Goal: Task Accomplishment & Management: Use online tool/utility

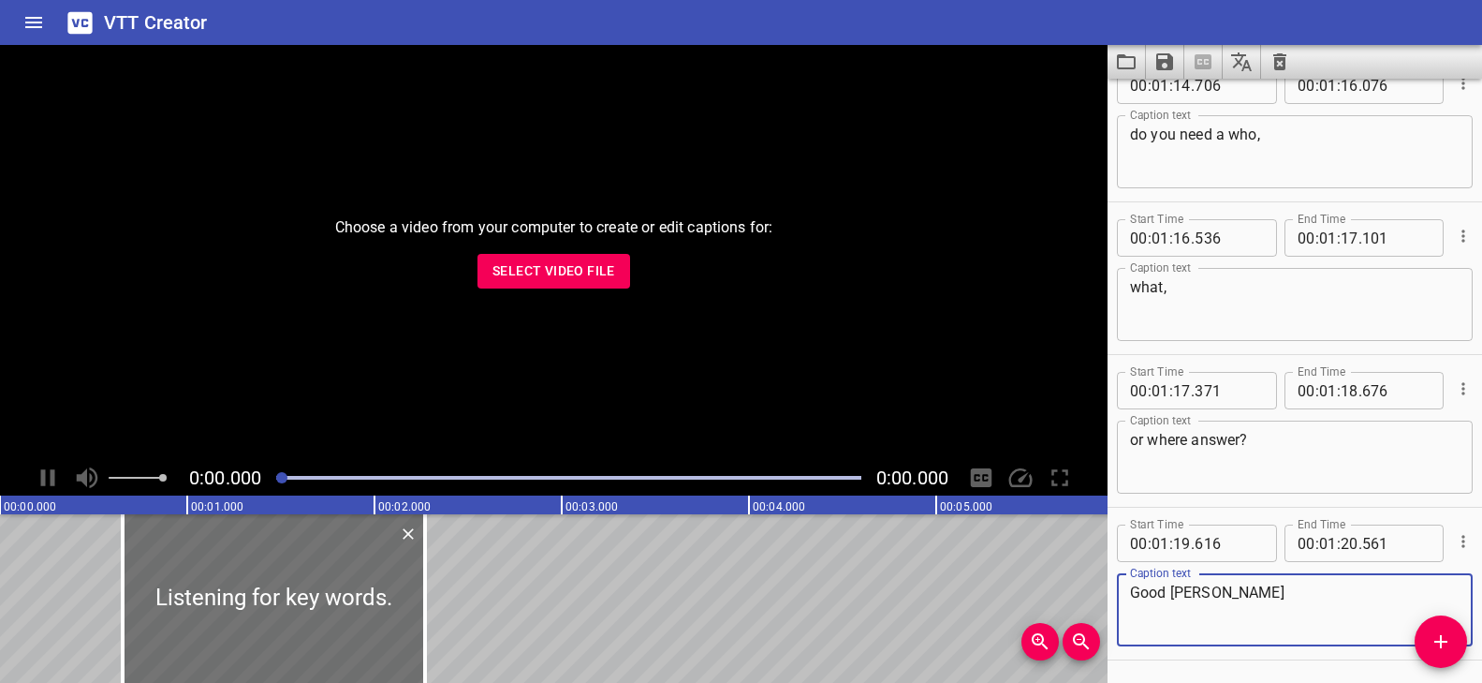
scroll to position [5284, 0]
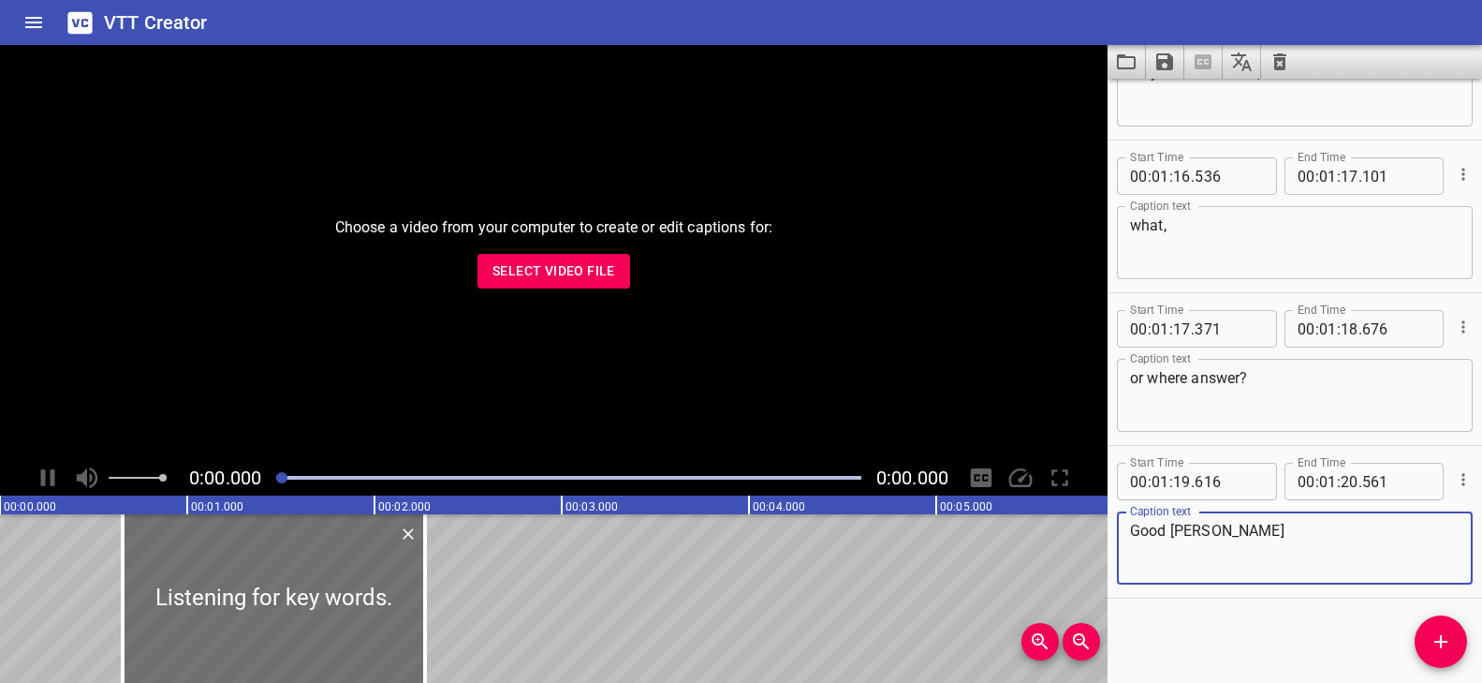
click at [1281, 64] on icon "Clear captions" at bounding box center [1280, 62] width 22 height 22
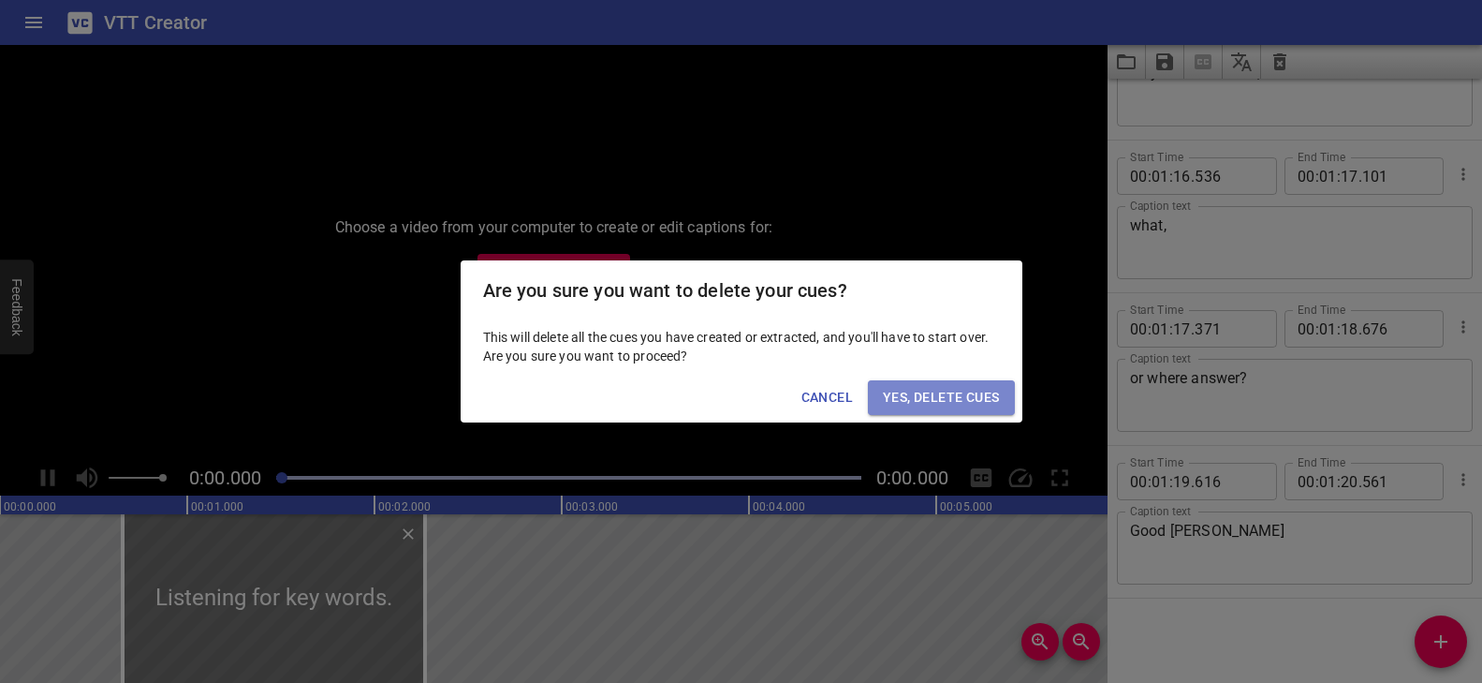
click at [922, 388] on span "Yes, Delete Cues" at bounding box center [941, 397] width 116 height 23
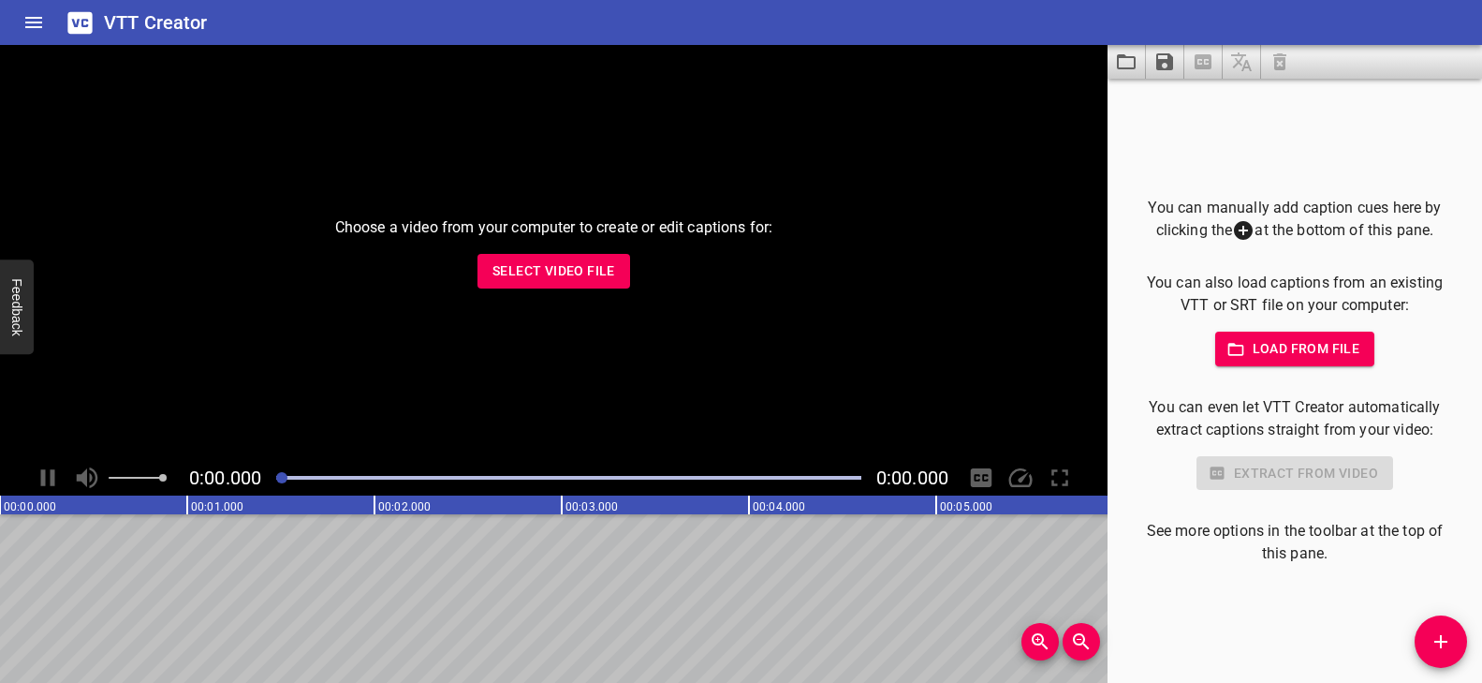
click at [606, 269] on span "Select Video File" at bounding box center [554, 270] width 123 height 23
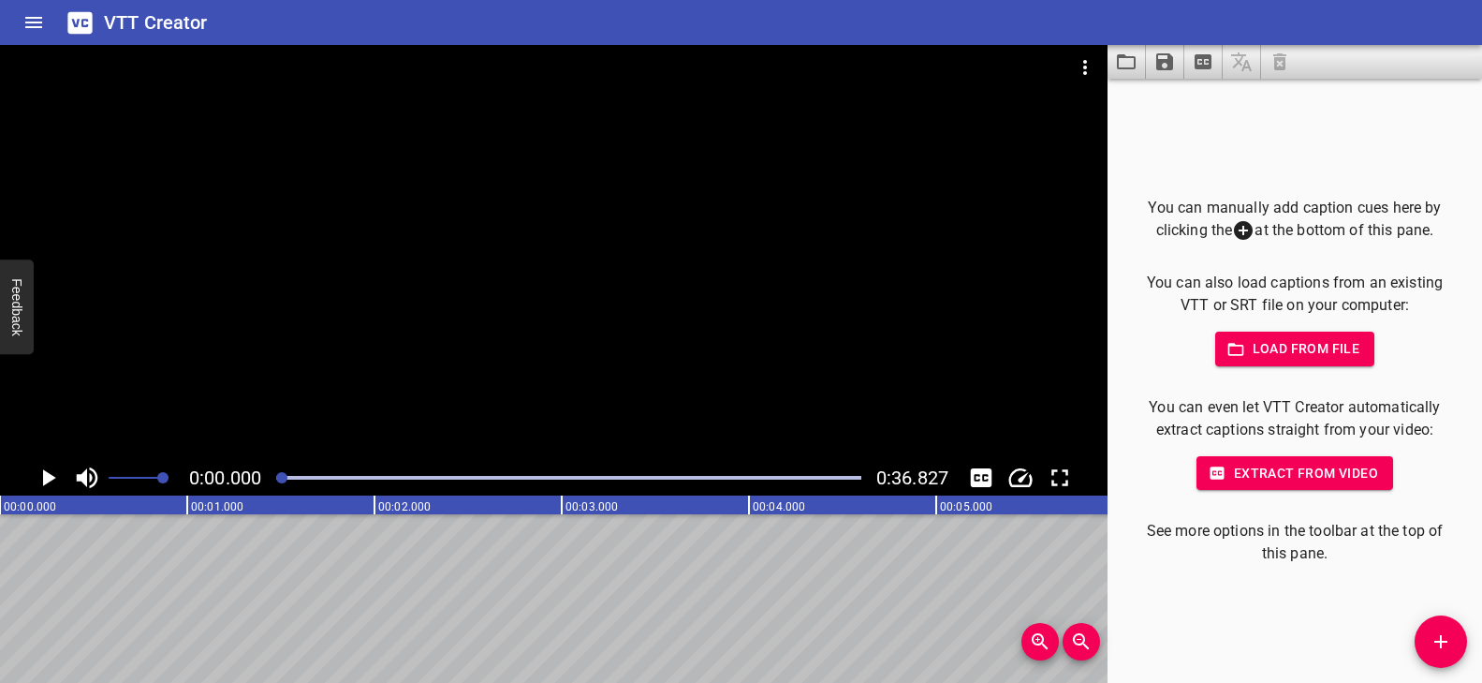
click at [359, 390] on div at bounding box center [554, 252] width 1108 height 415
click at [359, 390] on video at bounding box center [554, 252] width 1108 height 415
click at [359, 390] on div at bounding box center [554, 252] width 1108 height 415
drag, startPoint x: 377, startPoint y: 473, endPoint x: 263, endPoint y: 462, distance: 114.8
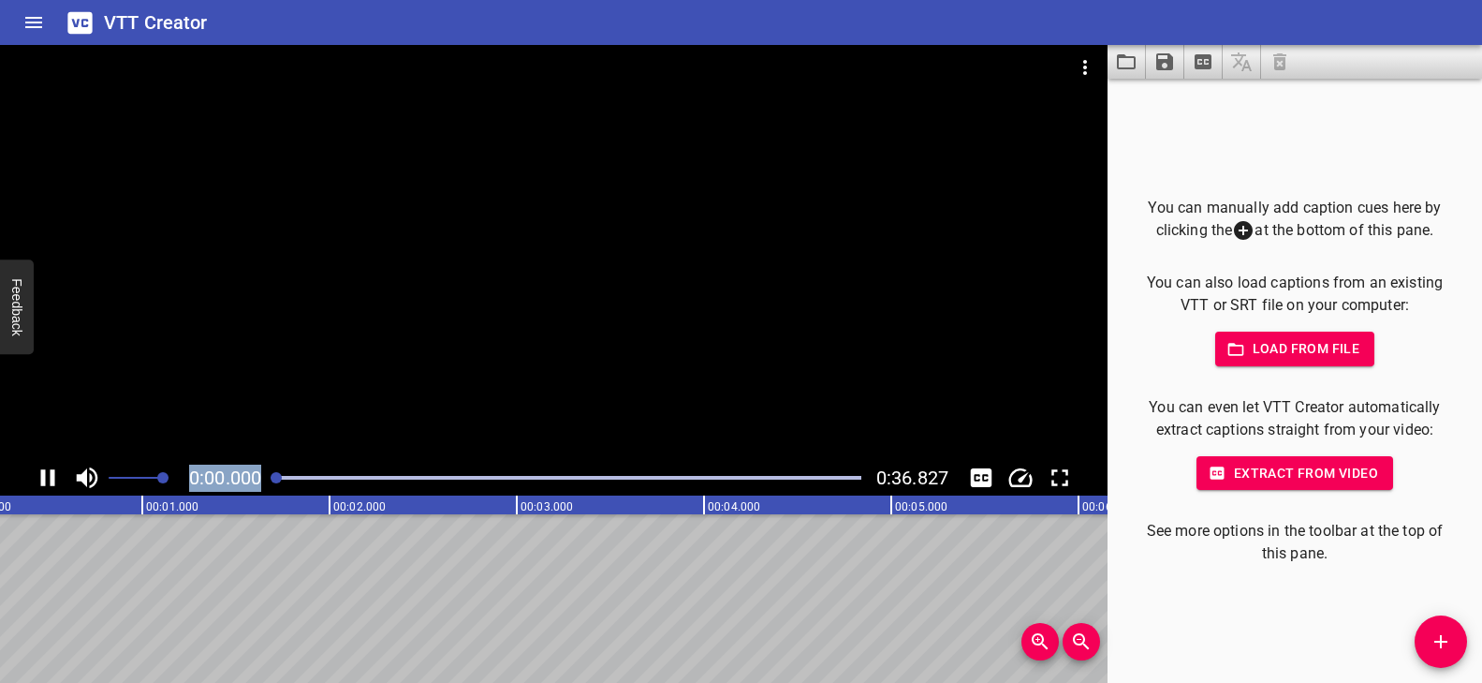
click at [263, 462] on div "0:00.000 0:36.827" at bounding box center [554, 478] width 1108 height 36
click at [492, 412] on div at bounding box center [554, 252] width 1108 height 415
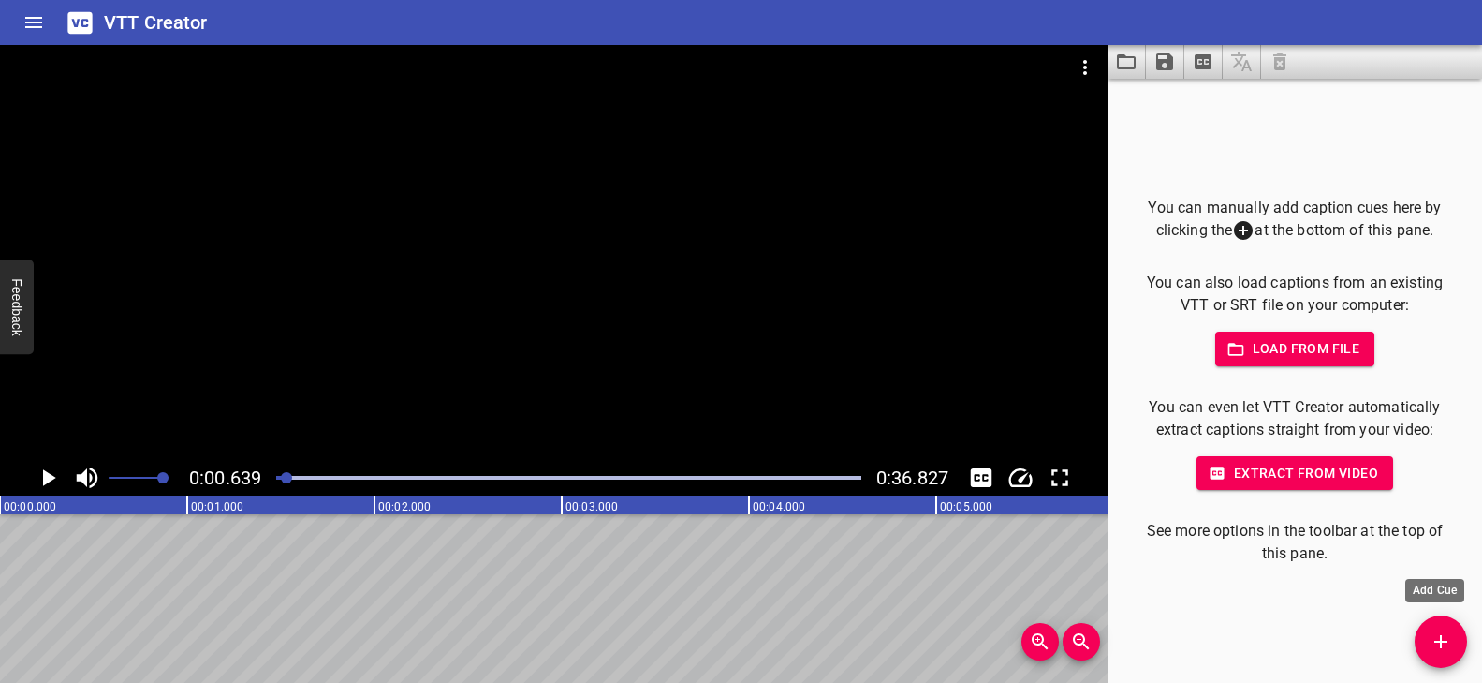
click at [1434, 630] on icon "Add Cue" at bounding box center [1441, 641] width 22 height 22
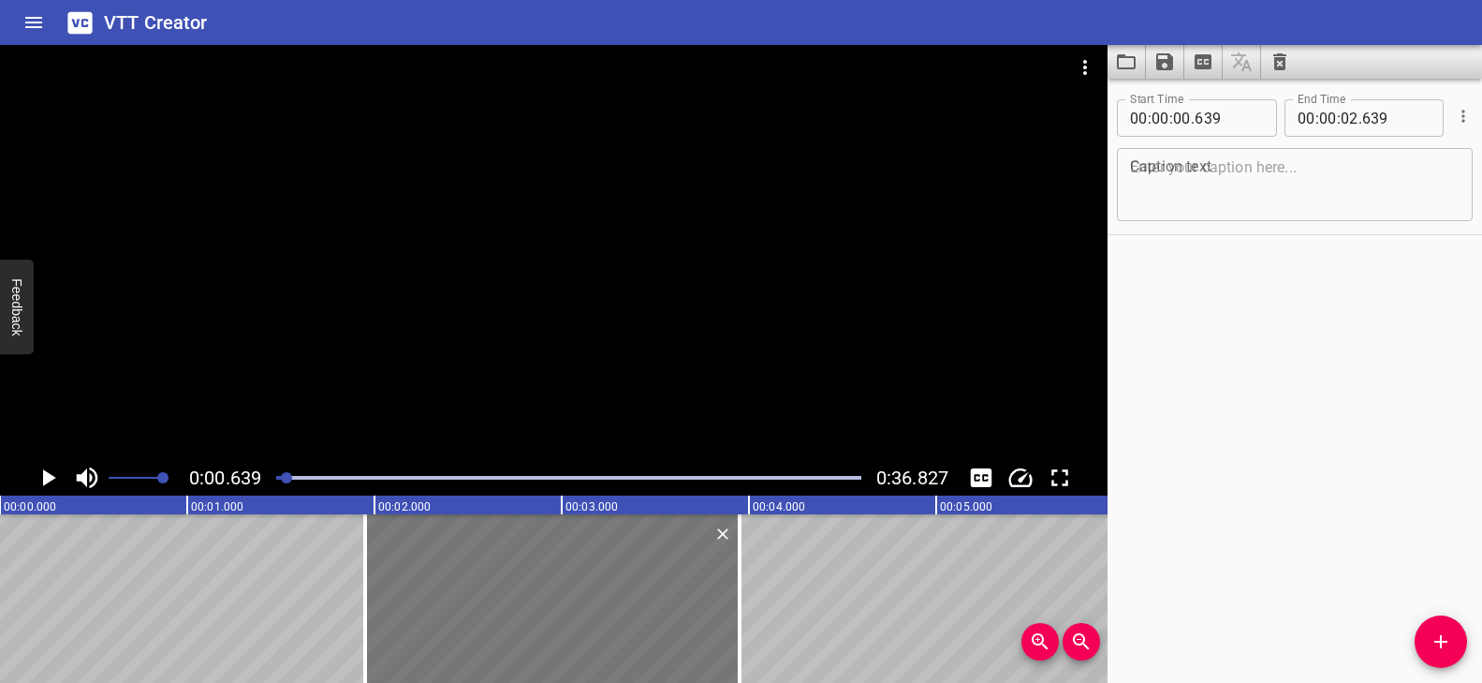
drag, startPoint x: 376, startPoint y: 620, endPoint x: 591, endPoint y: 610, distance: 214.6
click at [591, 610] on div at bounding box center [552, 598] width 375 height 169
type input "01"
type input "949"
type input "03"
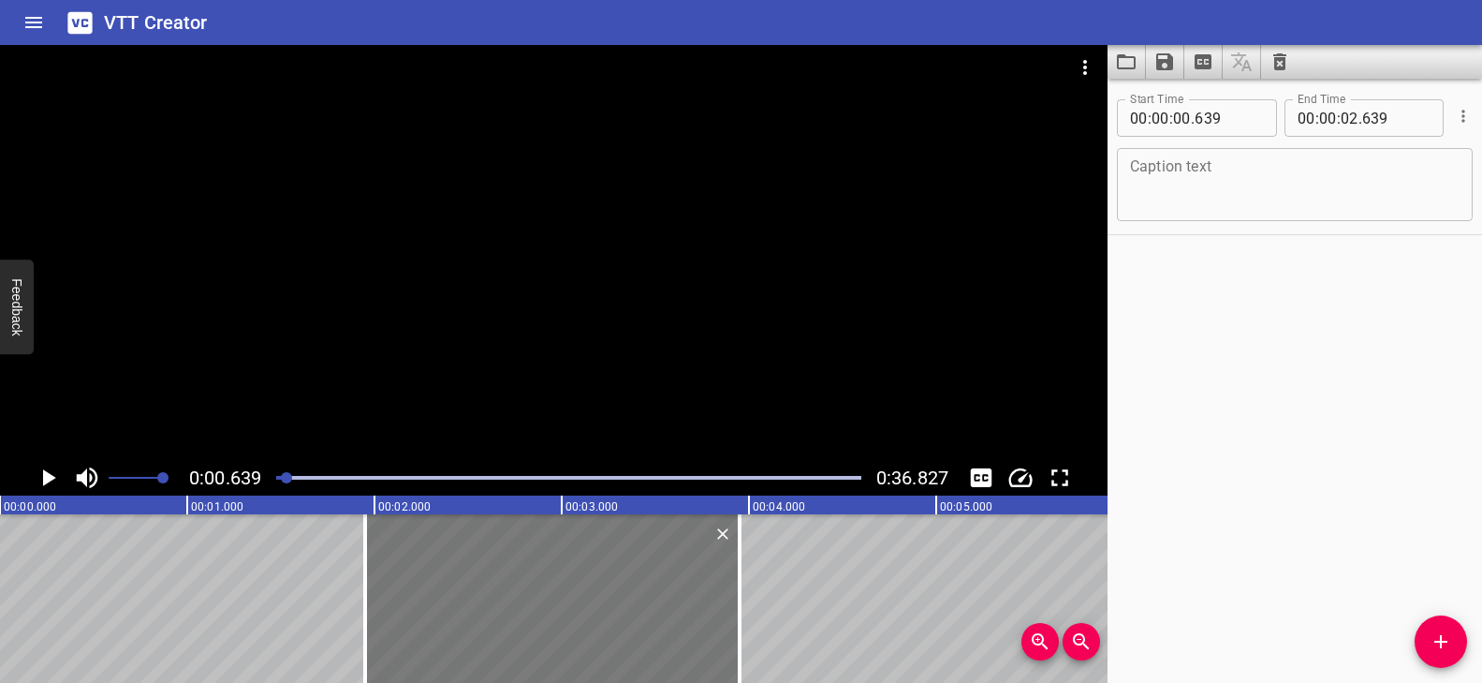
type input "949"
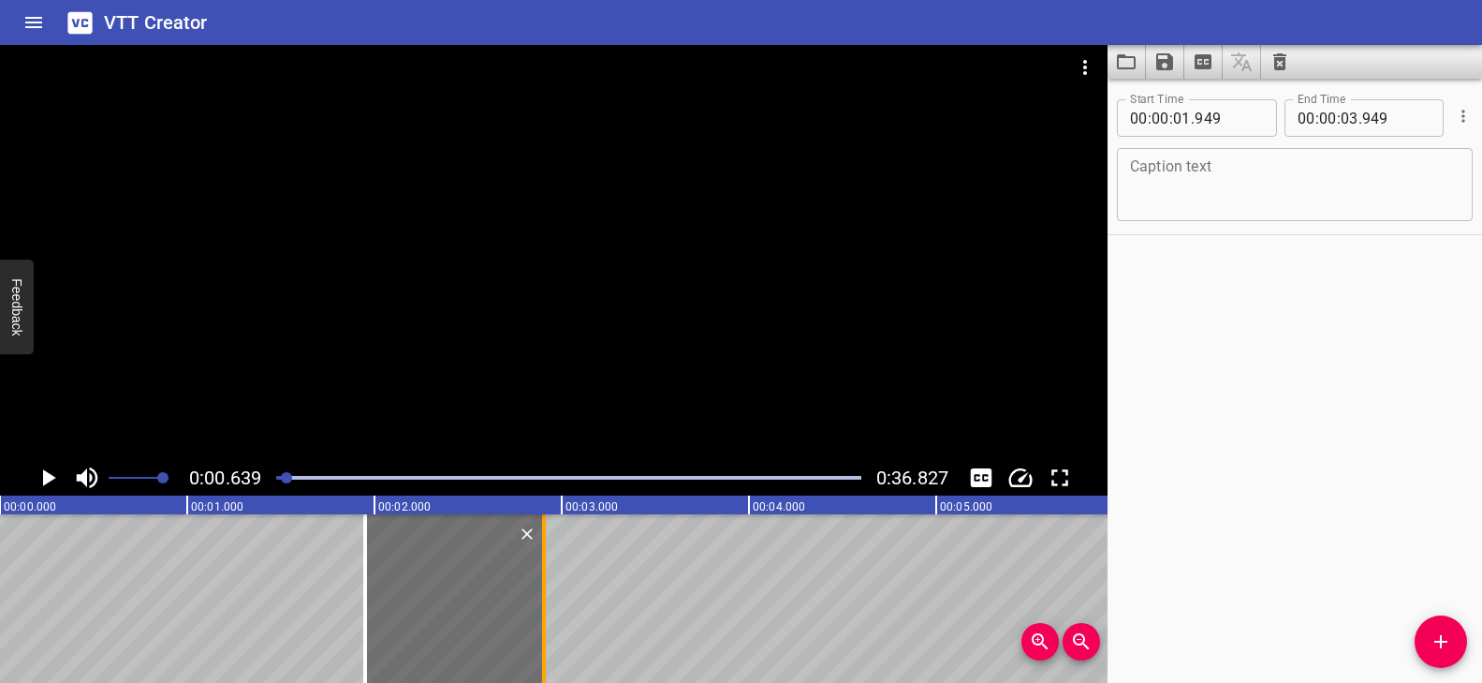
drag, startPoint x: 738, startPoint y: 590, endPoint x: 545, endPoint y: 594, distance: 192.9
click at [545, 594] on div at bounding box center [544, 598] width 4 height 169
type input "02"
type input "904"
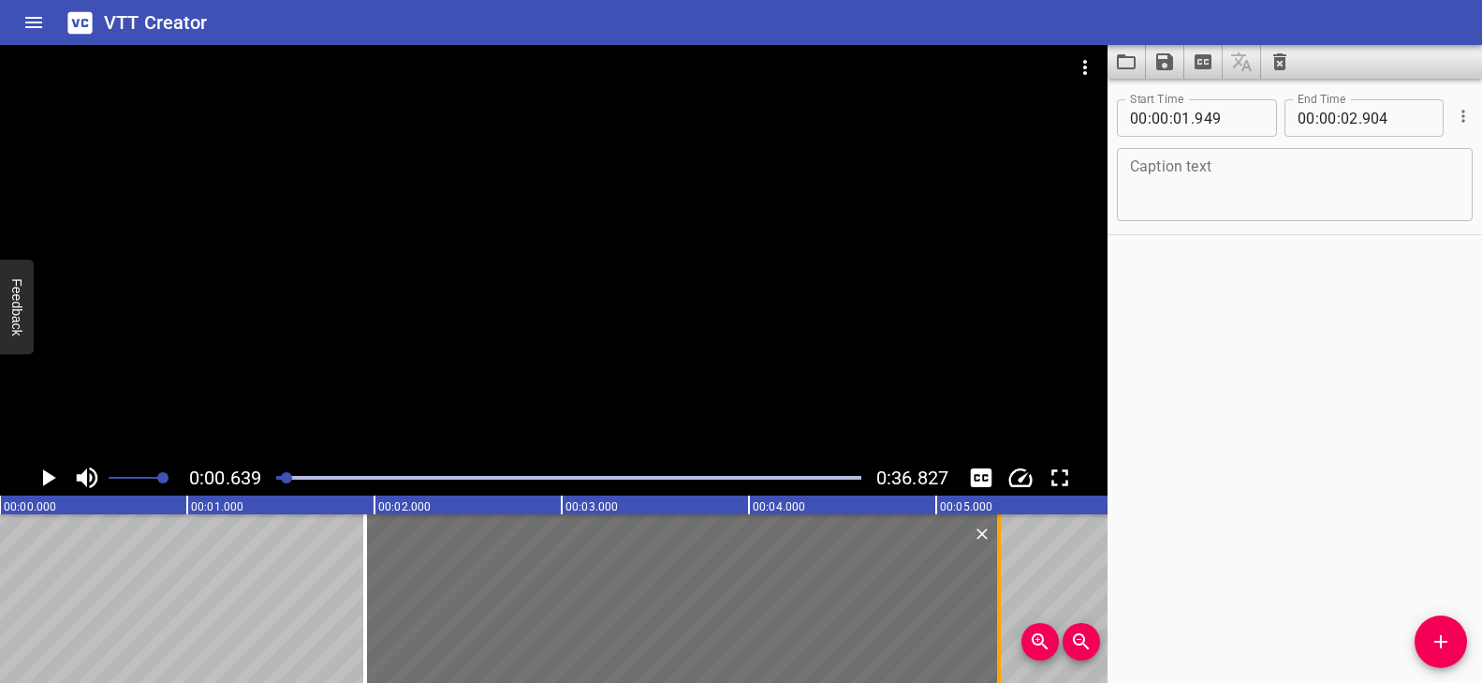
drag, startPoint x: 545, startPoint y: 594, endPoint x: 1000, endPoint y: 581, distance: 455.3
click at [1000, 581] on div at bounding box center [999, 598] width 4 height 169
type input "05"
type input "334"
drag, startPoint x: 288, startPoint y: 475, endPoint x: 278, endPoint y: 470, distance: 11.3
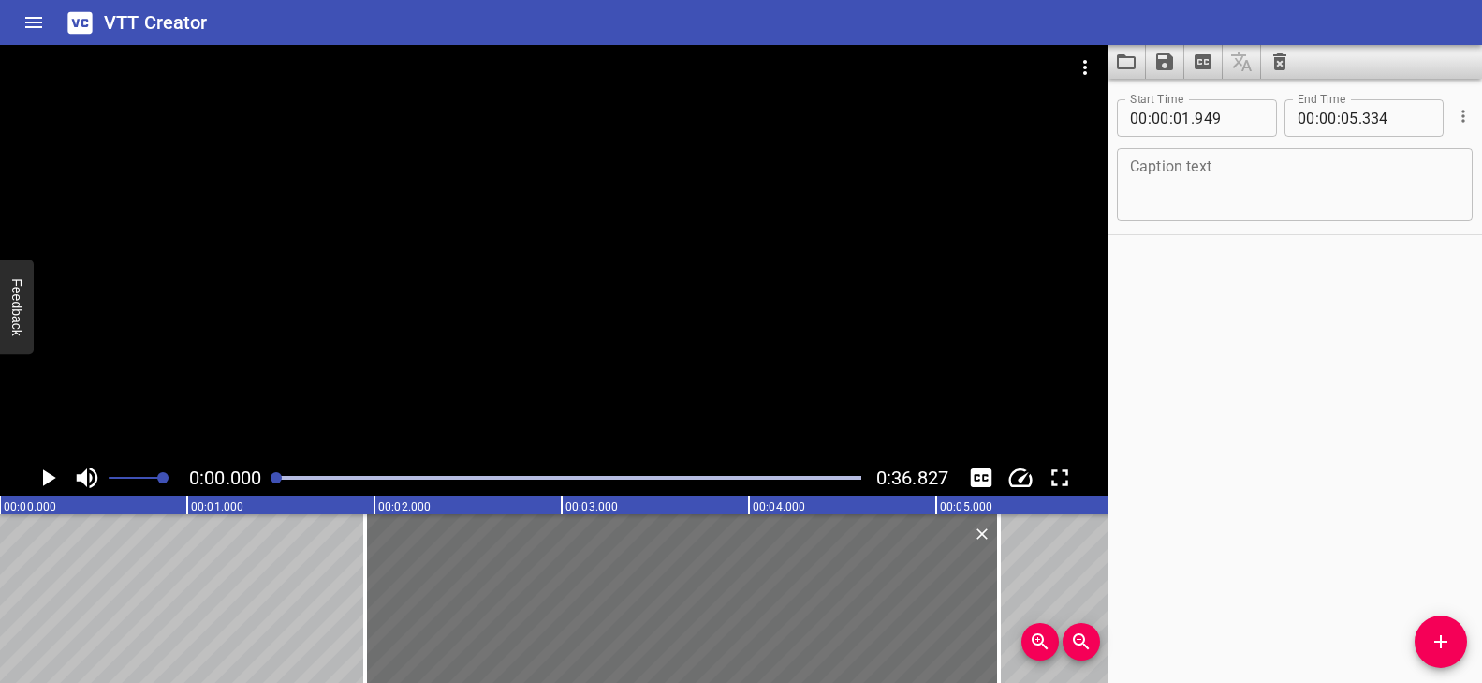
click at [278, 472] on div at bounding box center [276, 477] width 11 height 11
click at [444, 382] on div at bounding box center [554, 252] width 1108 height 415
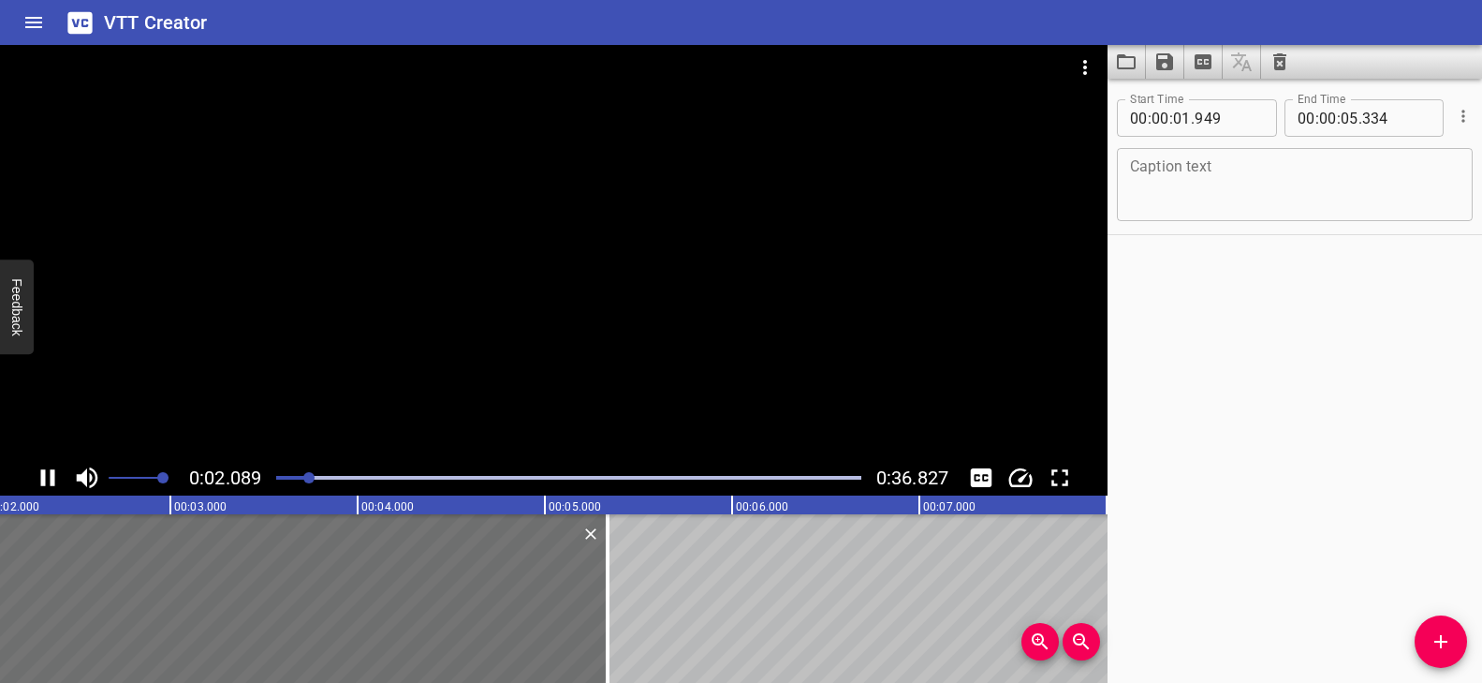
click at [437, 378] on div at bounding box center [554, 252] width 1108 height 415
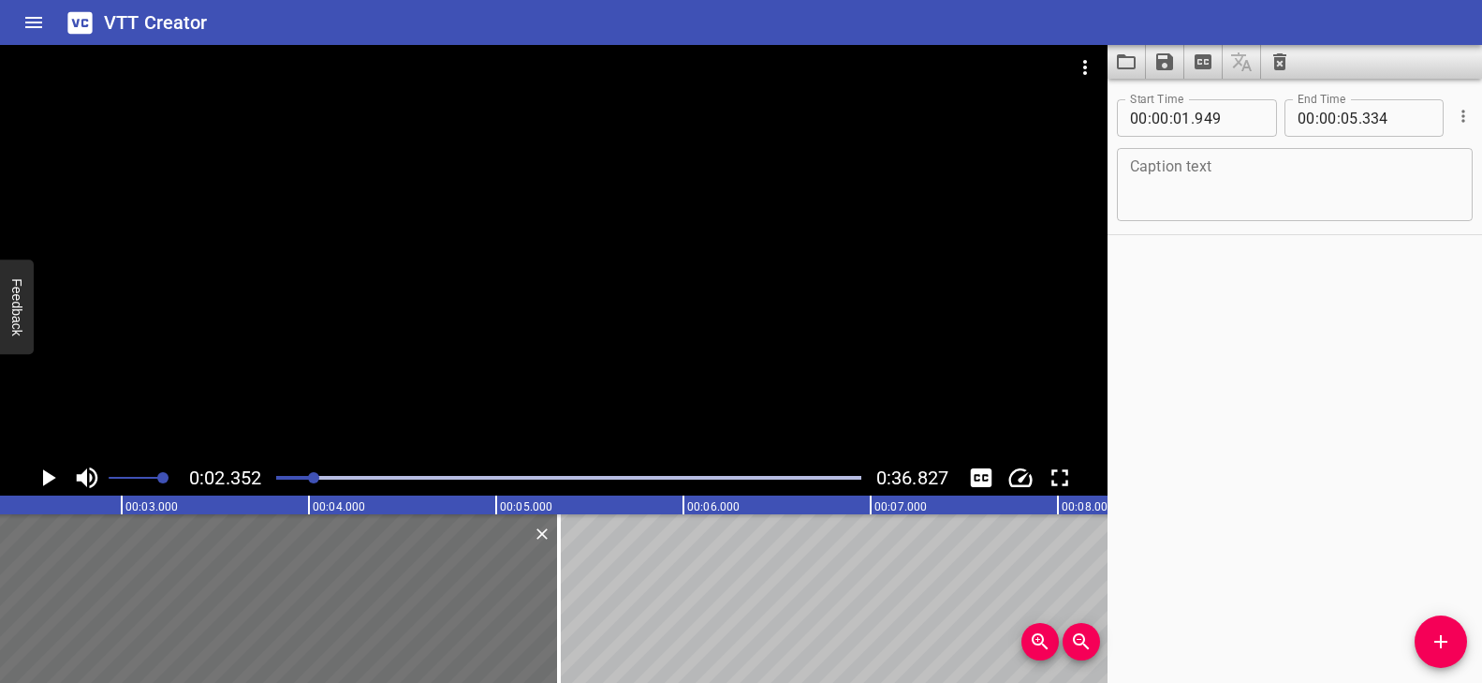
click at [556, 297] on div at bounding box center [554, 252] width 1108 height 415
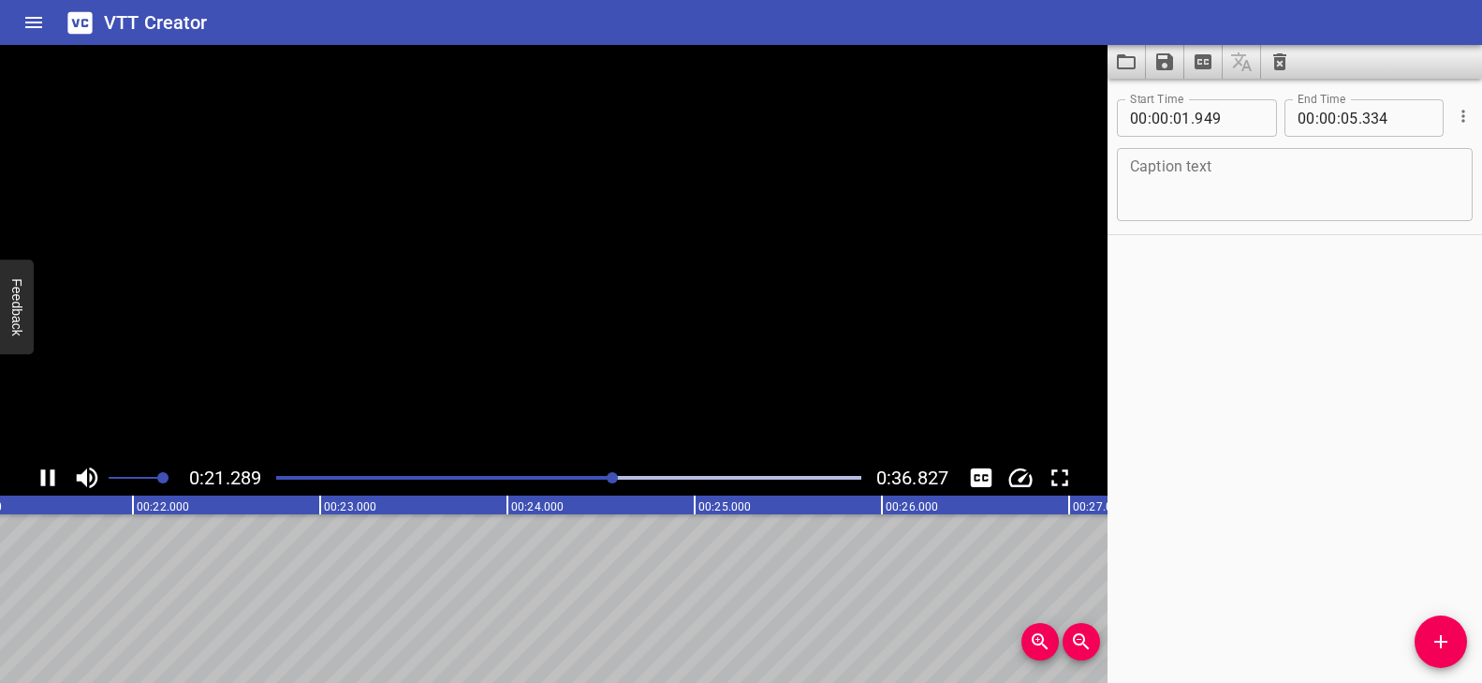
scroll to position [0, 4037]
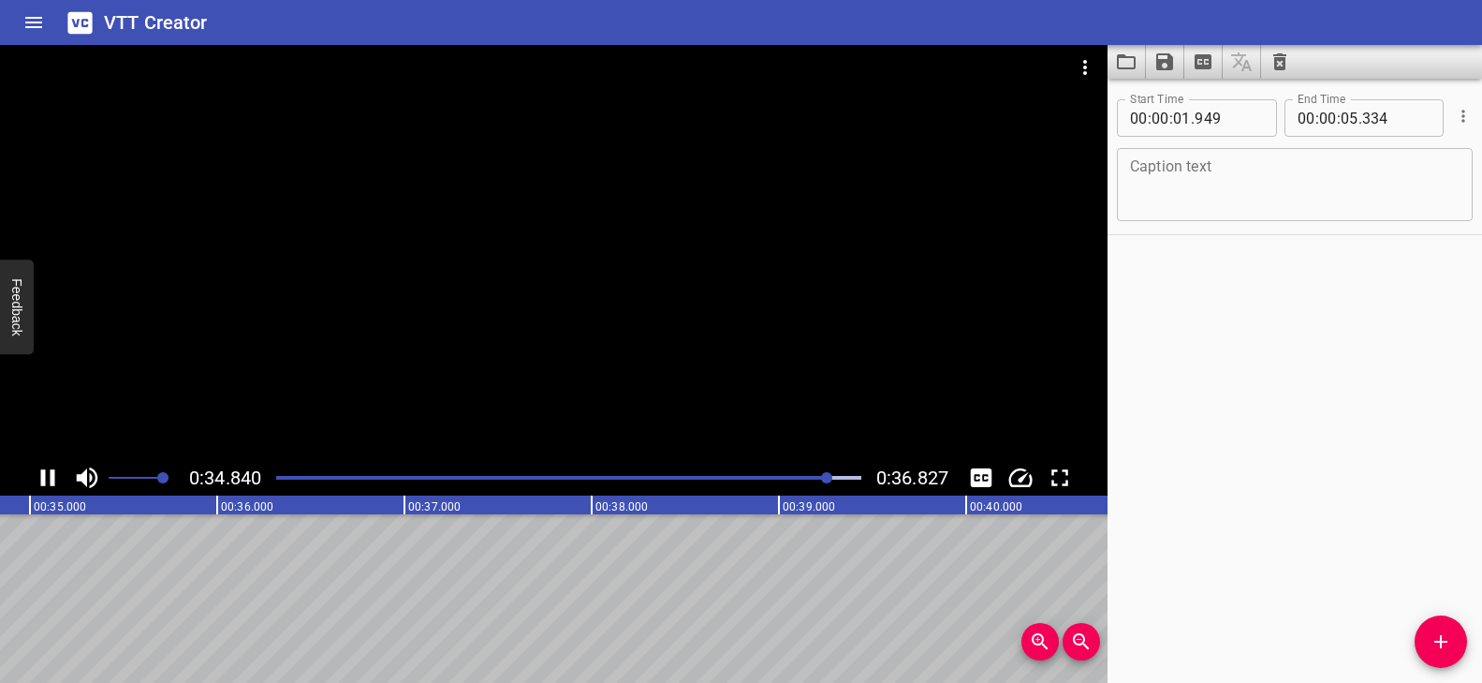
click at [726, 147] on div at bounding box center [554, 252] width 1108 height 415
click at [726, 146] on div at bounding box center [554, 252] width 1108 height 415
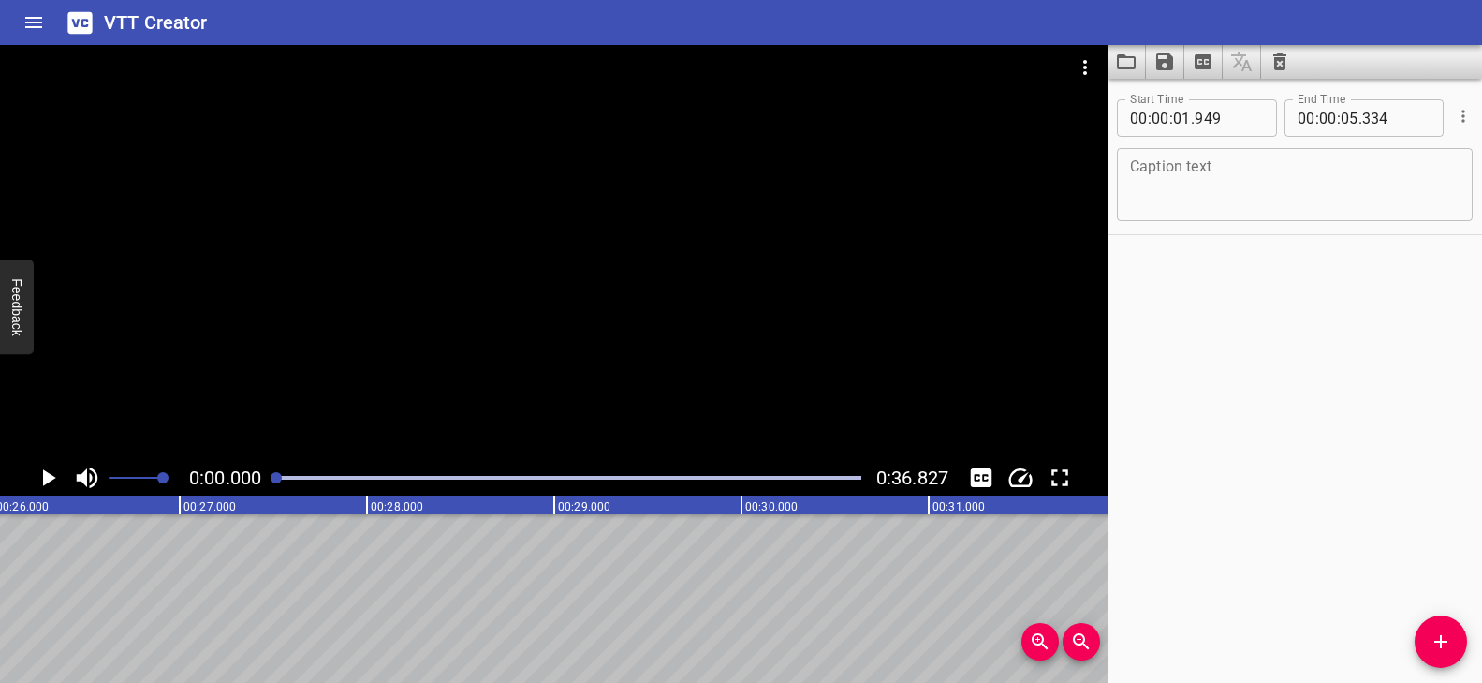
drag, startPoint x: 858, startPoint y: 475, endPoint x: 269, endPoint y: 470, distance: 589.0
click at [269, 470] on div at bounding box center [569, 477] width 608 height 26
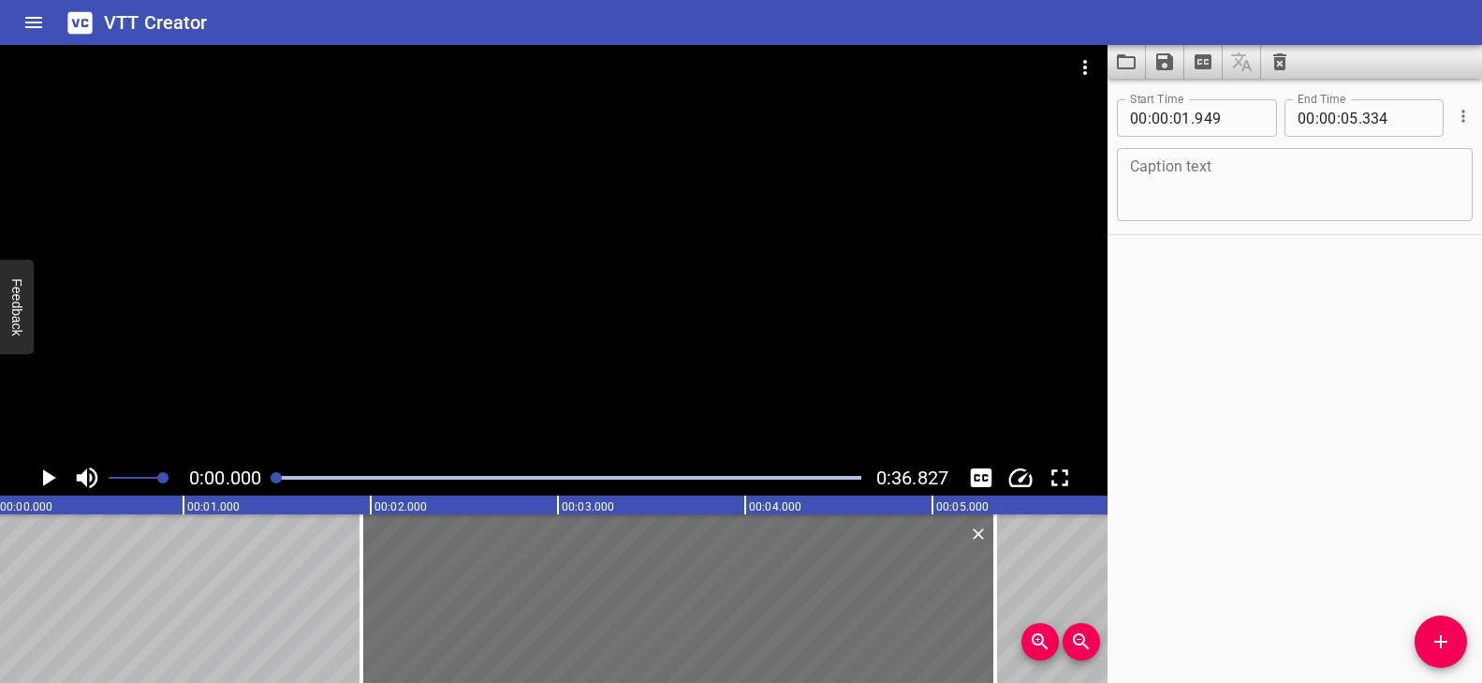
scroll to position [0, 0]
click at [638, 293] on div at bounding box center [554, 252] width 1108 height 415
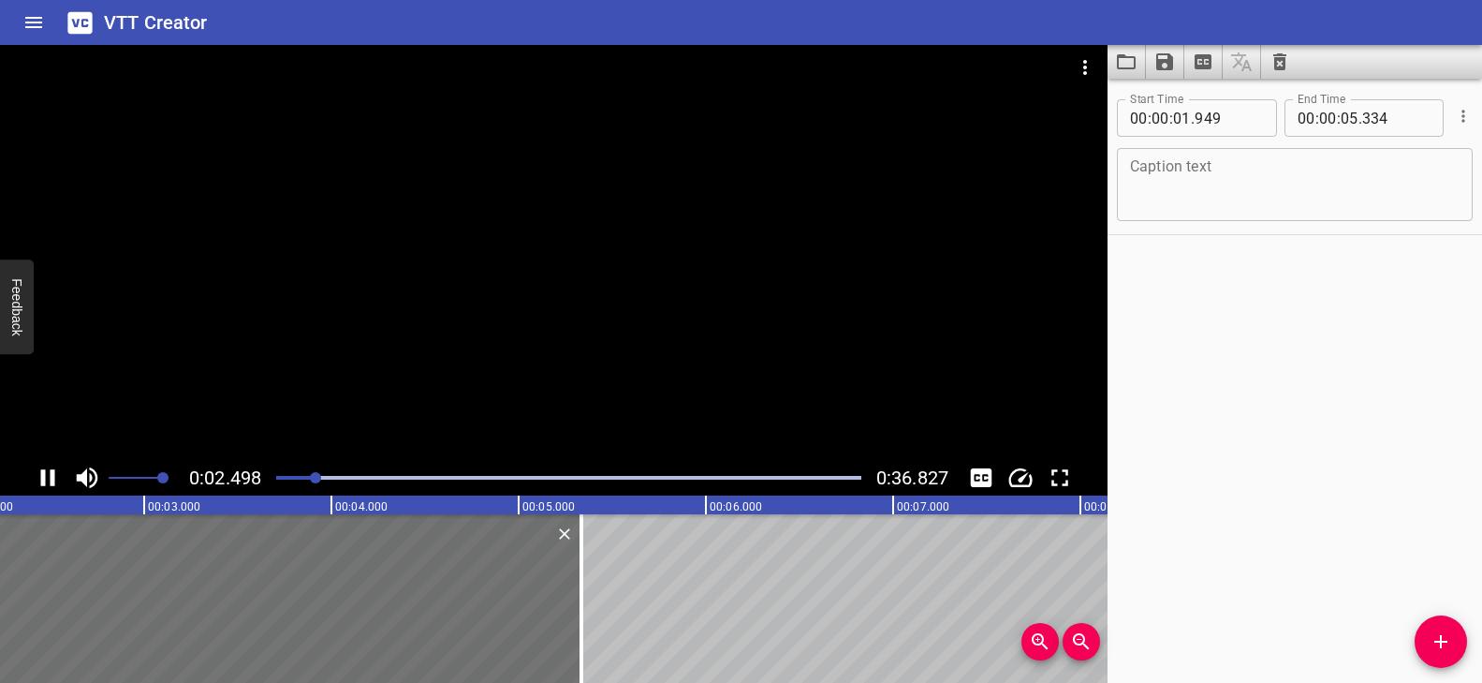
click at [638, 292] on div at bounding box center [554, 252] width 1108 height 415
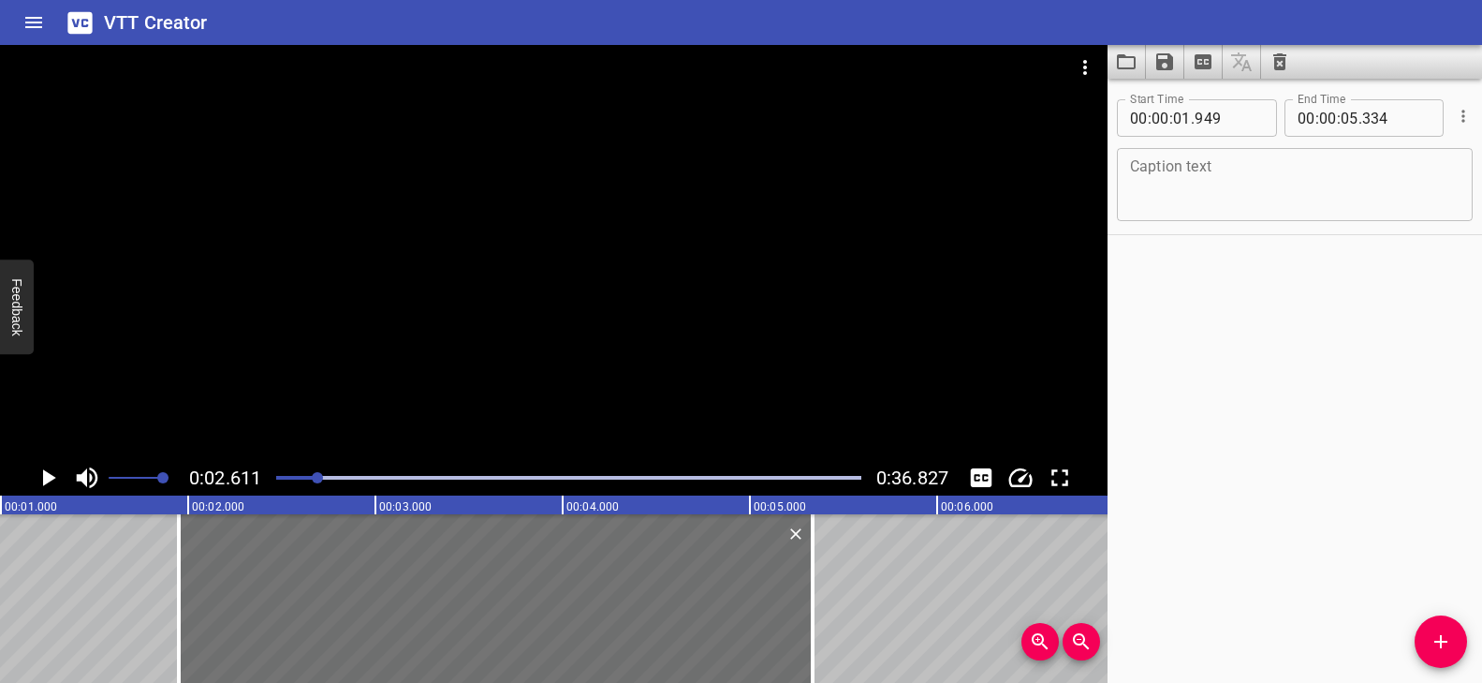
scroll to position [0, 225]
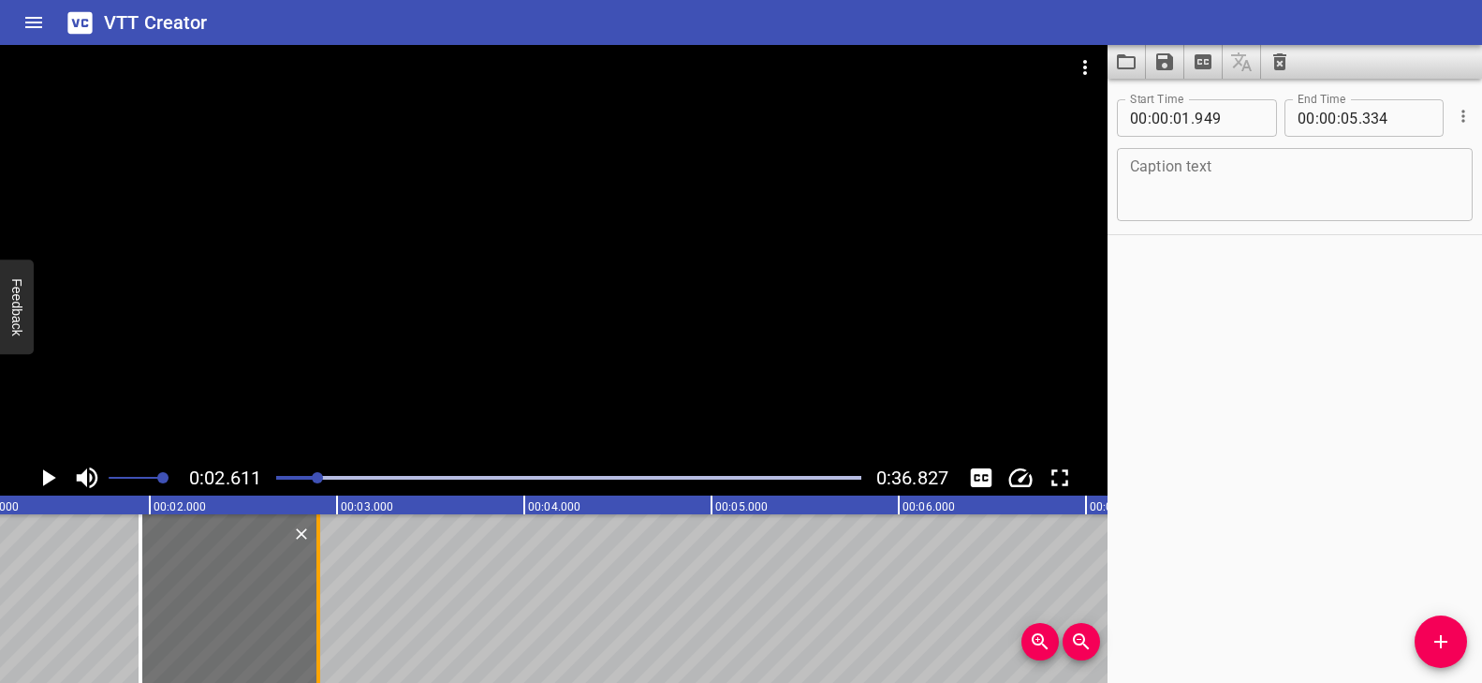
drag, startPoint x: 778, startPoint y: 581, endPoint x: 321, endPoint y: 575, distance: 457.0
click at [321, 575] on div at bounding box center [318, 598] width 19 height 169
type input "02"
type input "894"
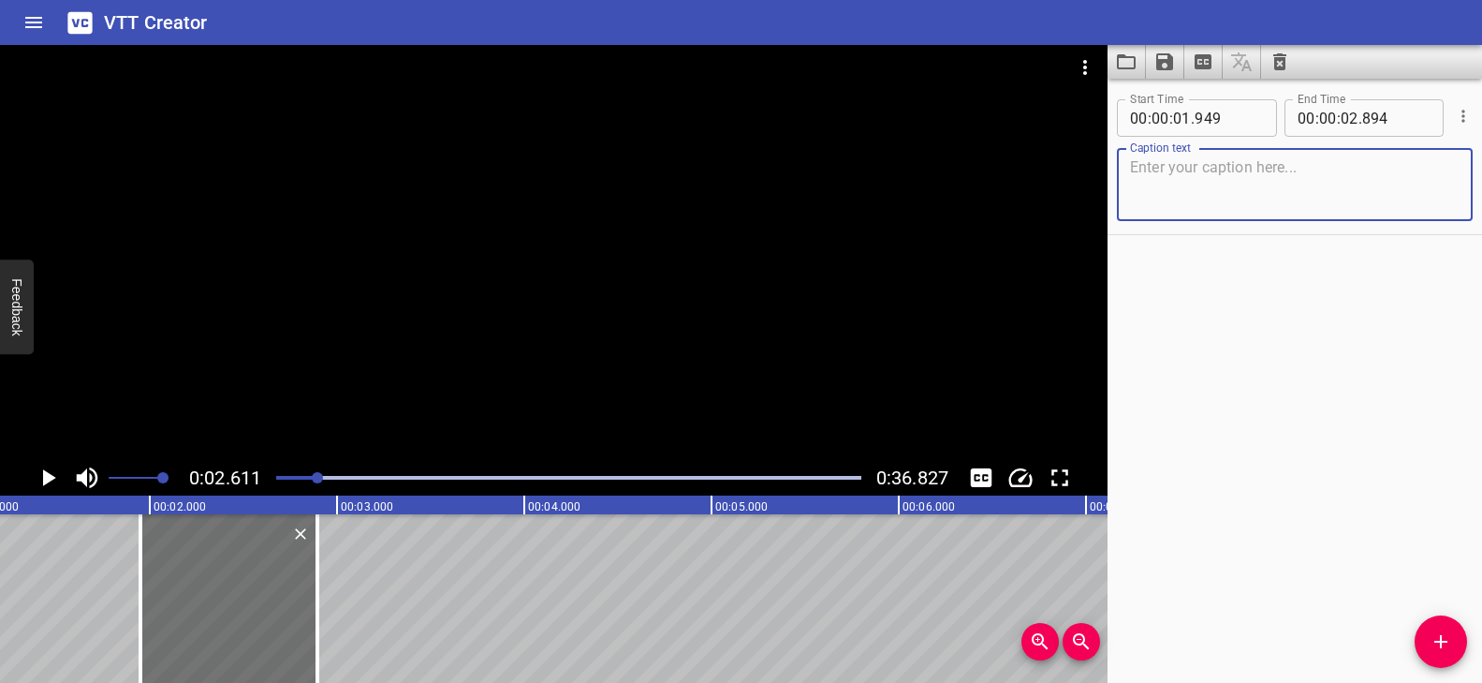
click at [1236, 191] on textarea at bounding box center [1295, 184] width 330 height 53
paste textarea "Stimulus,"
type textarea "Stimulus,"
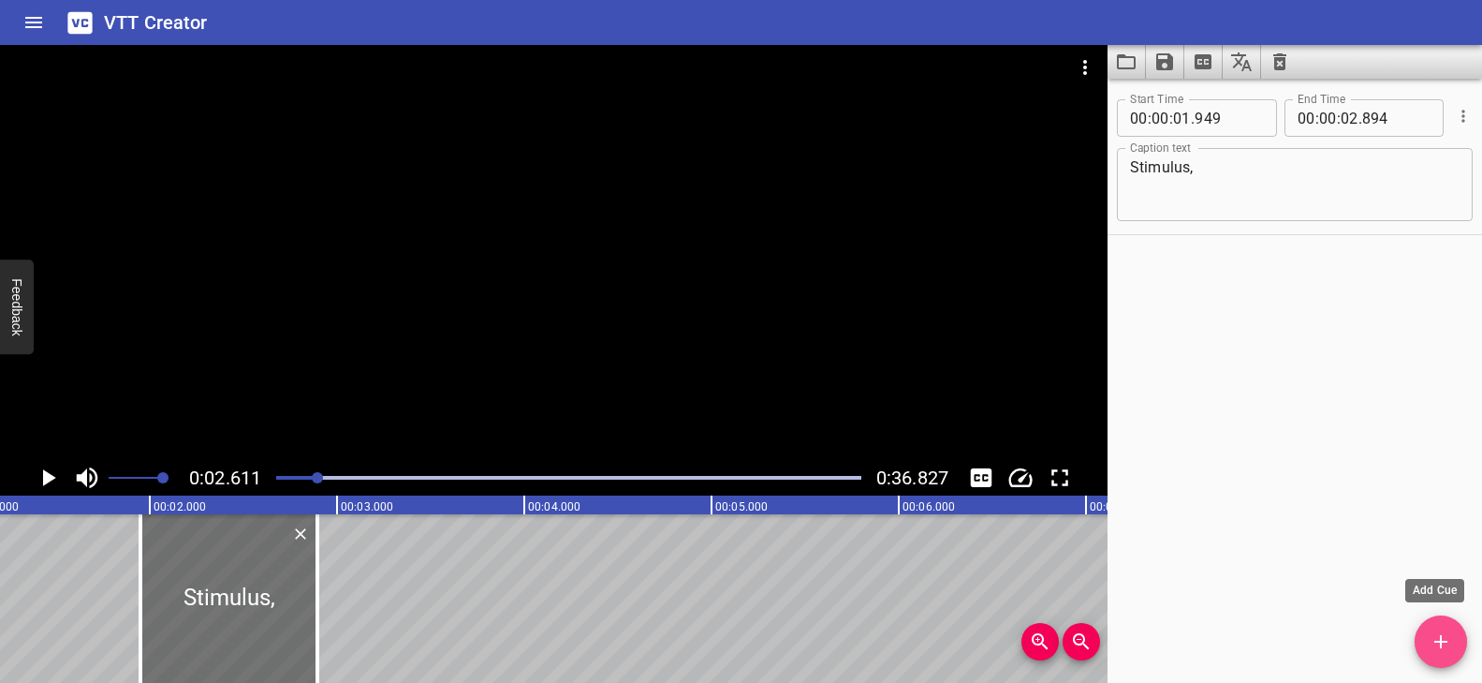
click at [1446, 647] on icon "Add Cue" at bounding box center [1441, 641] width 22 height 22
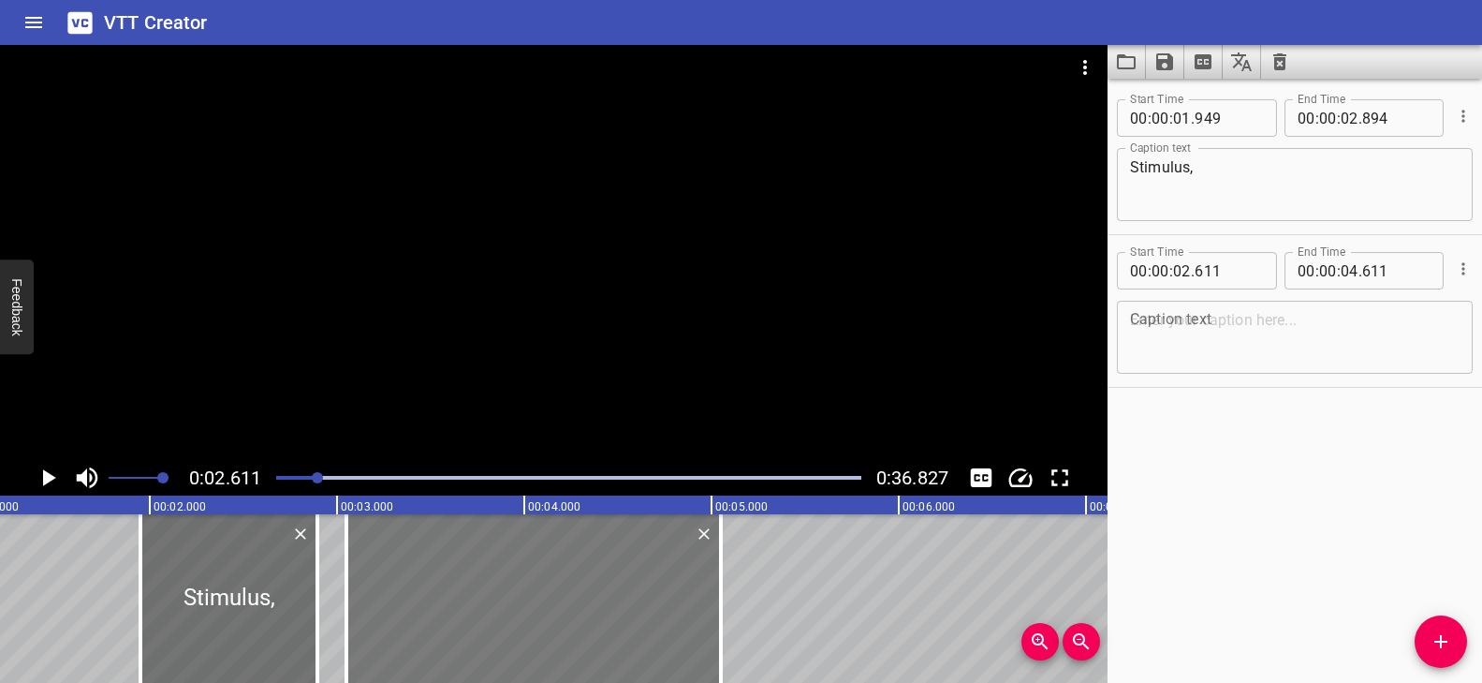
drag, startPoint x: 484, startPoint y: 561, endPoint x: 566, endPoint y: 564, distance: 82.4
click at [566, 564] on div at bounding box center [533, 598] width 375 height 169
type input "03"
type input "051"
type input "05"
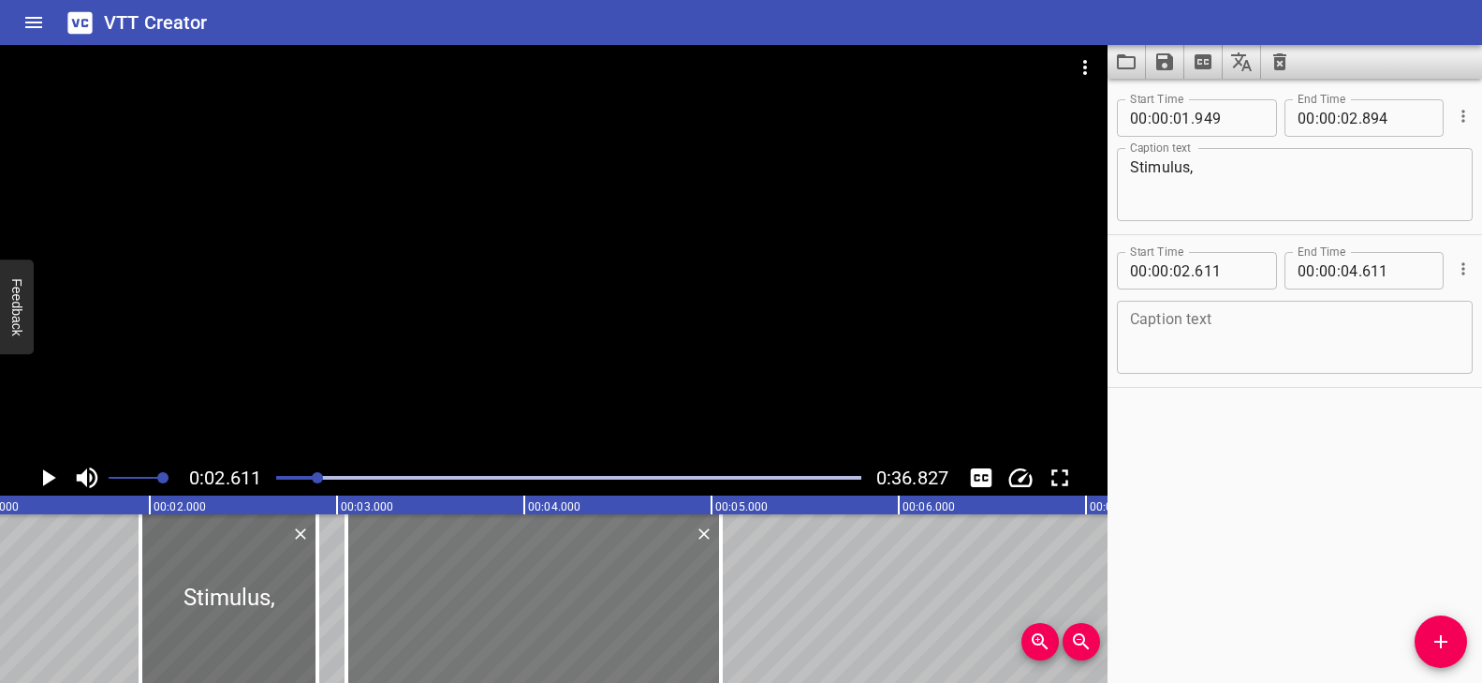
type input "051"
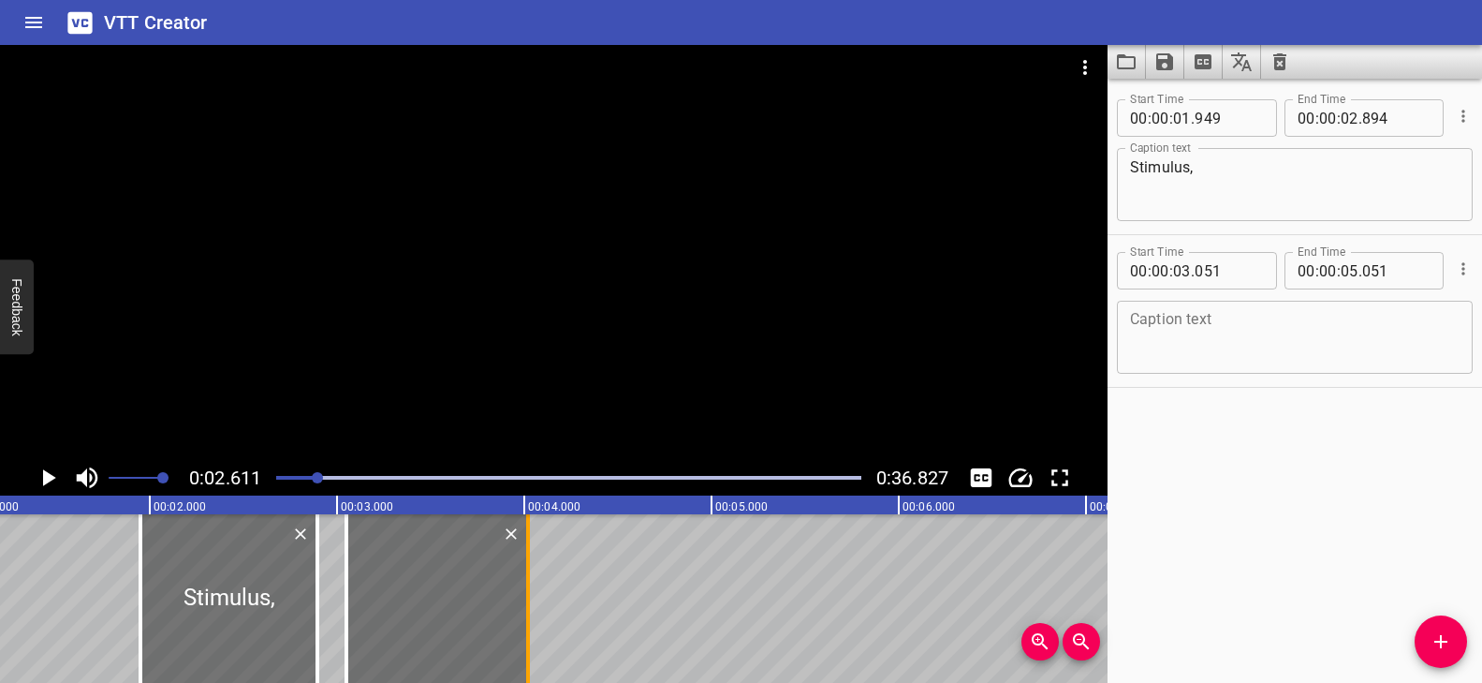
drag, startPoint x: 724, startPoint y: 569, endPoint x: 531, endPoint y: 577, distance: 193.0
click at [531, 577] on div at bounding box center [528, 598] width 19 height 169
type input "04"
type input "021"
click at [1187, 319] on textarea at bounding box center [1295, 337] width 330 height 53
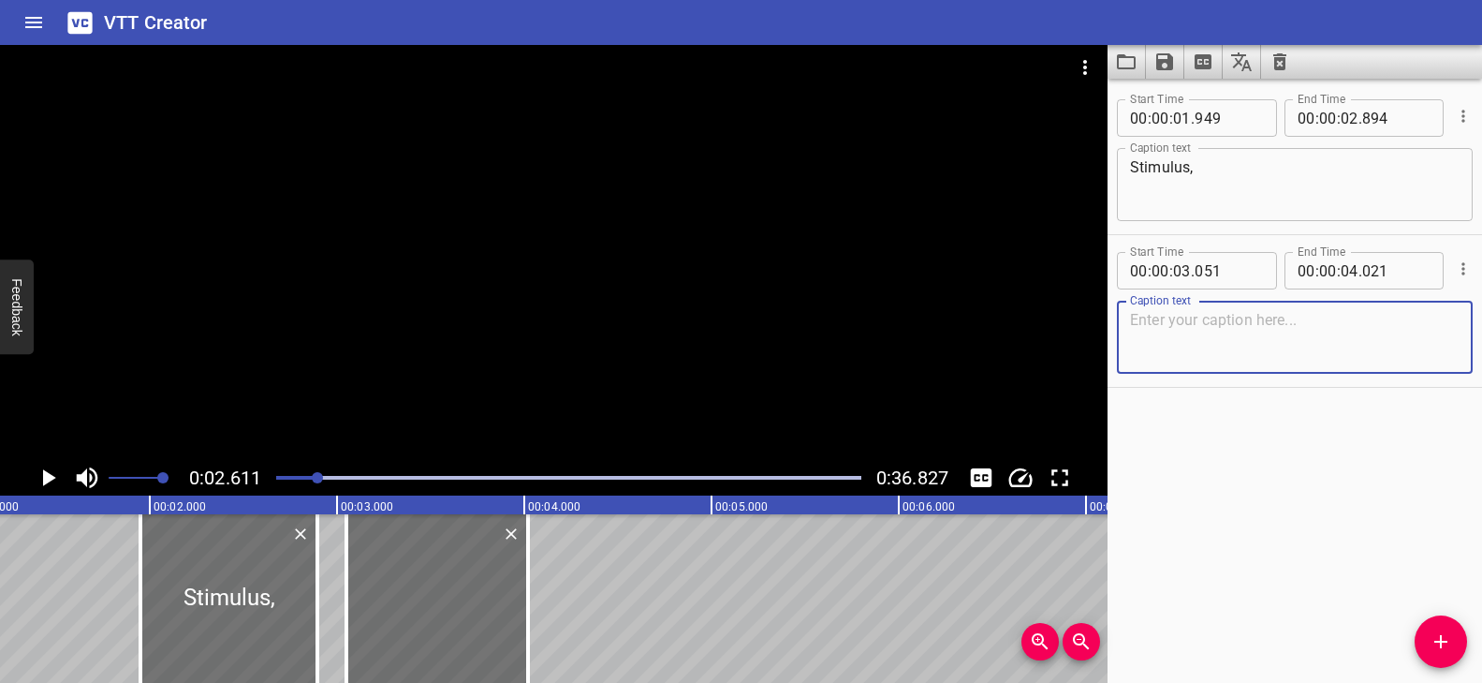
paste textarea "Responses,"
type textarea "Responses,"
click at [1432, 626] on button "Add Cue" at bounding box center [1441, 641] width 52 height 52
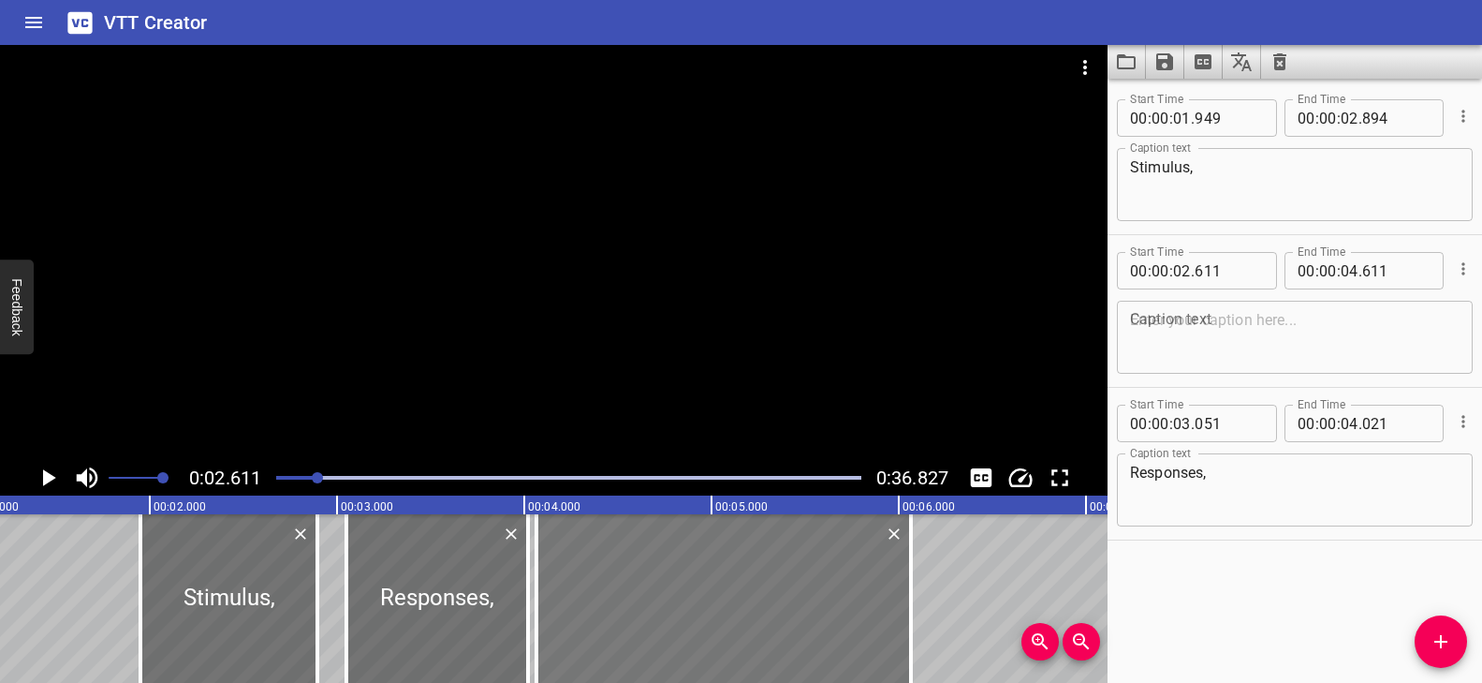
drag, startPoint x: 575, startPoint y: 615, endPoint x: 847, endPoint y: 625, distance: 272.6
type input "04"
type input "066"
type input "06"
type input "066"
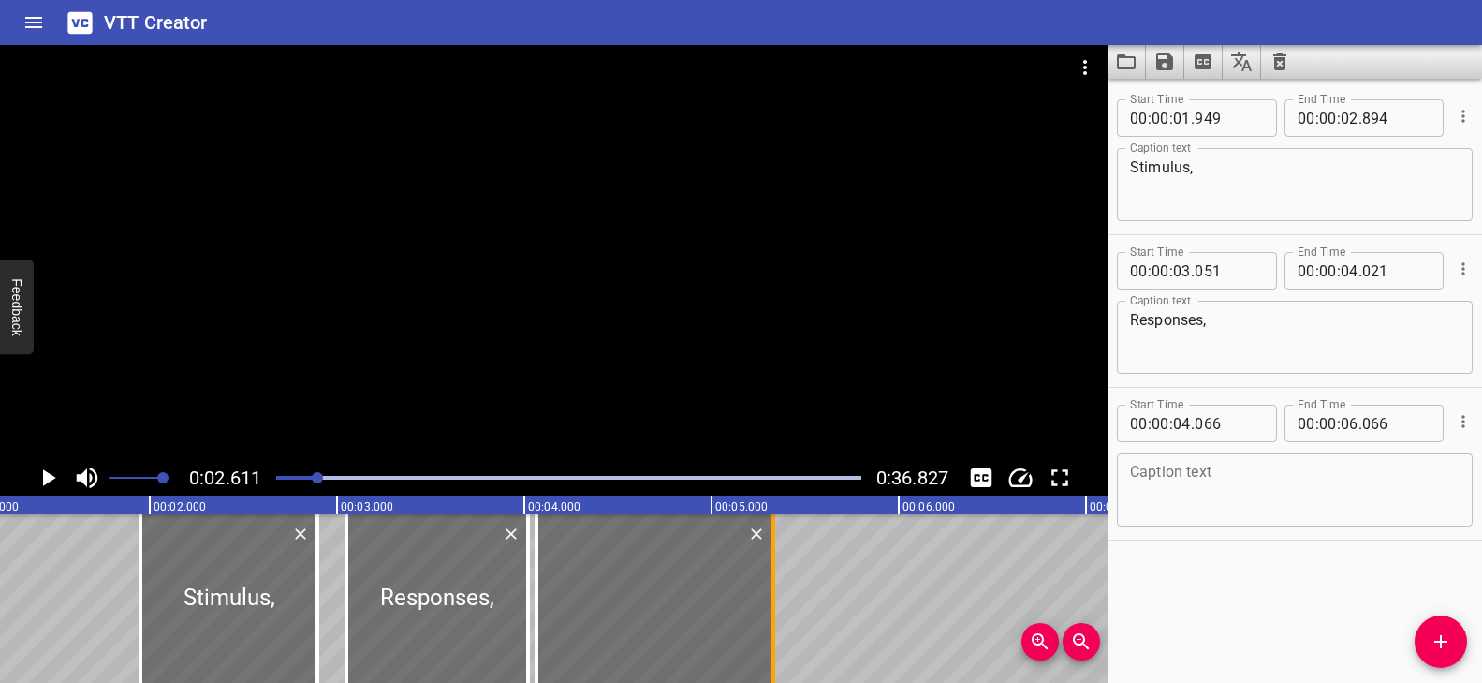
drag, startPoint x: 905, startPoint y: 573, endPoint x: 775, endPoint y: 576, distance: 130.2
click at [775, 576] on div at bounding box center [773, 598] width 19 height 169
type input "05"
type input "331"
click at [1204, 476] on textarea at bounding box center [1295, 489] width 330 height 53
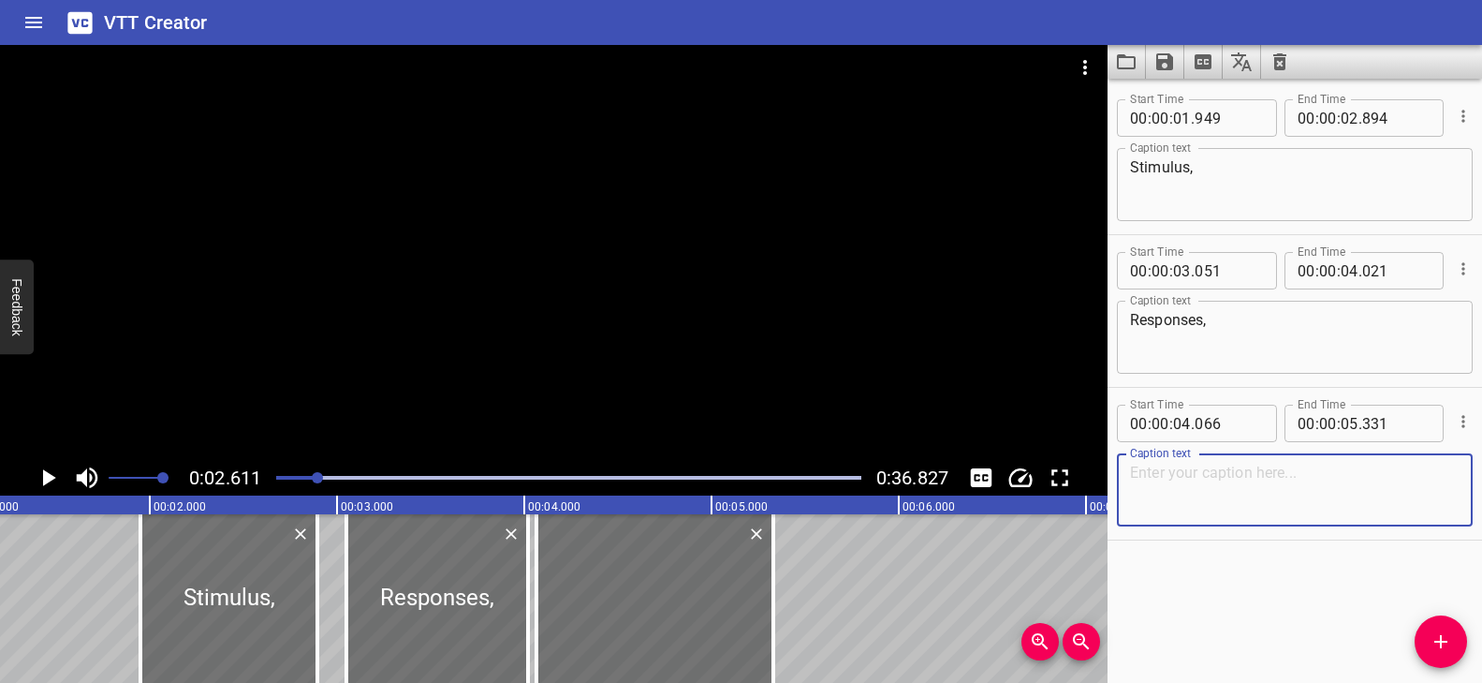
paste textarea "and Reflexes"
type textarea "and Reflexes"
click at [304, 478] on div "Play progress" at bounding box center [25, 478] width 585 height 4
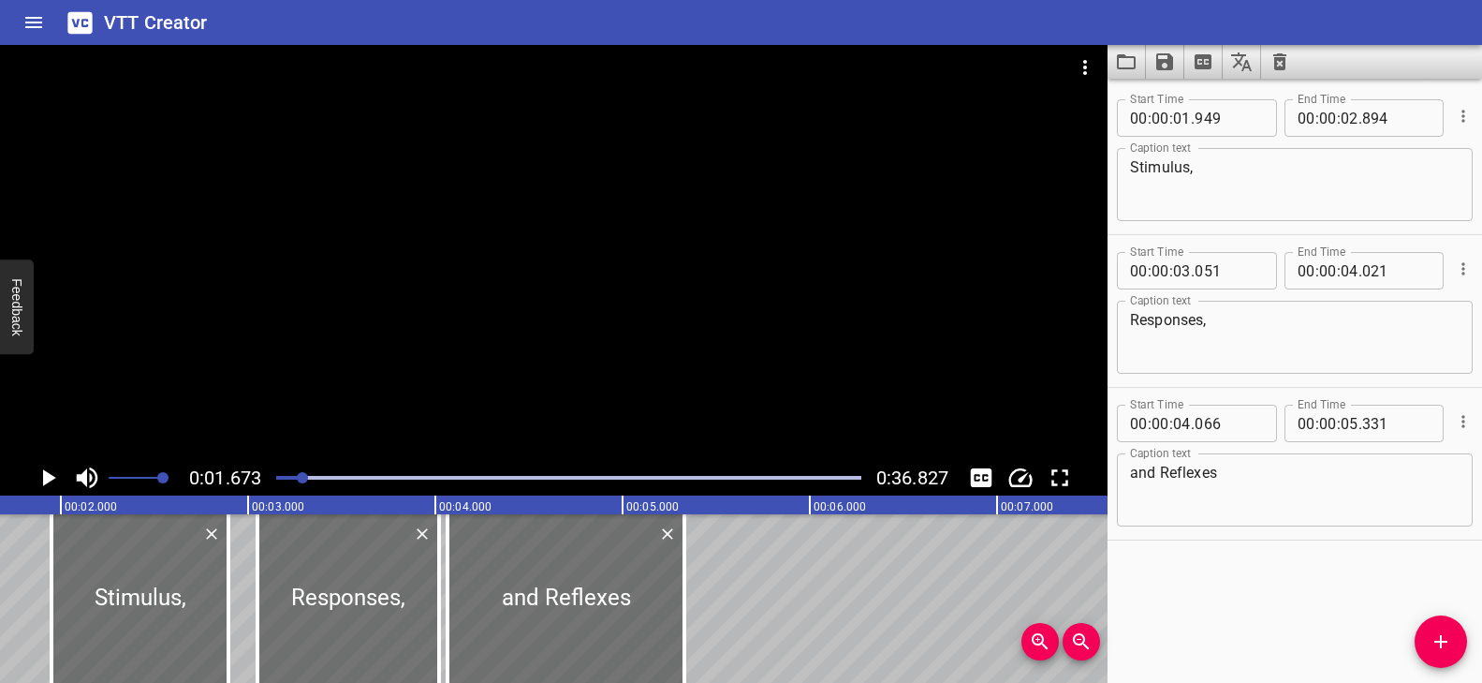
click at [484, 364] on div at bounding box center [554, 252] width 1108 height 415
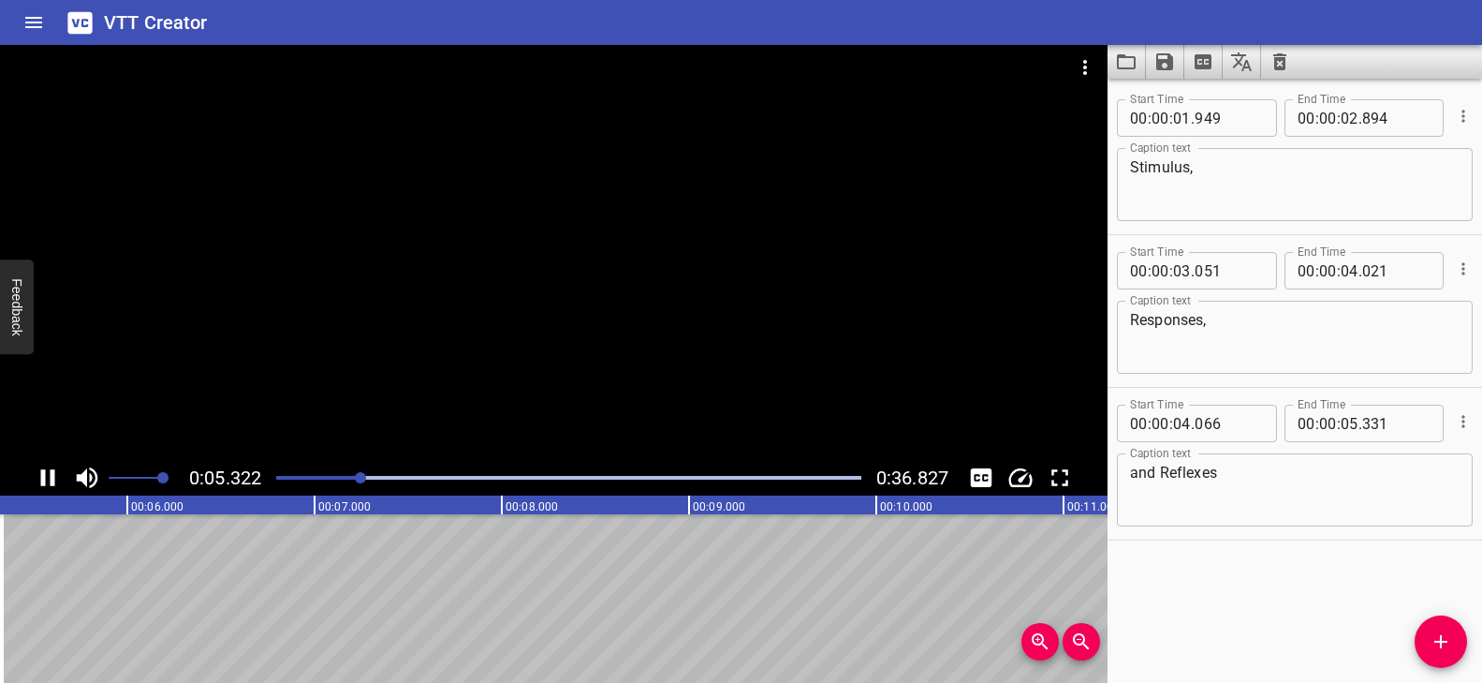
click at [632, 337] on div at bounding box center [554, 252] width 1108 height 415
click at [508, 355] on div at bounding box center [554, 252] width 1108 height 415
click at [507, 354] on video at bounding box center [554, 252] width 1108 height 415
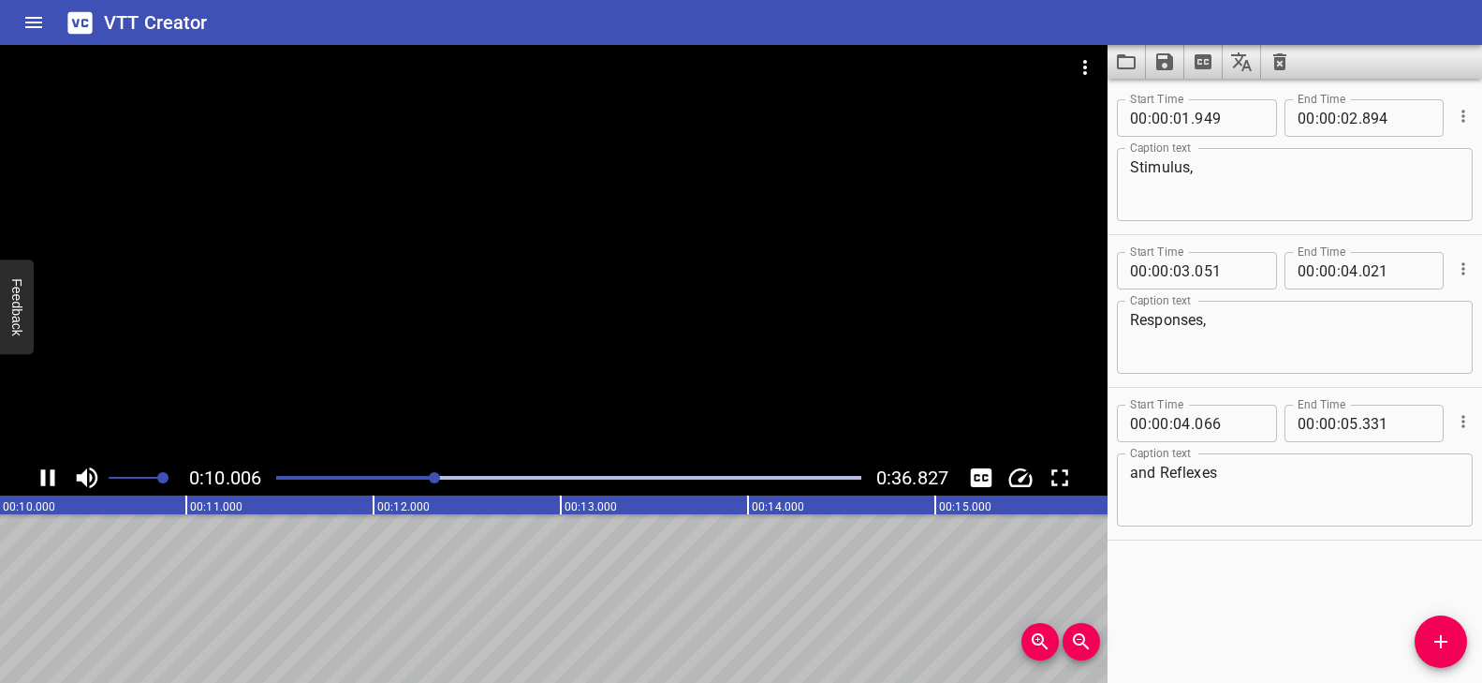
click at [505, 353] on div at bounding box center [554, 252] width 1108 height 415
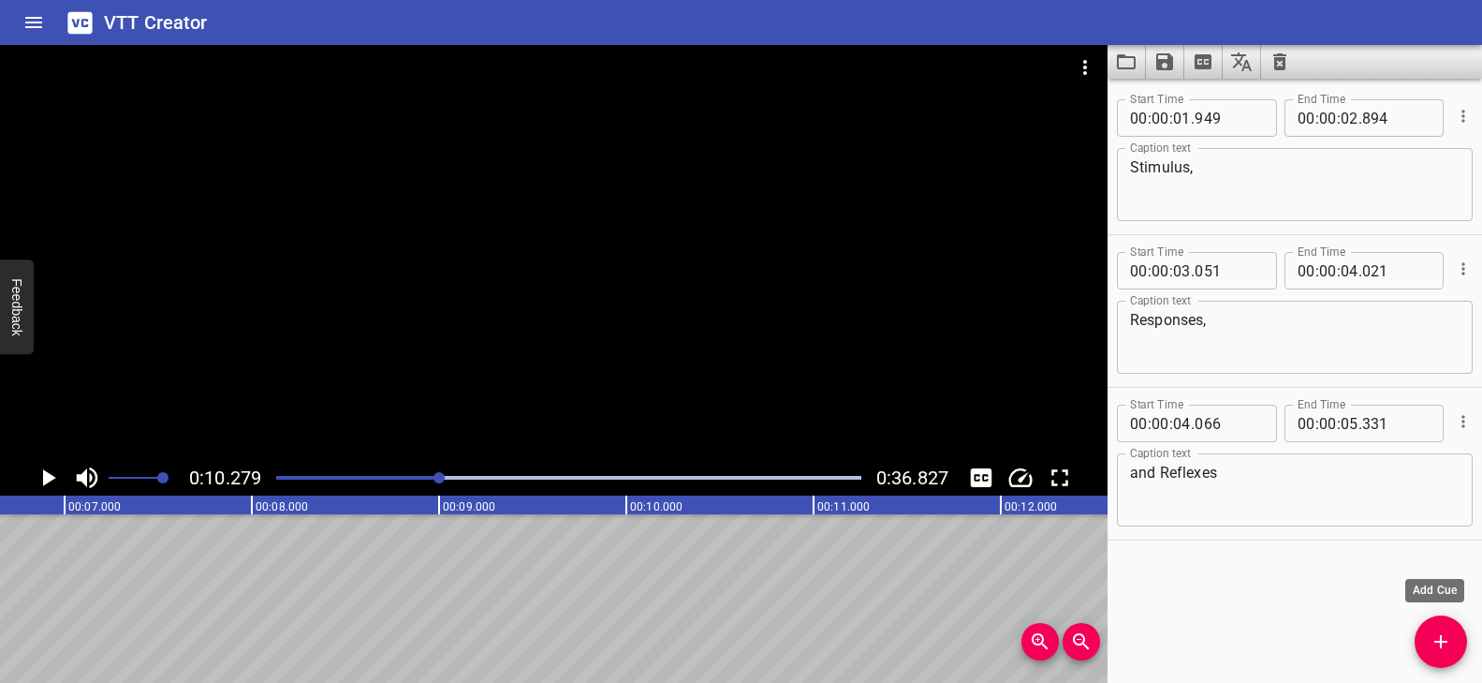
click at [1439, 645] on icon "Add Cue" at bounding box center [1441, 641] width 22 height 22
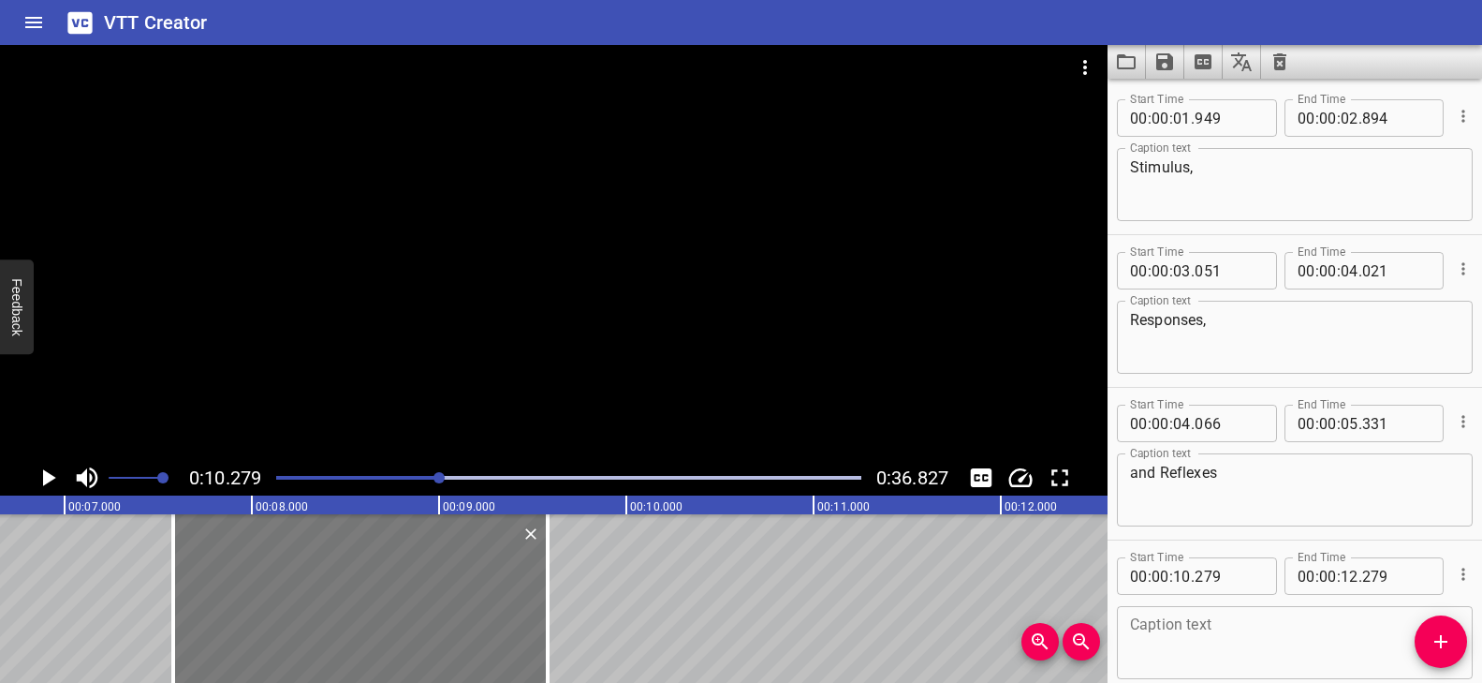
drag, startPoint x: 833, startPoint y: 599, endPoint x: 328, endPoint y: 610, distance: 505.7
click at [328, 610] on div at bounding box center [360, 598] width 375 height 169
type input "07"
type input "579"
type input "09"
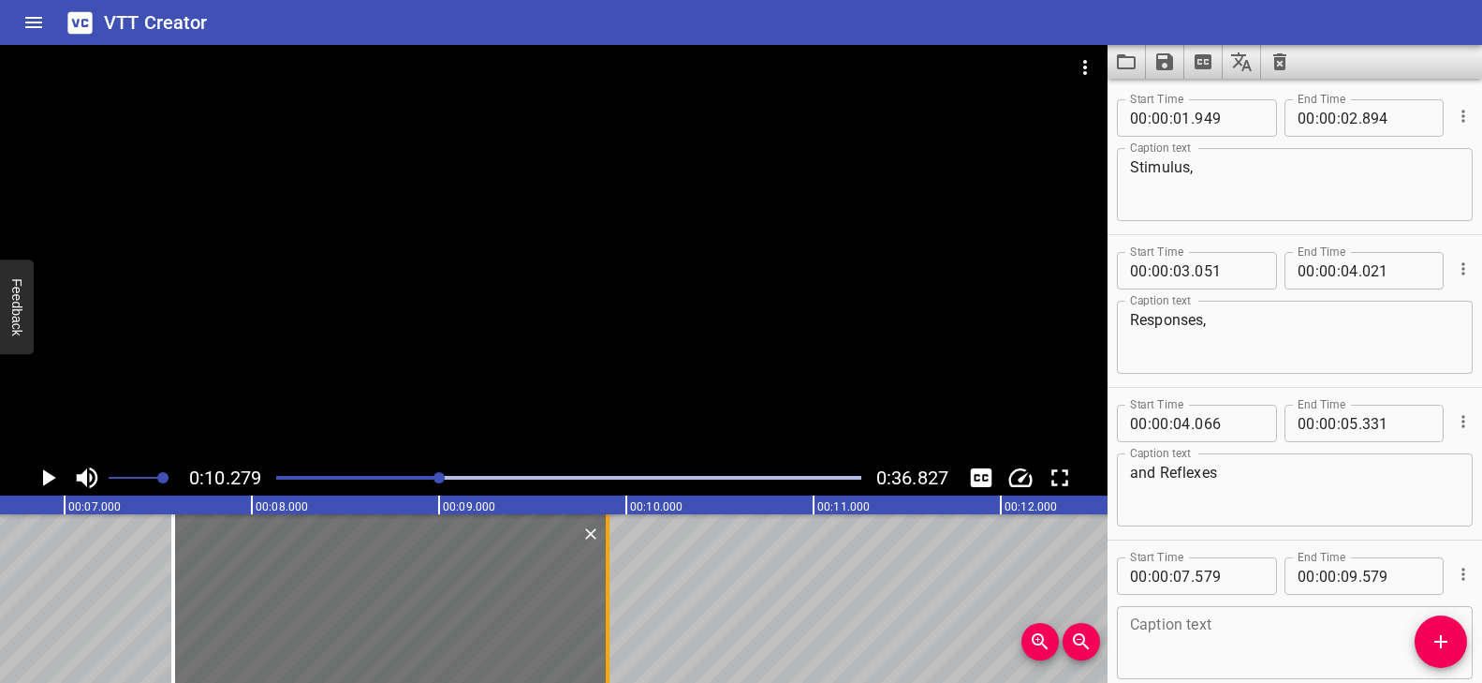
drag, startPoint x: 545, startPoint y: 580, endPoint x: 602, endPoint y: 581, distance: 57.1
click at [602, 581] on div at bounding box center [607, 598] width 19 height 169
type input "894"
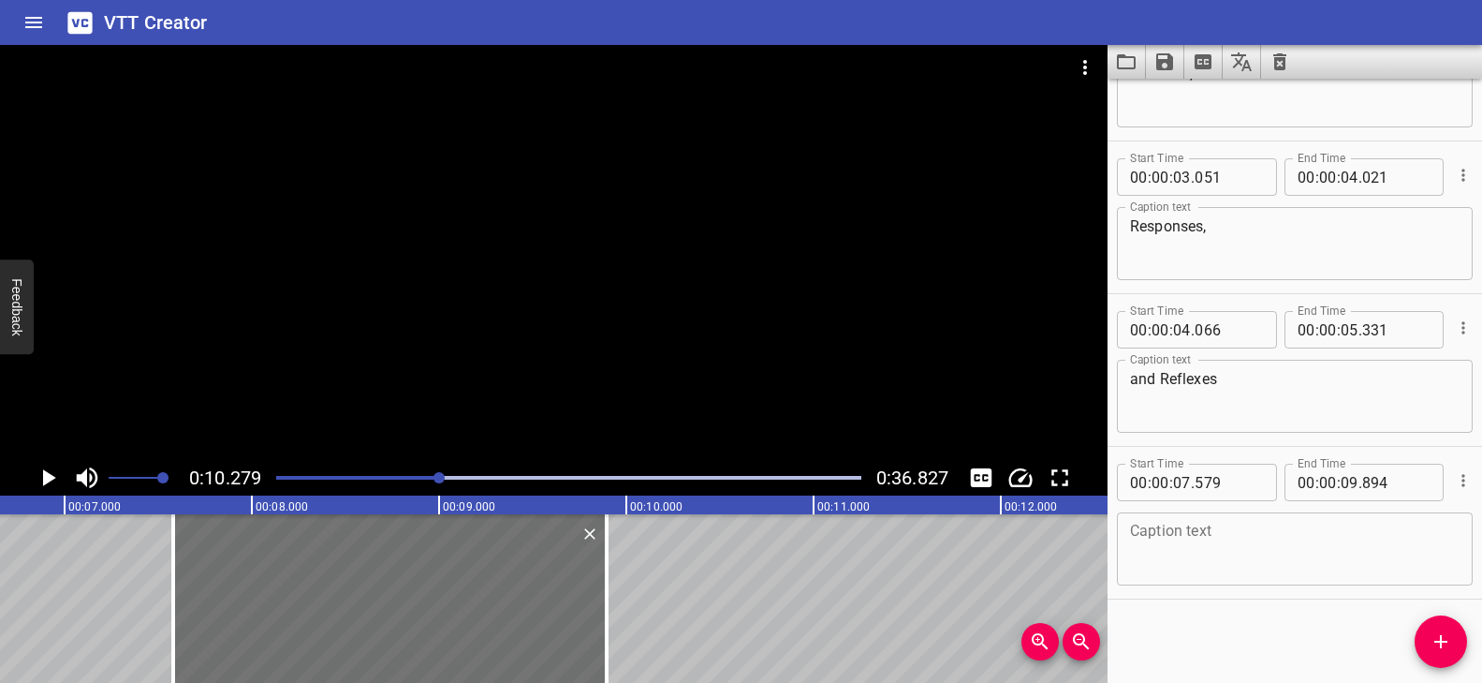
scroll to position [95, 0]
click at [1212, 547] on textarea at bounding box center [1295, 548] width 330 height 53
paste textarea "Do you see that bird?"
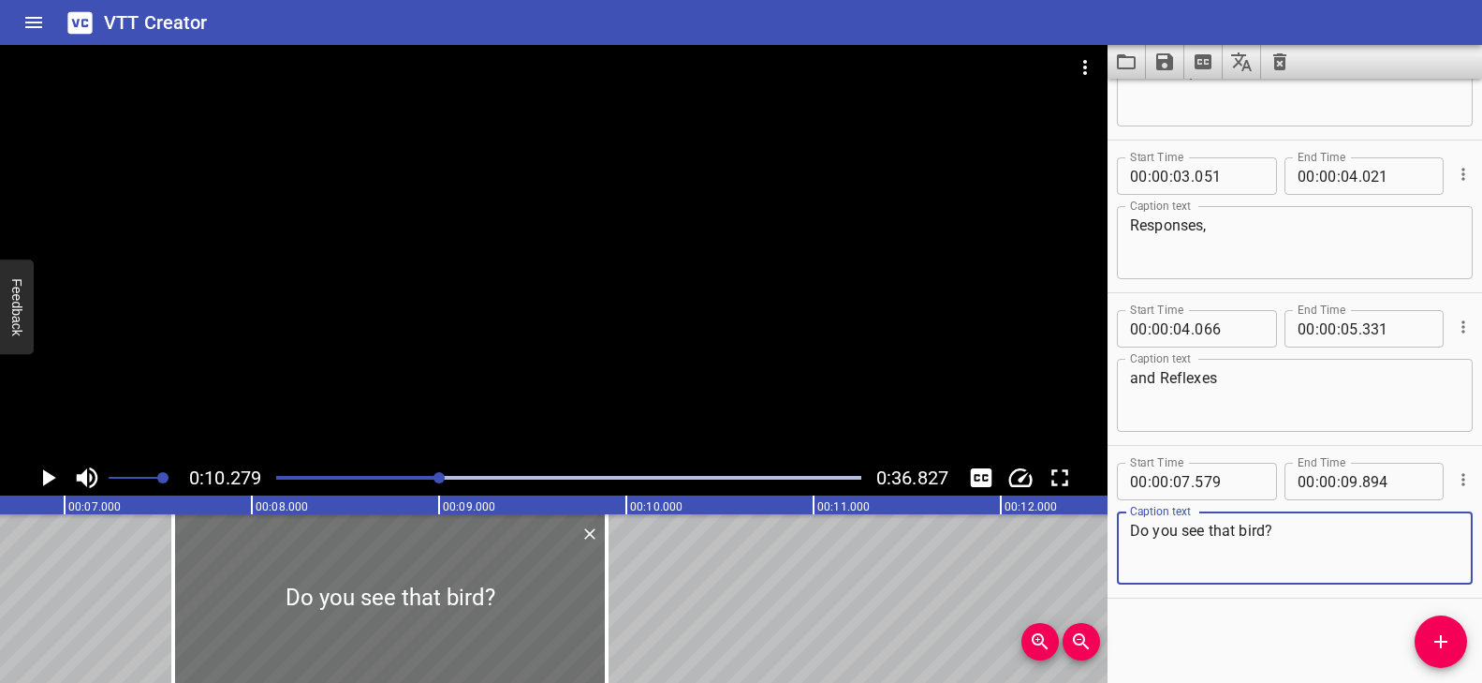
type textarea "Do you see that bird?"
click at [423, 477] on div "Play progress" at bounding box center [147, 478] width 585 height 4
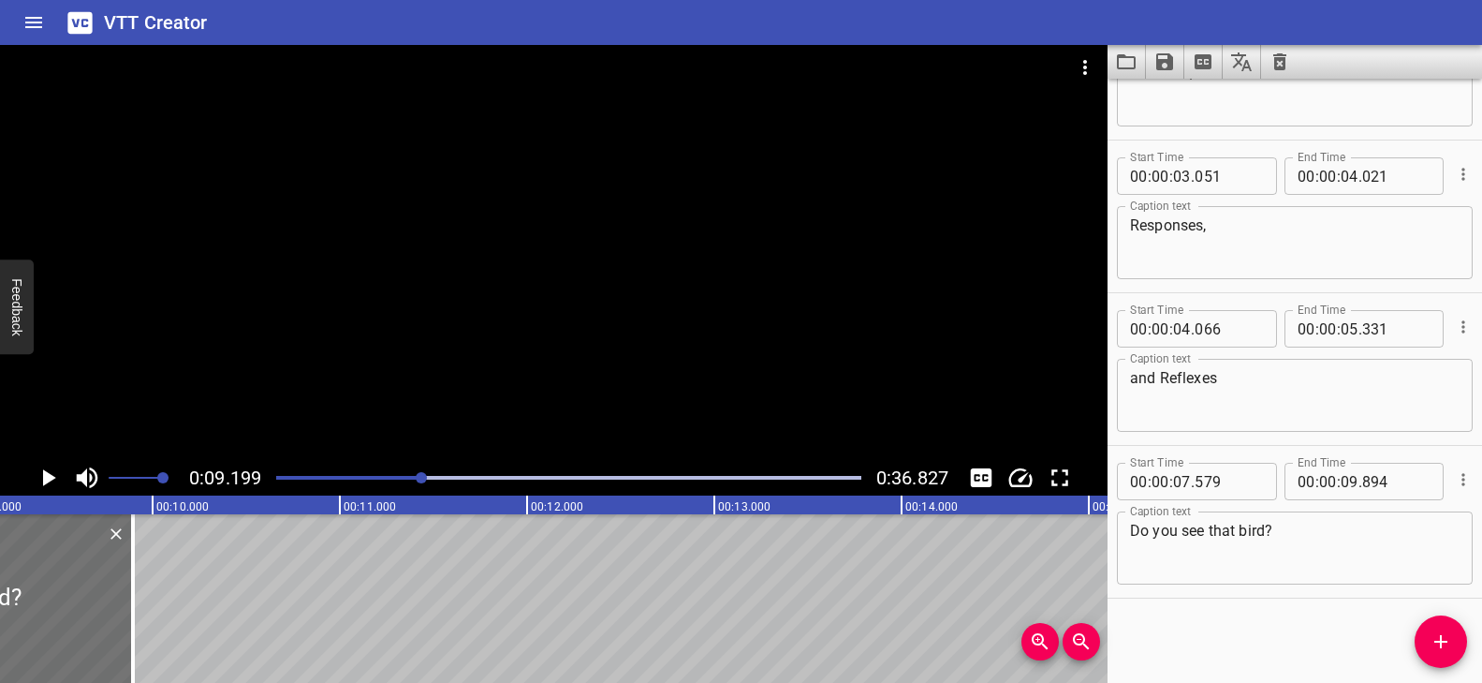
click at [533, 396] on div at bounding box center [554, 252] width 1108 height 415
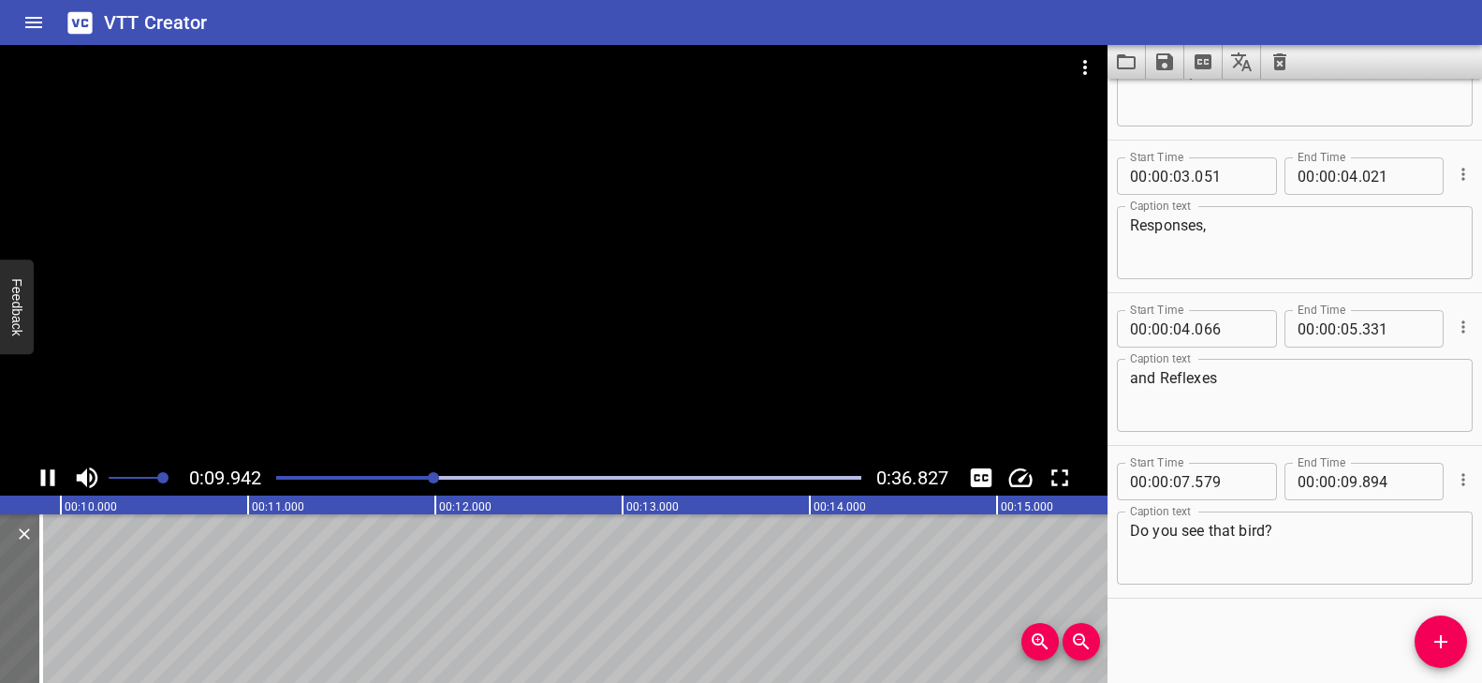
click at [393, 471] on div at bounding box center [569, 477] width 608 height 26
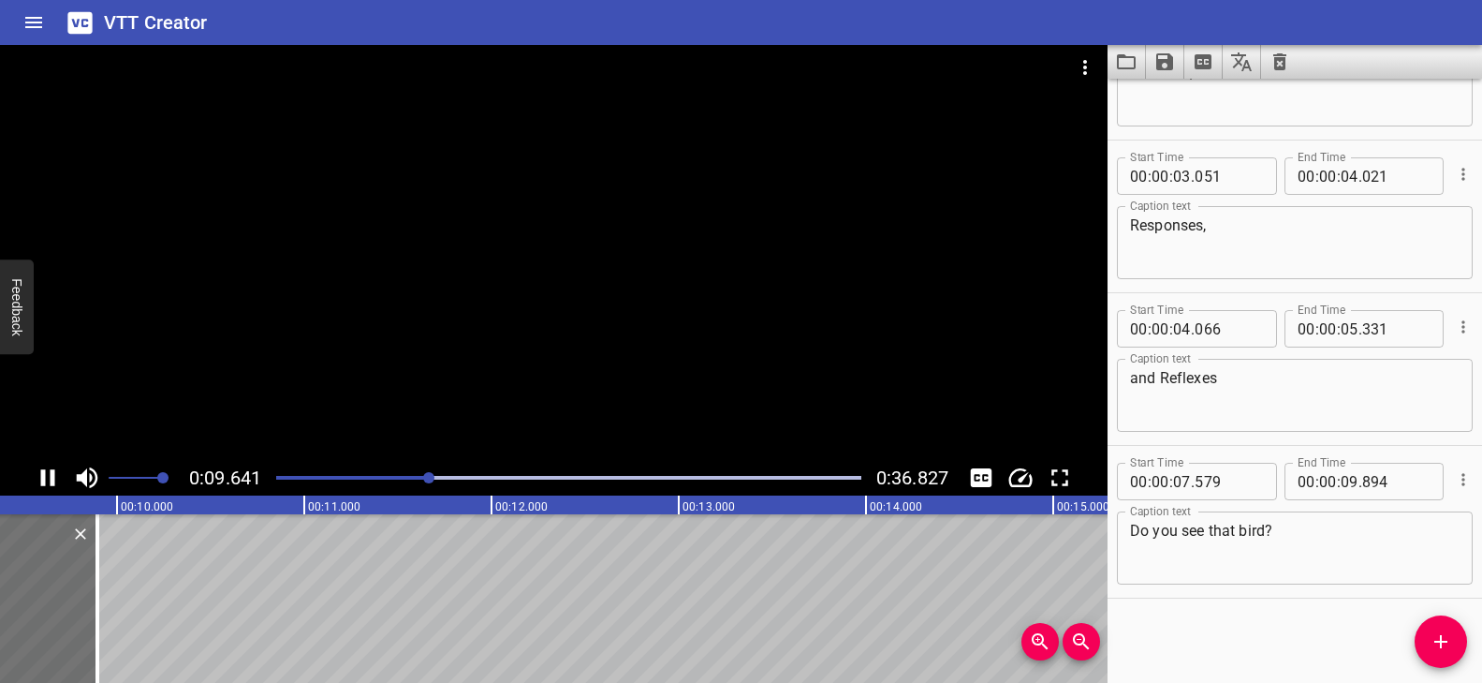
click at [578, 289] on div at bounding box center [554, 252] width 1108 height 415
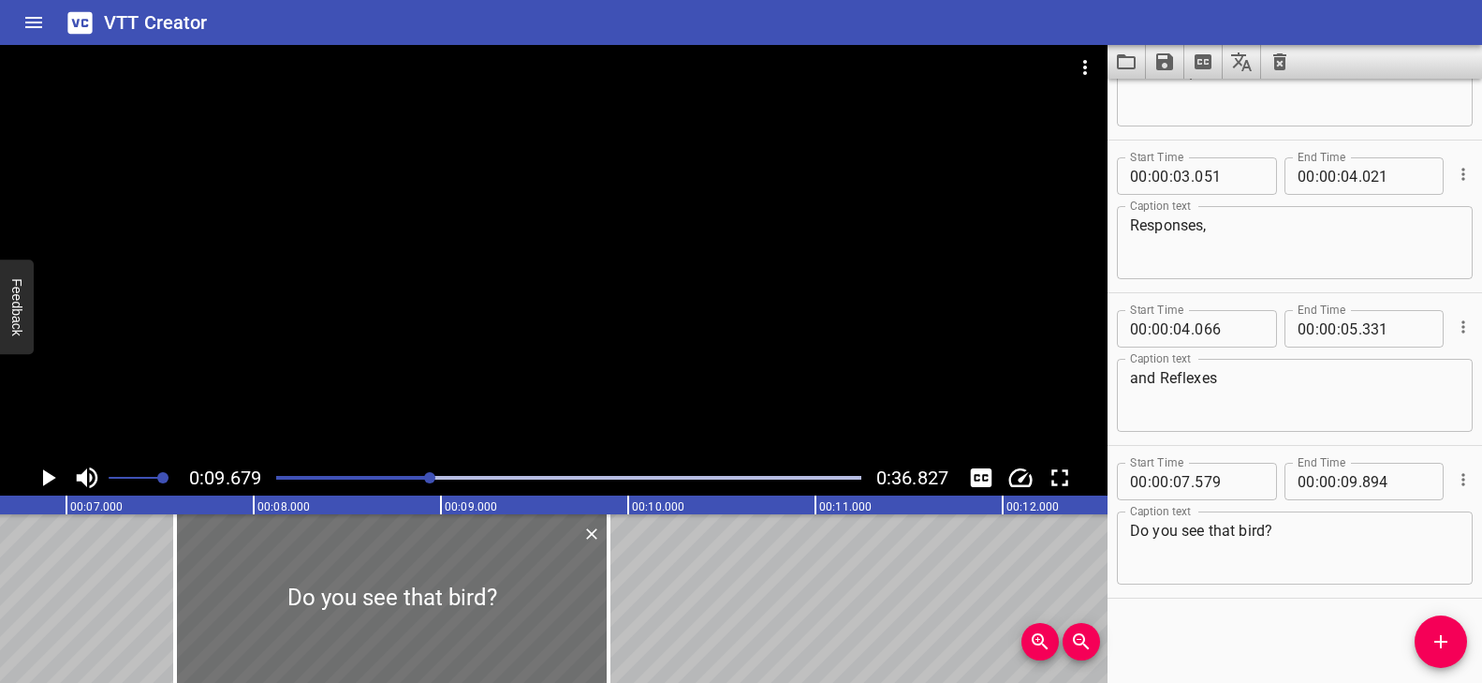
scroll to position [0, 1215]
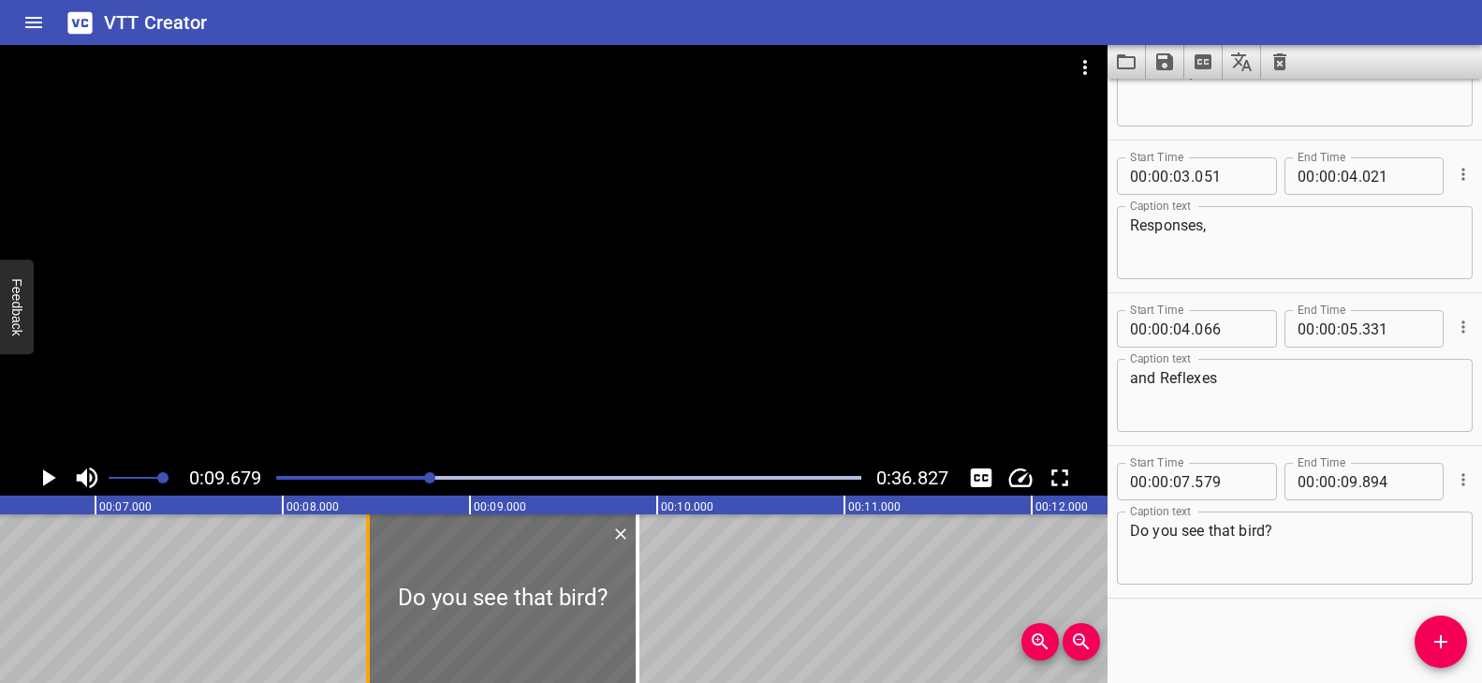
drag, startPoint x: 202, startPoint y: 580, endPoint x: 363, endPoint y: 602, distance: 162.6
click at [364, 602] on div at bounding box center [368, 598] width 19 height 169
type input "08"
type input "454"
click at [407, 478] on div "Play progress" at bounding box center [138, 478] width 585 height 4
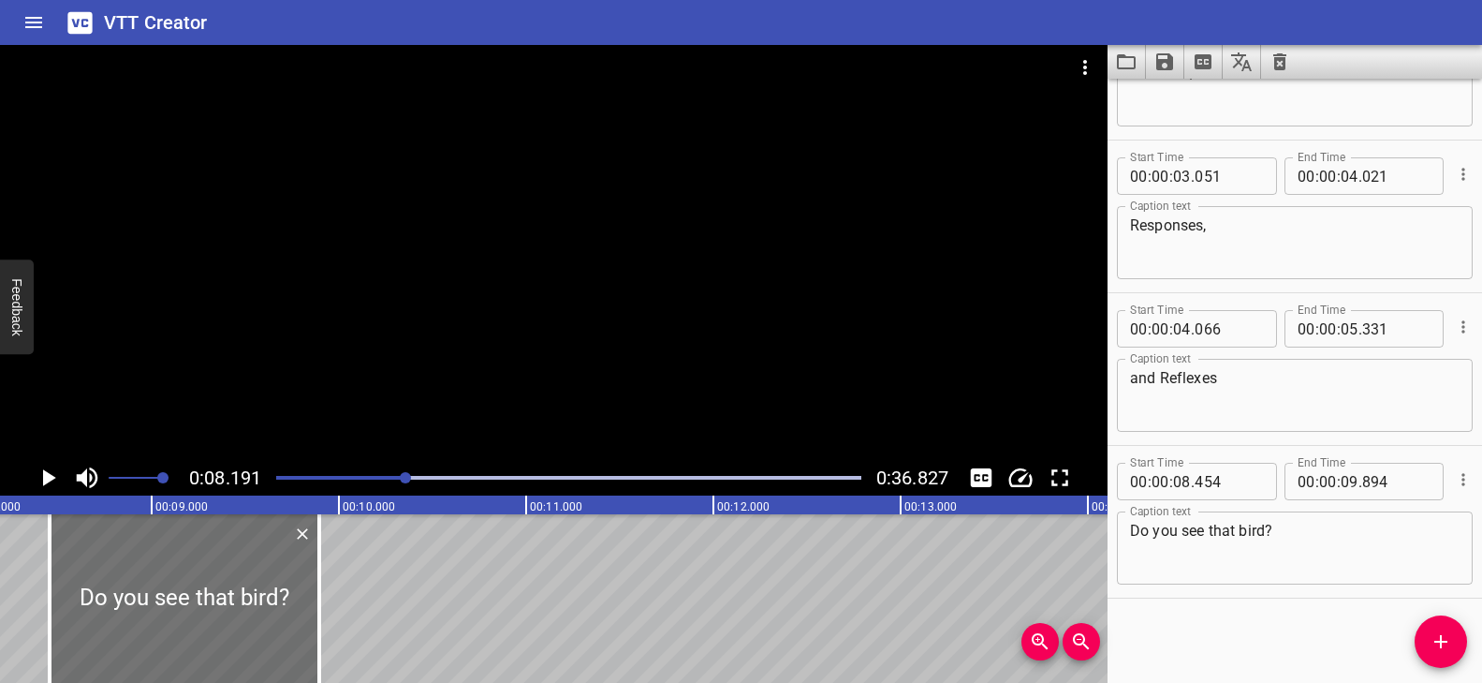
click at [472, 295] on div at bounding box center [554, 252] width 1108 height 415
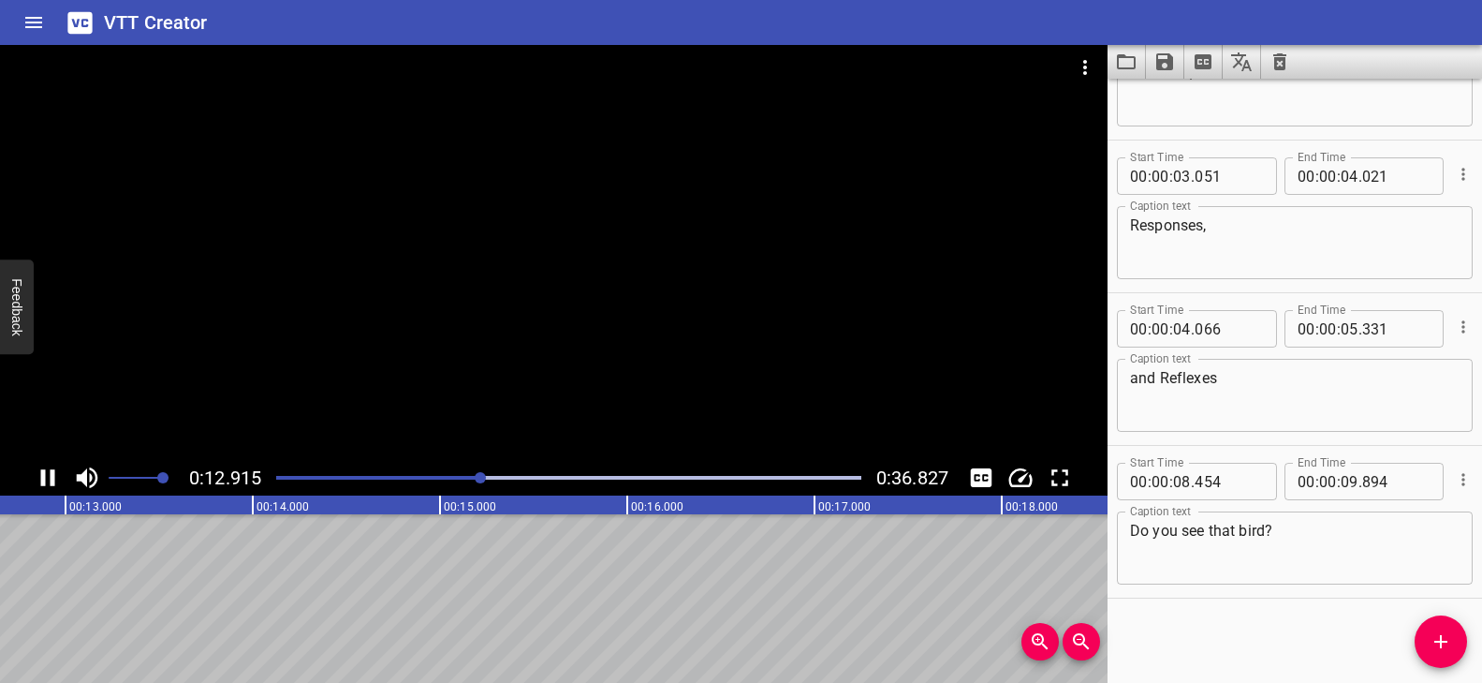
click at [611, 349] on div at bounding box center [554, 252] width 1108 height 415
click at [1433, 633] on icon "Add Cue" at bounding box center [1441, 641] width 22 height 22
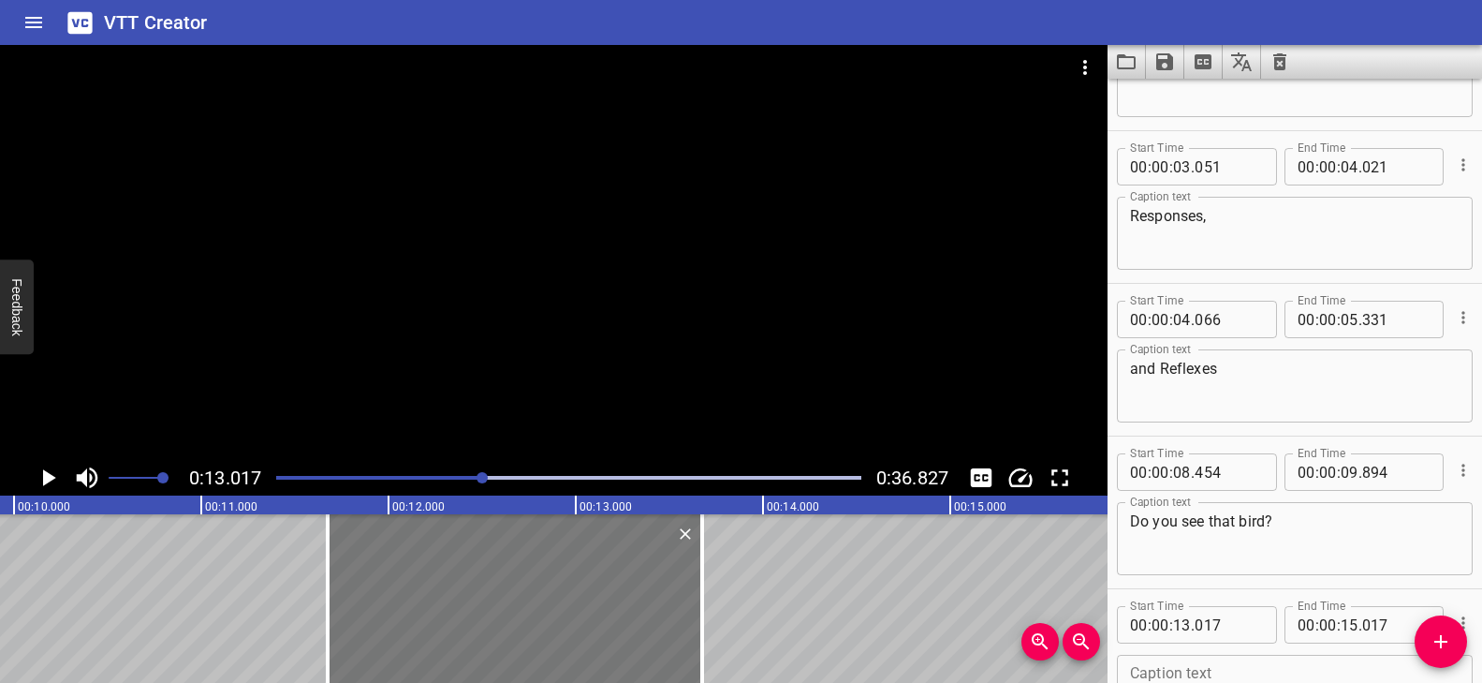
drag, startPoint x: 799, startPoint y: 621, endPoint x: 667, endPoint y: 616, distance: 132.1
click at [548, 631] on div at bounding box center [515, 598] width 375 height 169
type input "11"
type input "677"
type input "13"
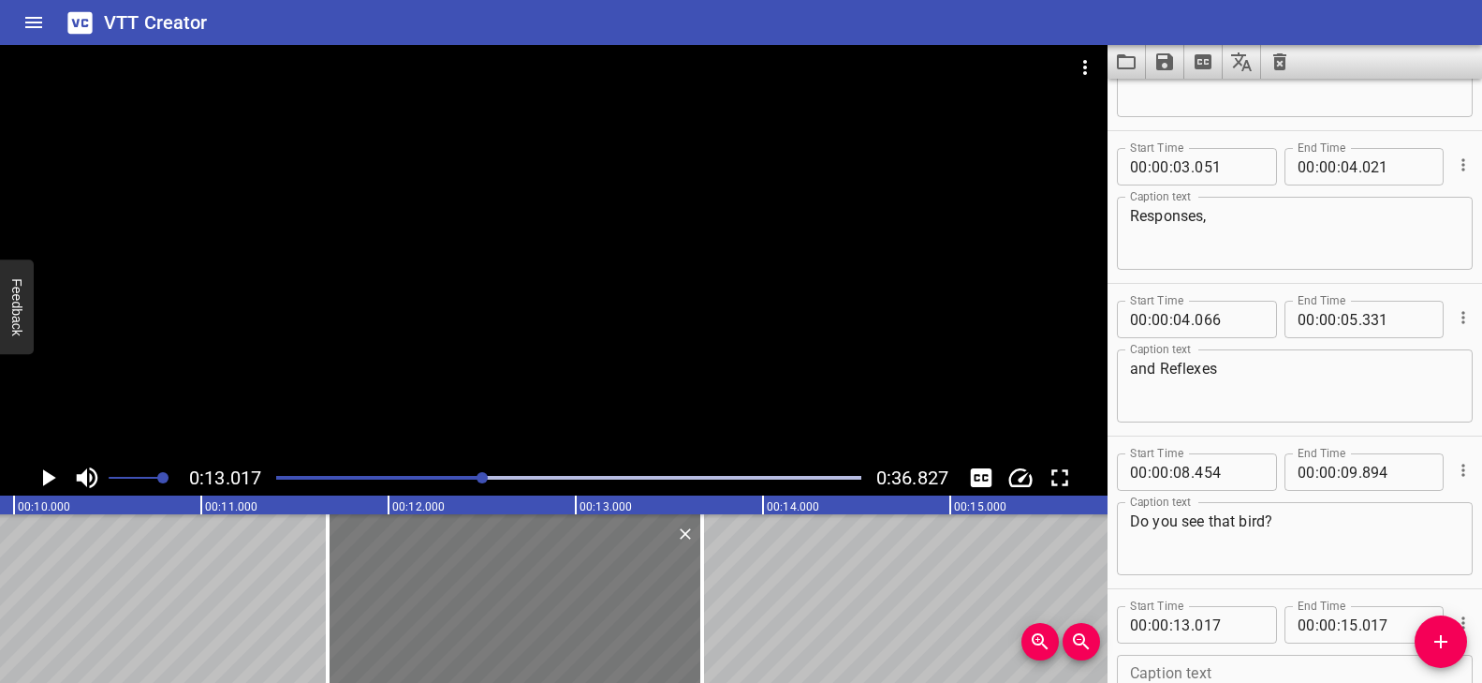
type input "677"
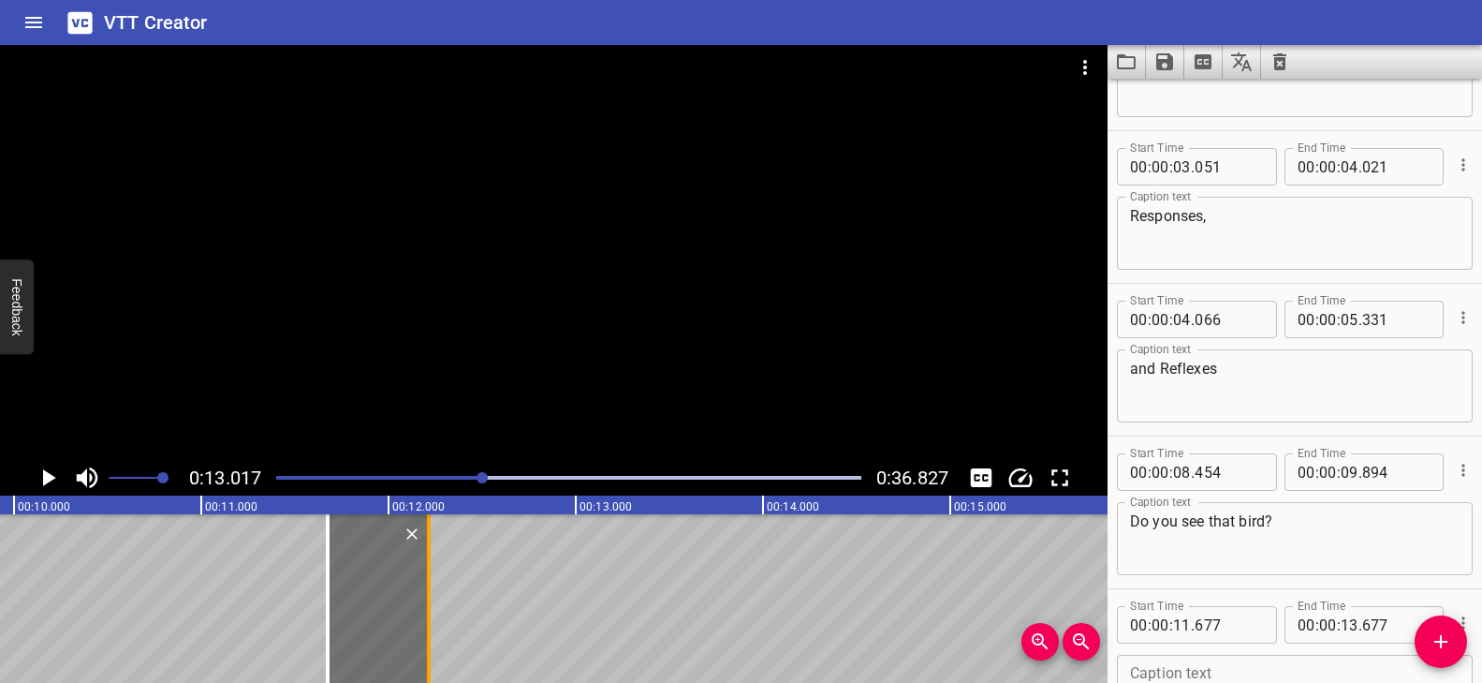
drag, startPoint x: 703, startPoint y: 588, endPoint x: 434, endPoint y: 606, distance: 270.3
click at [434, 606] on div at bounding box center [428, 598] width 19 height 169
type input "12"
type input "217"
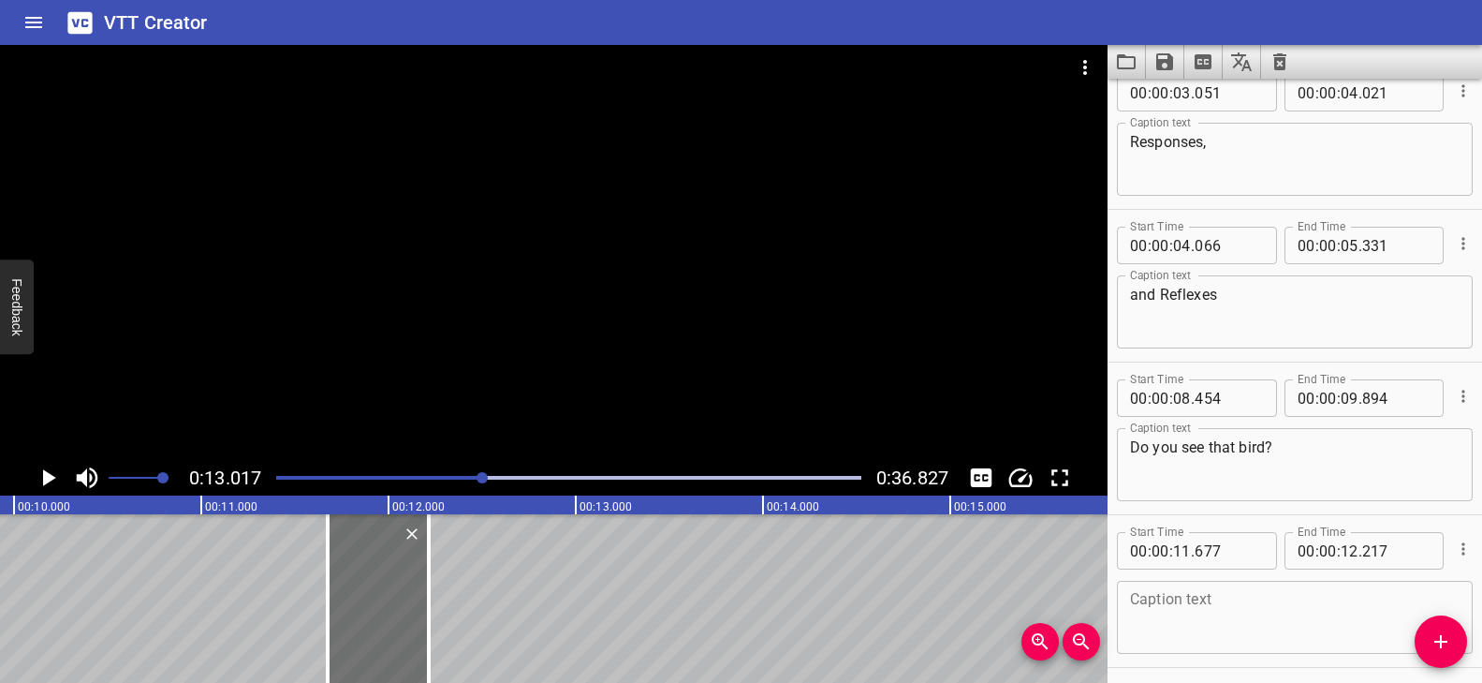
scroll to position [247, 0]
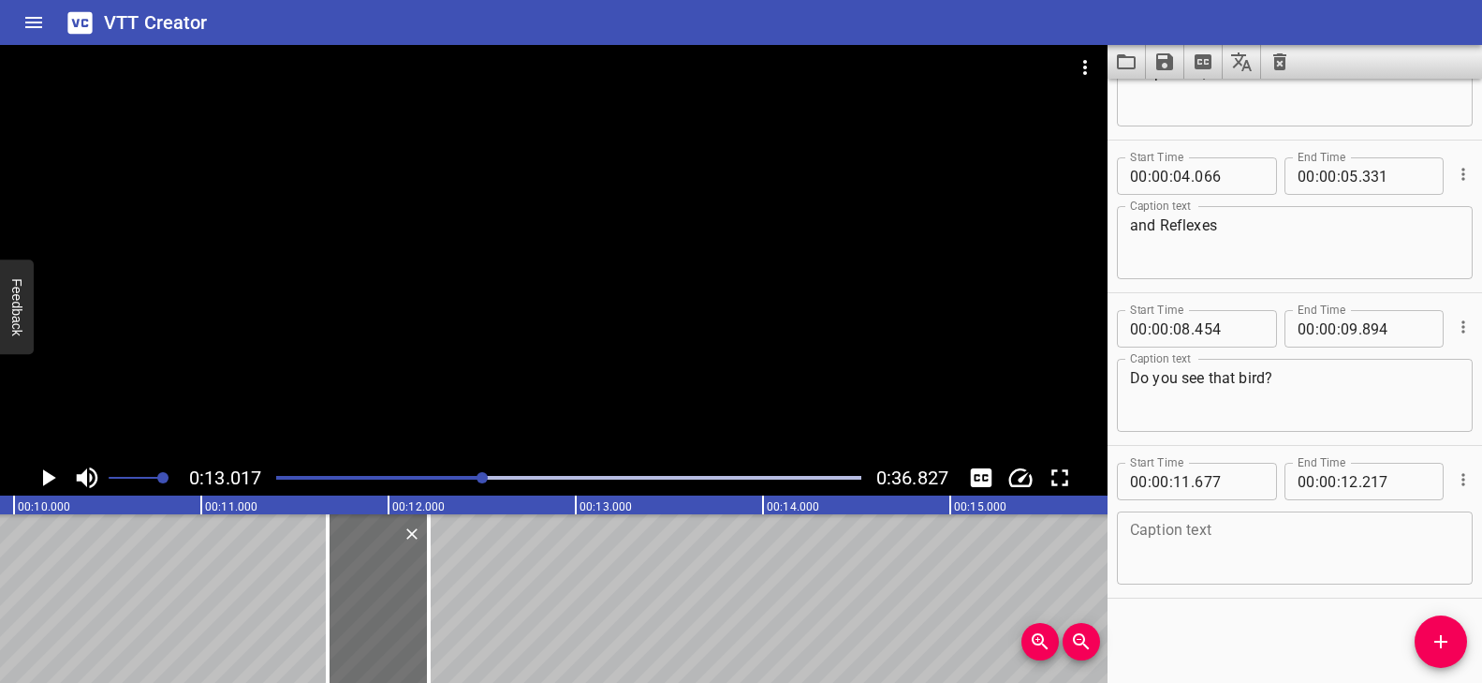
click at [1214, 532] on textarea at bounding box center [1295, 548] width 330 height 53
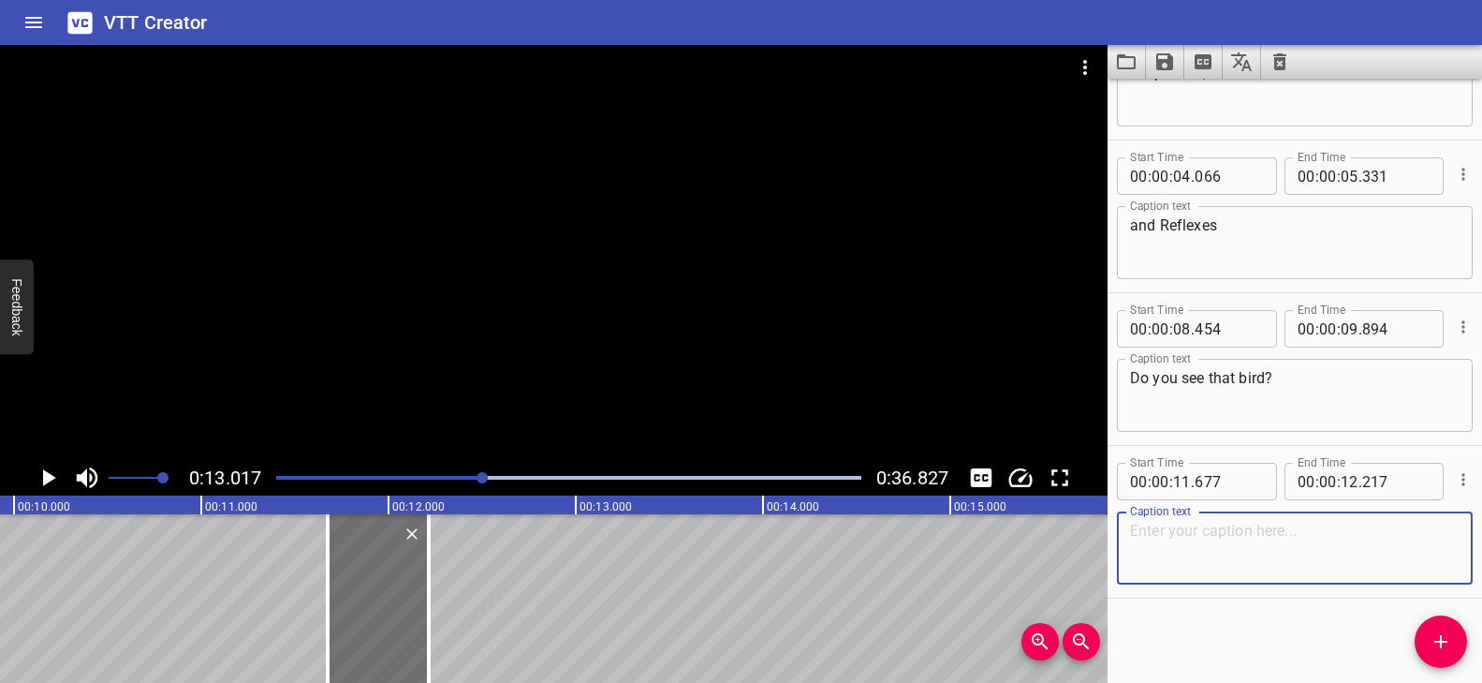
paste textarea "Where?"
type textarea "Where?"
drag, startPoint x: 421, startPoint y: 477, endPoint x: 430, endPoint y: 465, distance: 14.0
click at [421, 477] on div "Play progress" at bounding box center [190, 478] width 585 height 4
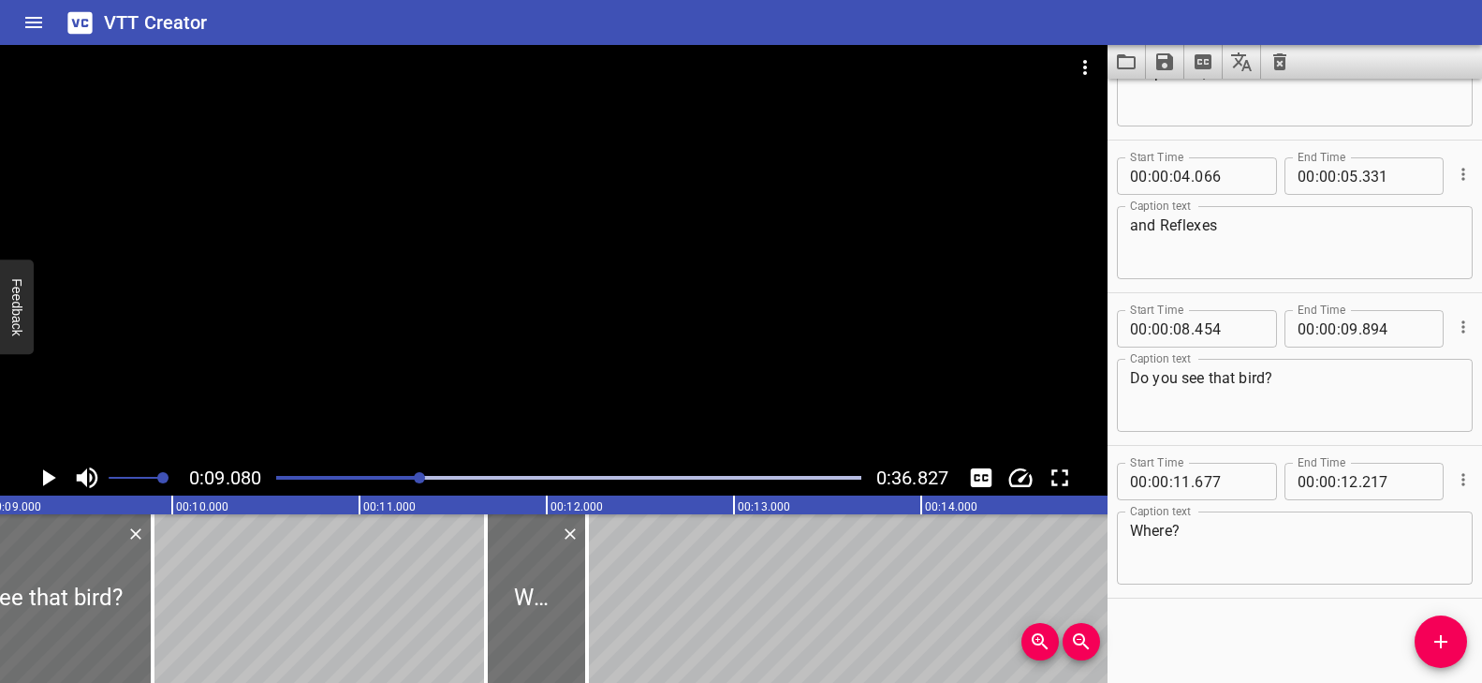
click at [606, 394] on div at bounding box center [554, 252] width 1108 height 415
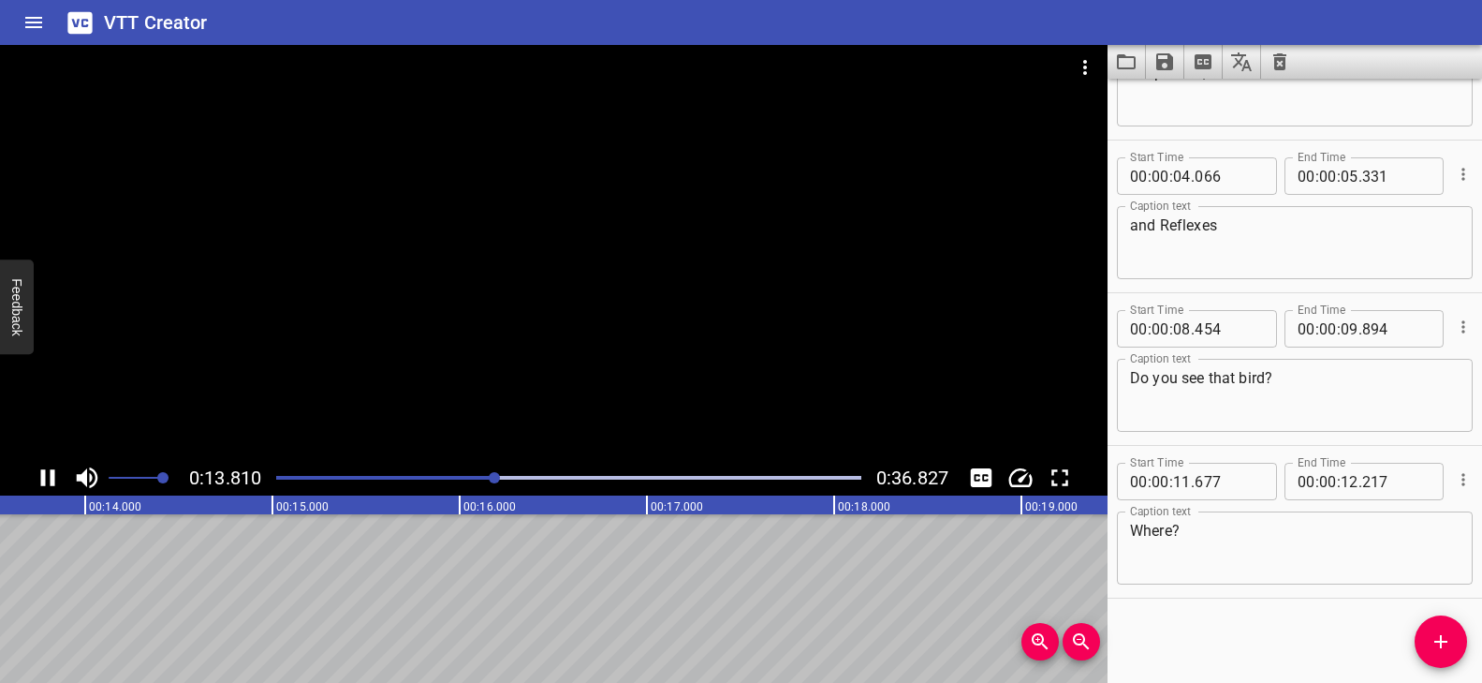
click at [555, 341] on div at bounding box center [554, 252] width 1108 height 415
click at [1440, 645] on icon "Add Cue" at bounding box center [1440, 641] width 13 height 13
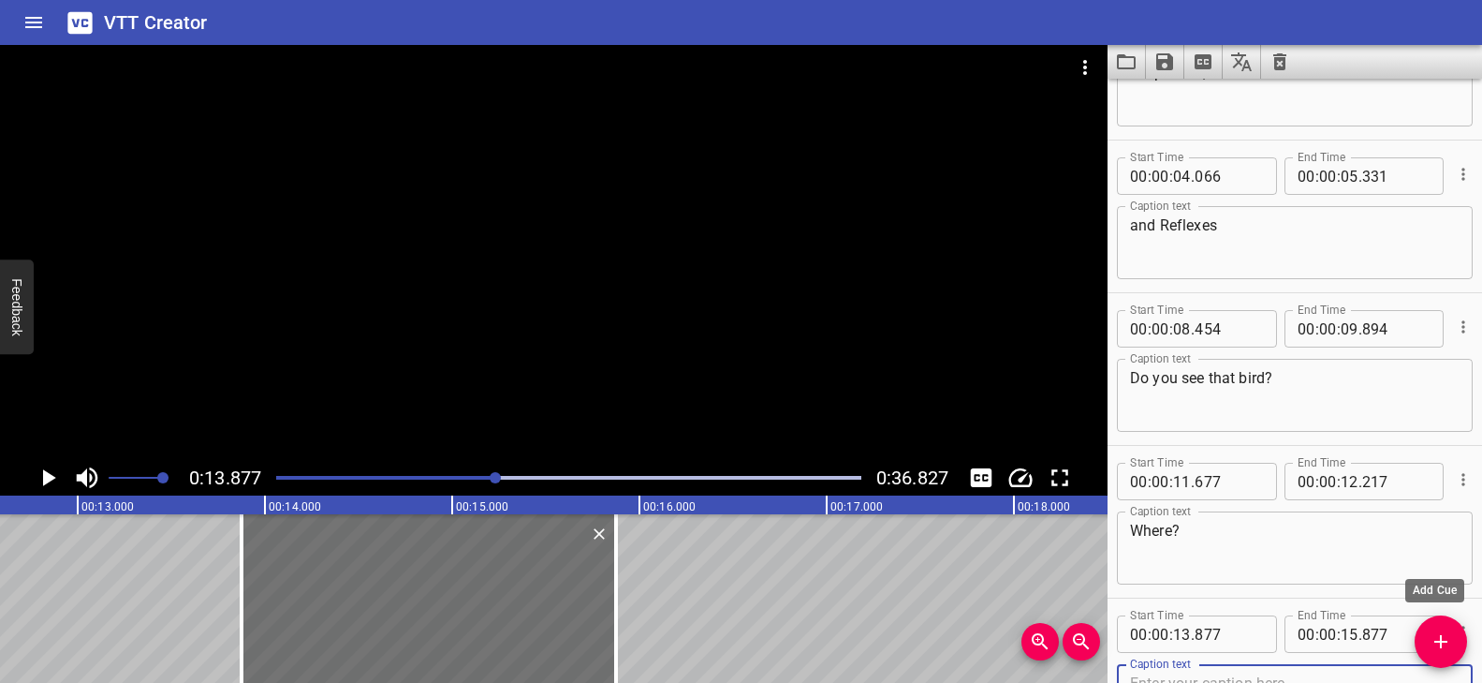
scroll to position [257, 0]
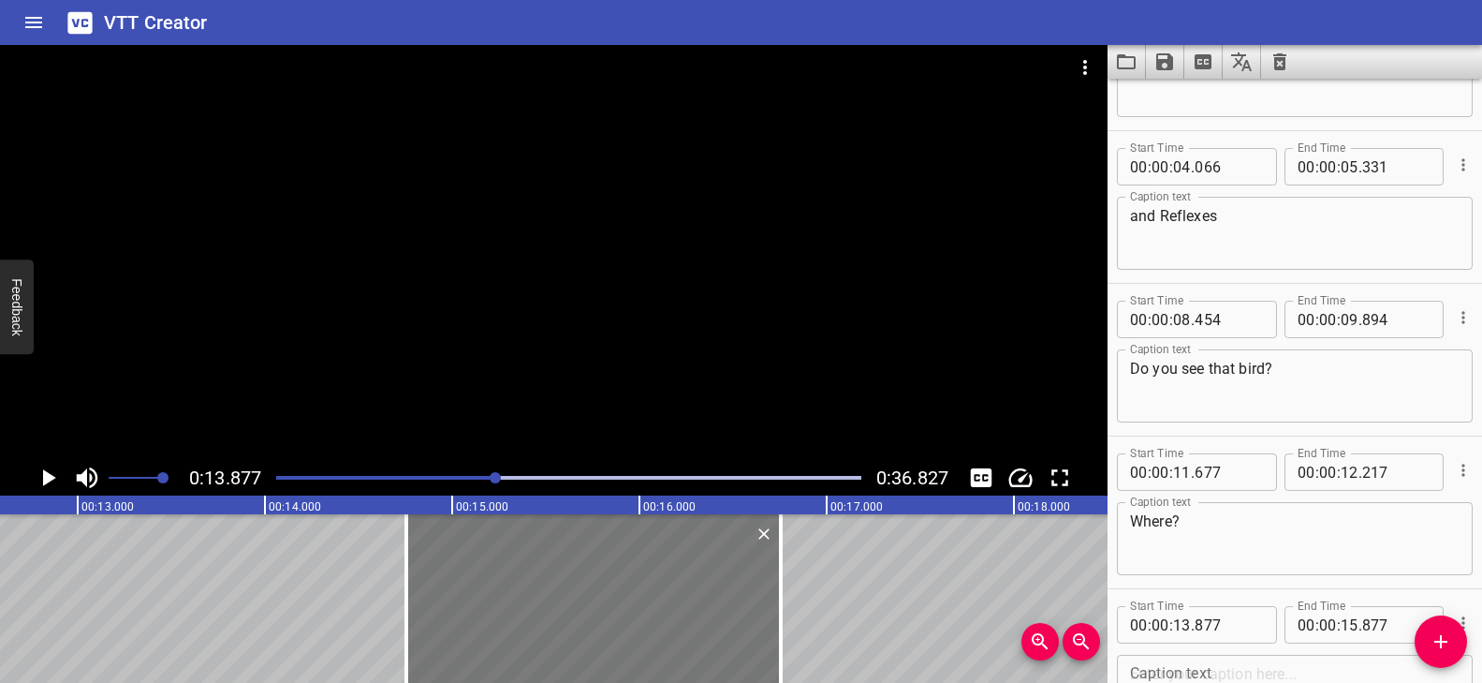
drag, startPoint x: 480, startPoint y: 626, endPoint x: 641, endPoint y: 652, distance: 163.0
click at [642, 652] on div at bounding box center [593, 598] width 375 height 169
type input "14"
type input "747"
type input "16"
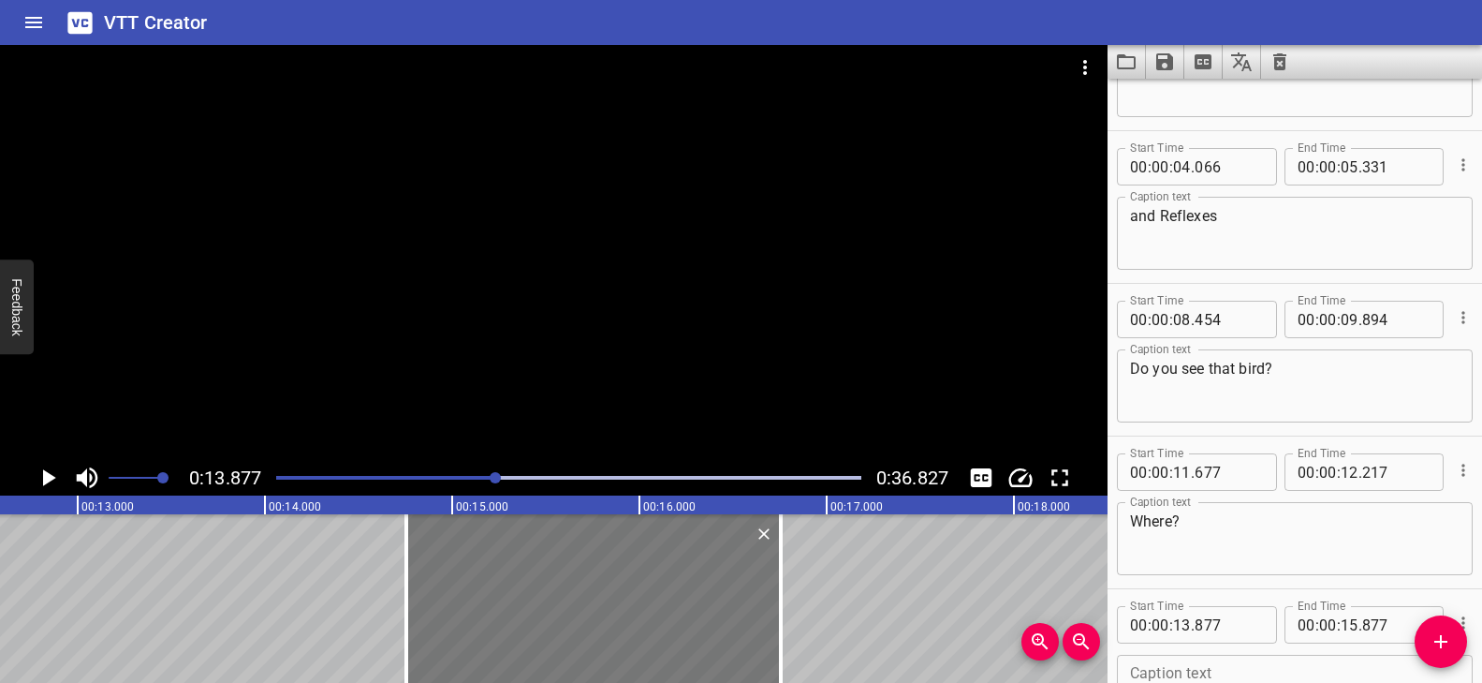
type input "747"
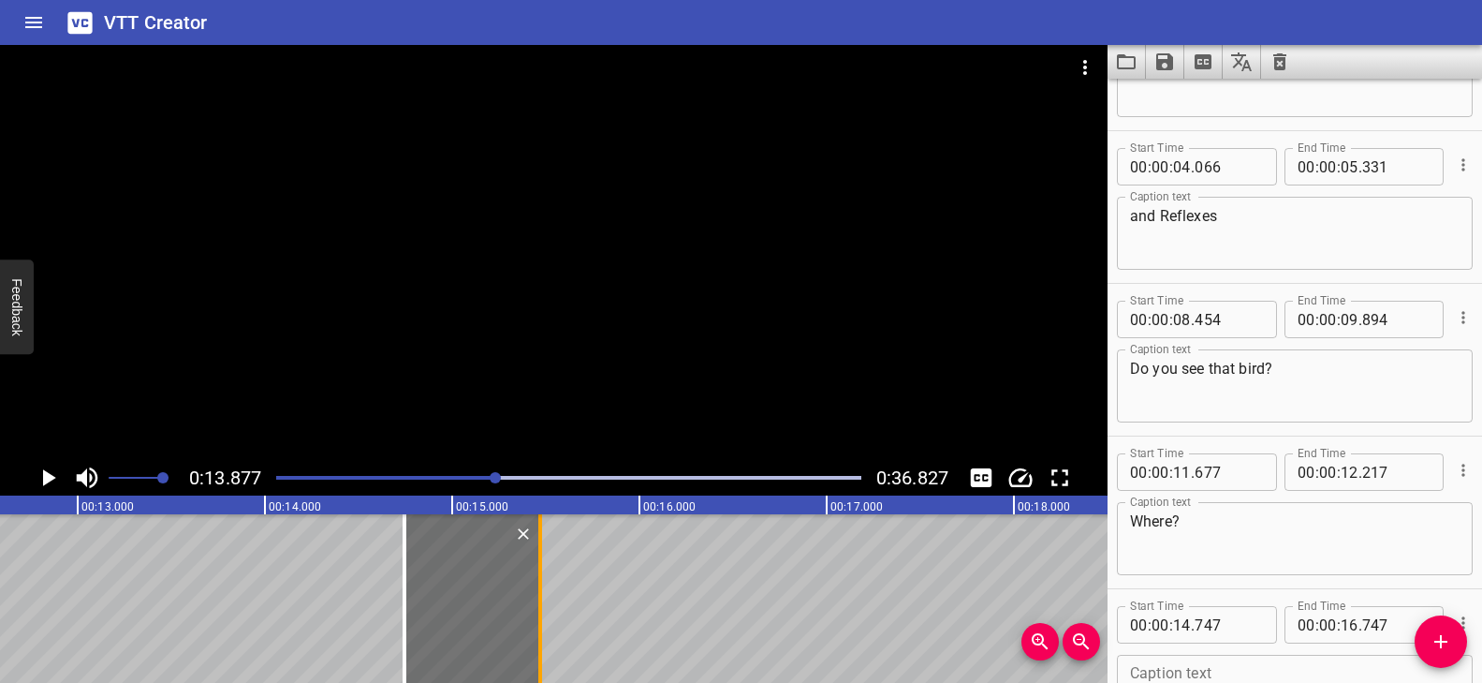
drag, startPoint x: 780, startPoint y: 620, endPoint x: 541, endPoint y: 619, distance: 238.8
click at [541, 619] on div at bounding box center [540, 598] width 4 height 169
type input "15"
type input "472"
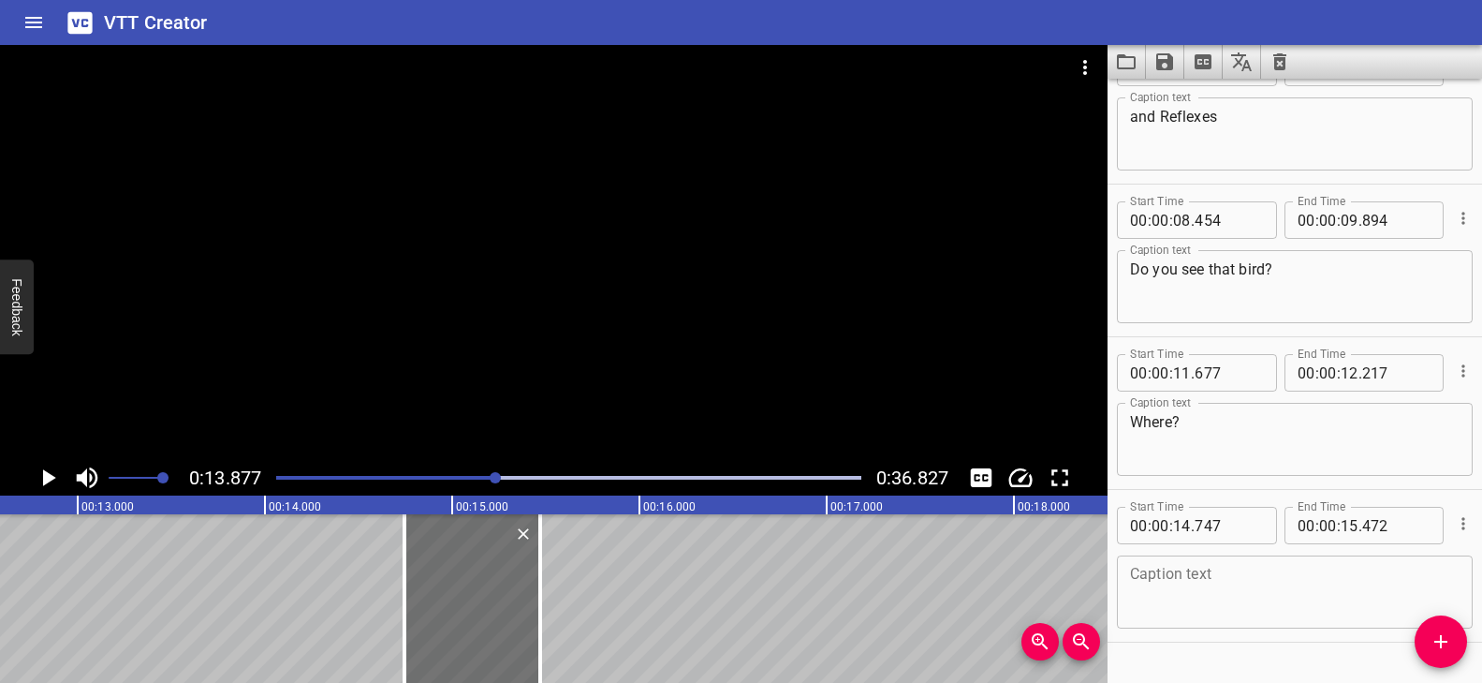
scroll to position [400, 0]
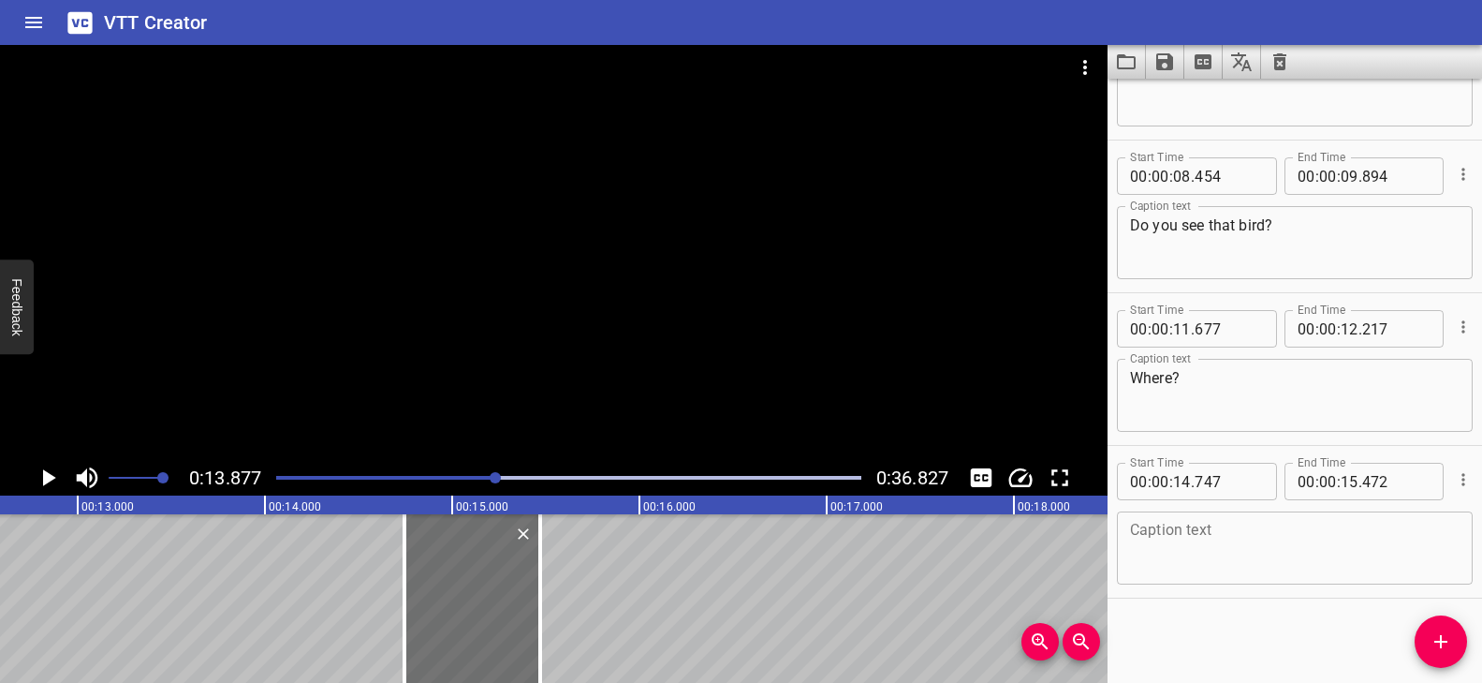
click at [1193, 547] on textarea at bounding box center [1295, 548] width 330 height 53
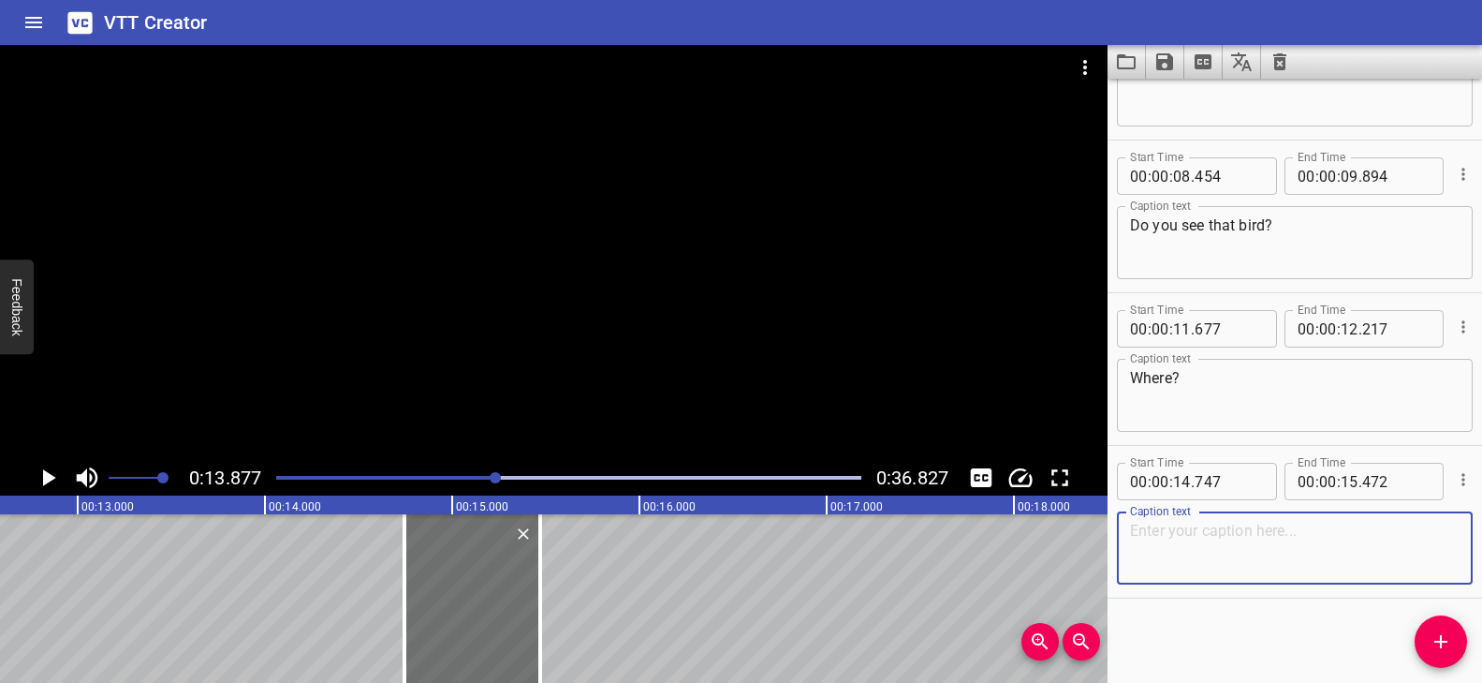
paste textarea "Aisha,"
type textarea "Aisha,"
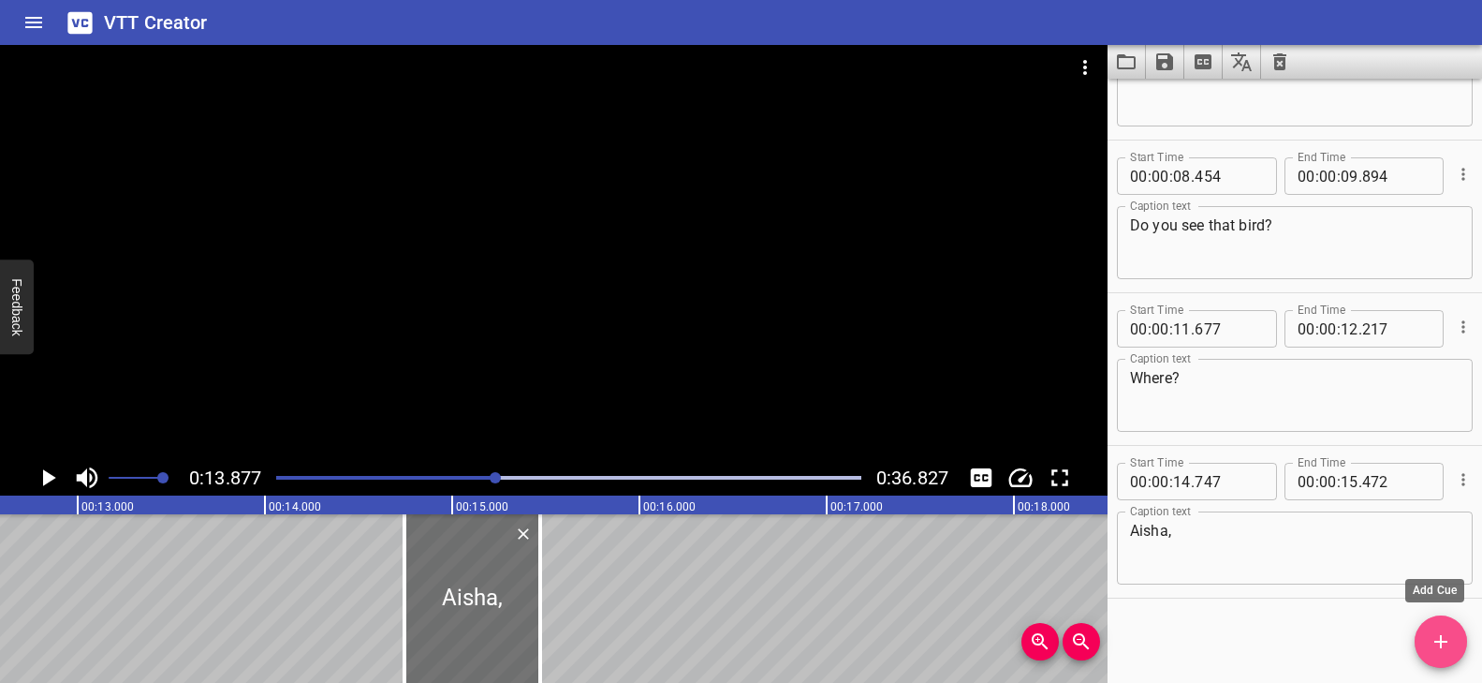
click at [1437, 630] on icon "Add Cue" at bounding box center [1441, 641] width 22 height 22
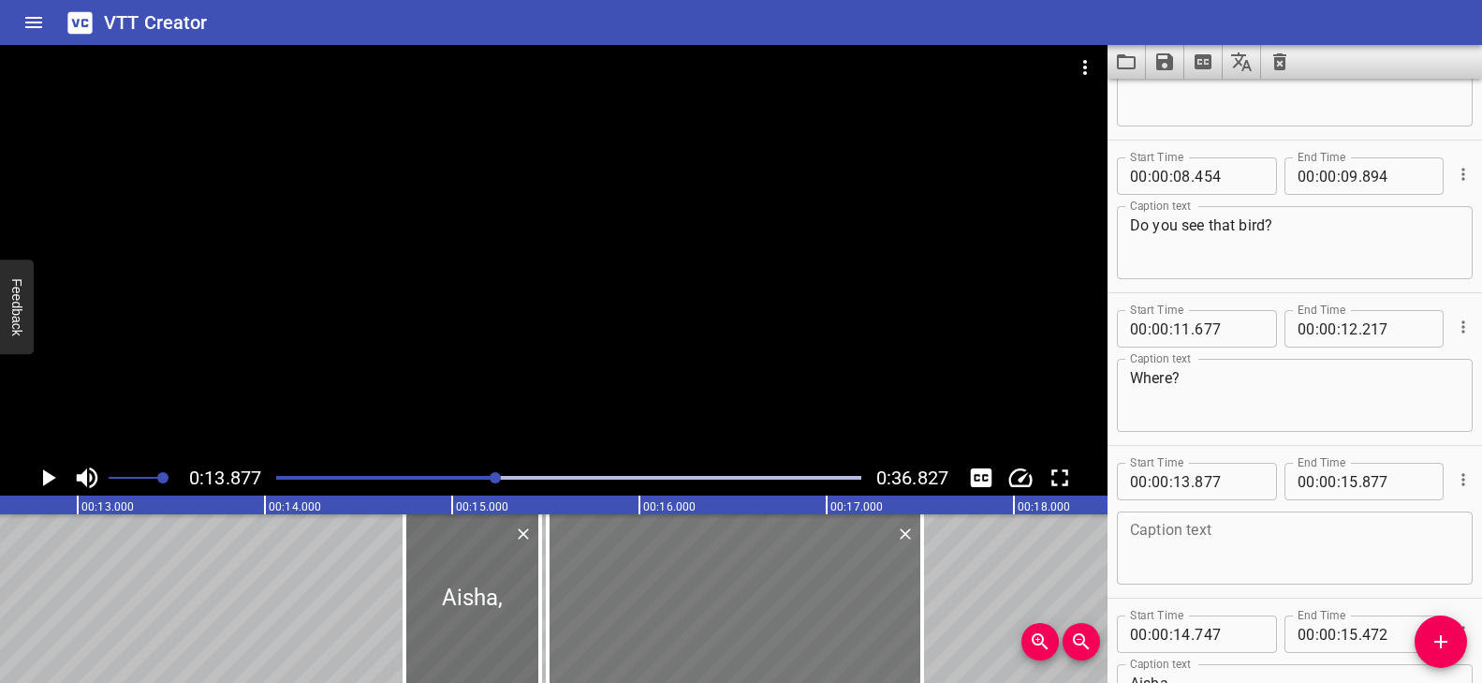
drag, startPoint x: 579, startPoint y: 616, endPoint x: 884, endPoint y: 605, distance: 305.5
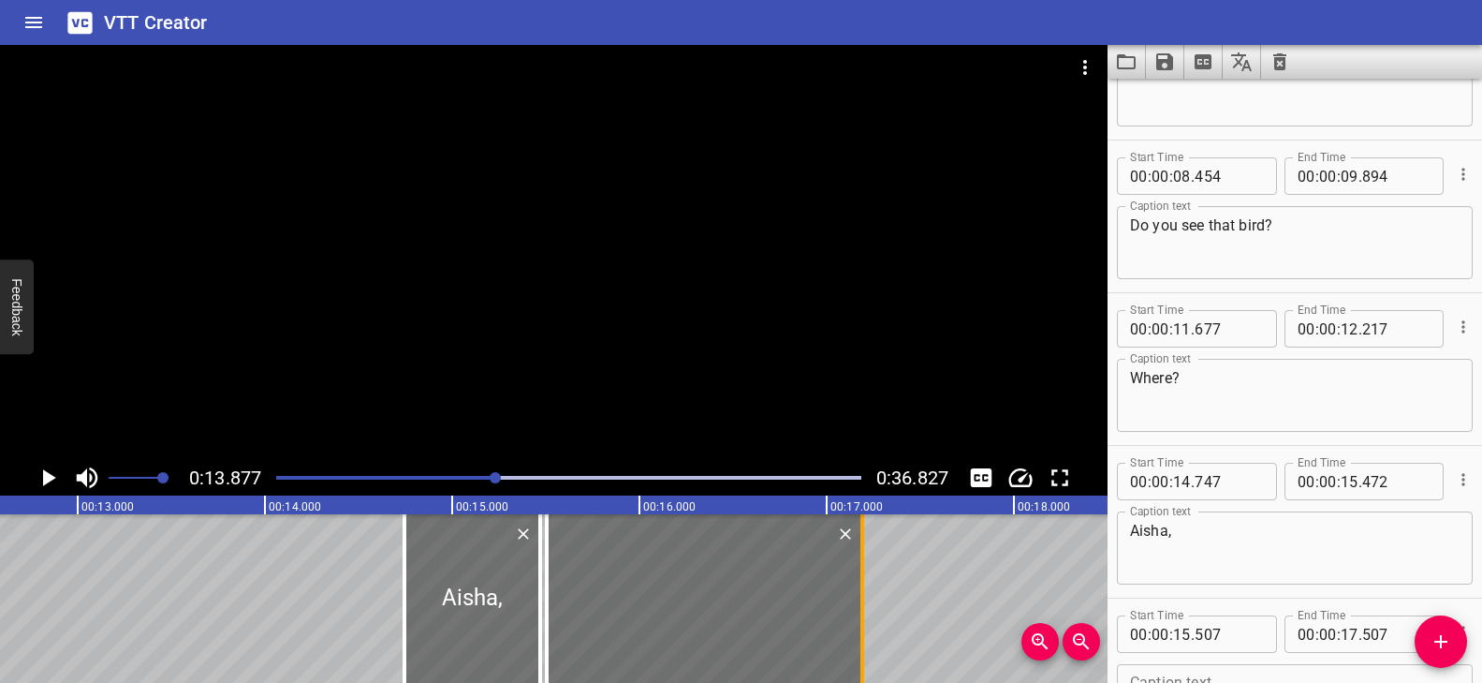
drag, startPoint x: 903, startPoint y: 587, endPoint x: 861, endPoint y: 587, distance: 42.1
click at [861, 587] on div at bounding box center [863, 598] width 4 height 169
type input "192"
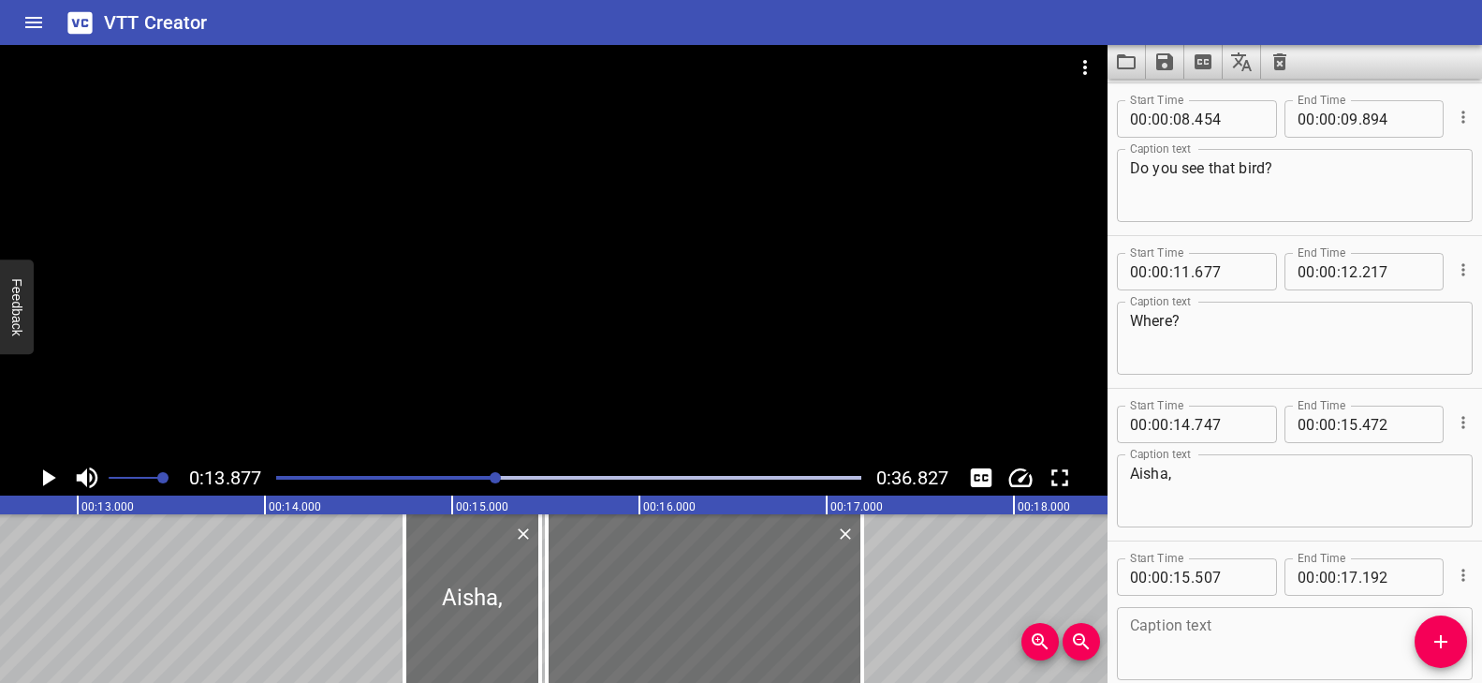
scroll to position [552, 0]
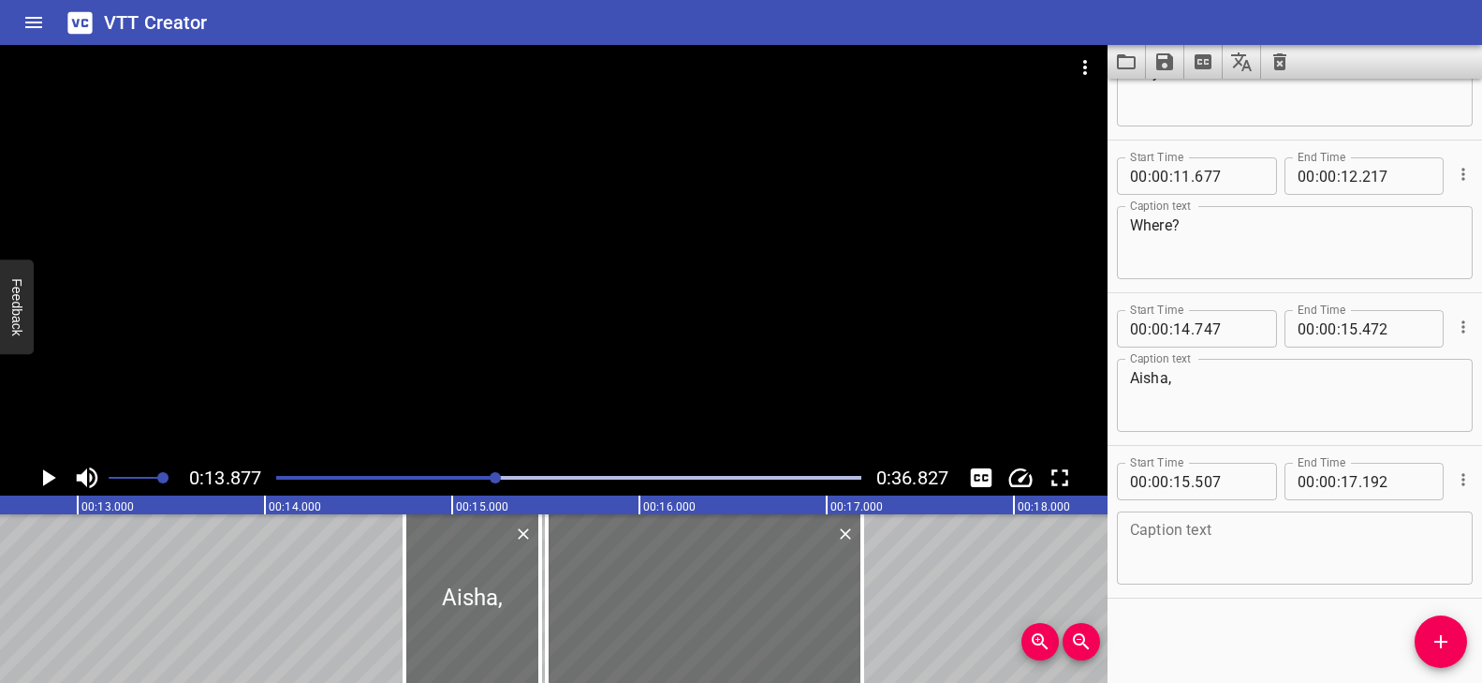
click at [1168, 566] on textarea at bounding box center [1295, 548] width 330 height 53
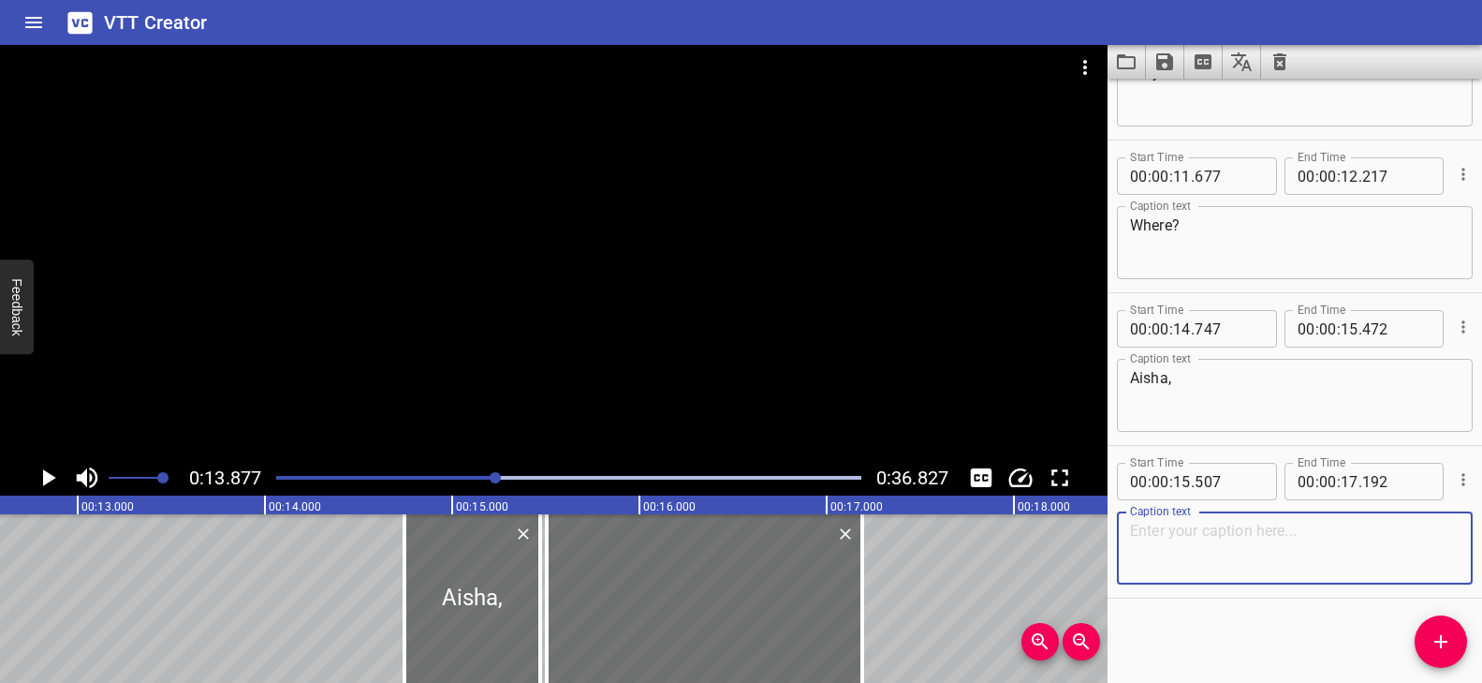
paste textarea "you almost made us tip over!"
type textarea "you almost made us tip over!"
click at [463, 474] on div at bounding box center [569, 477] width 608 height 26
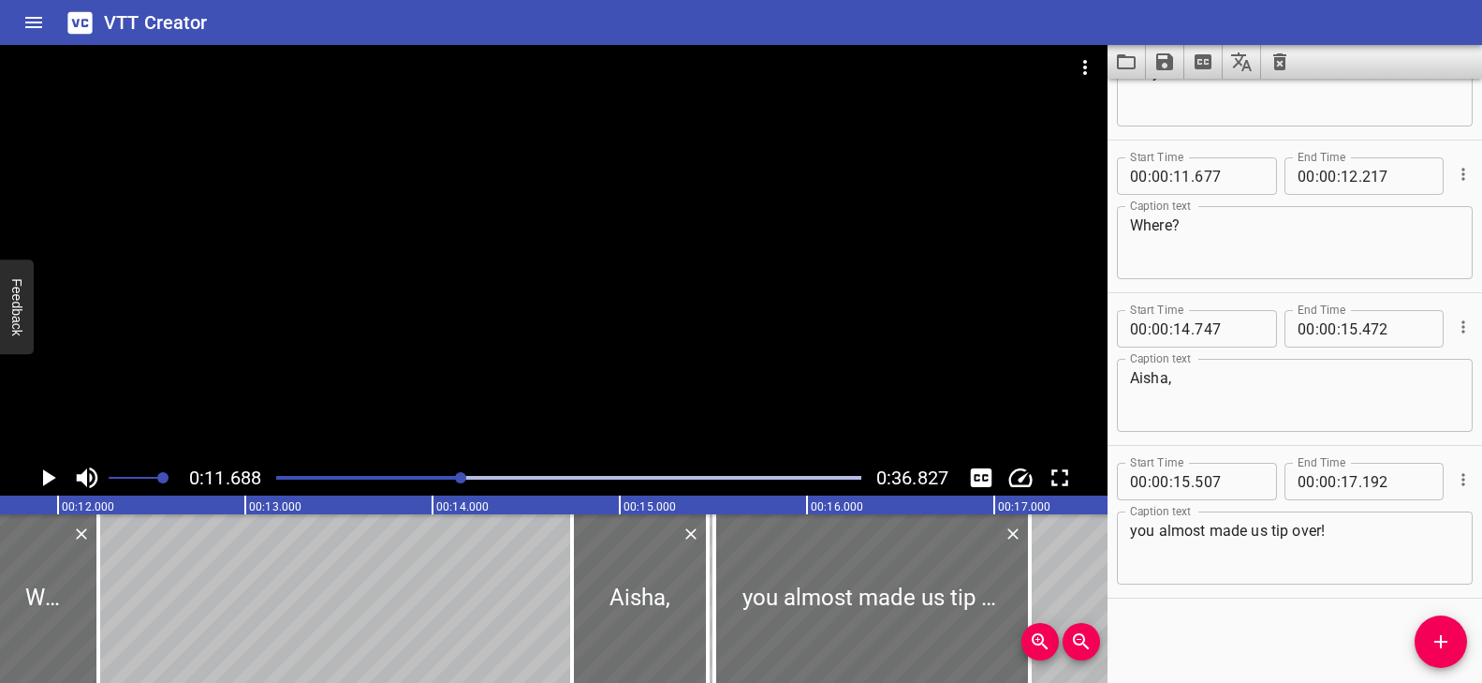
click at [562, 368] on div at bounding box center [554, 252] width 1108 height 415
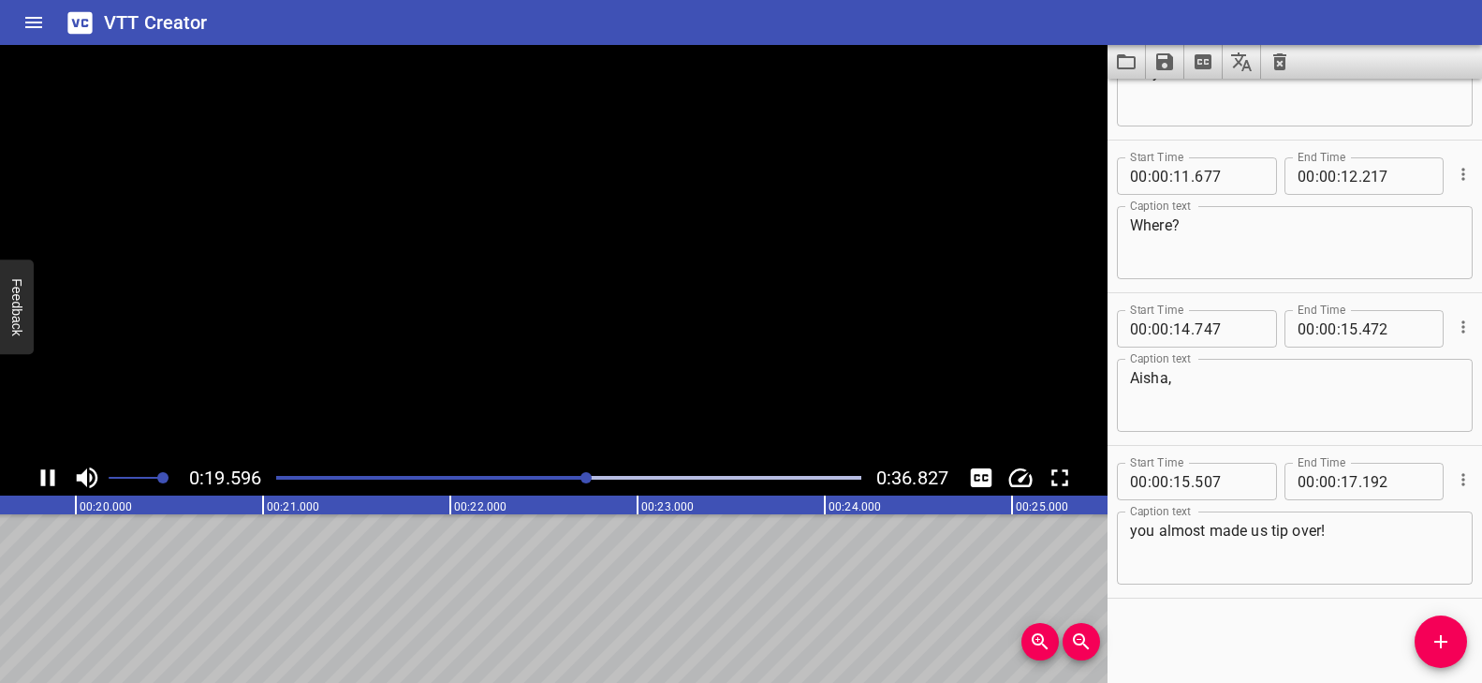
click at [556, 371] on video at bounding box center [554, 252] width 1108 height 415
click at [1443, 647] on icon "Add Cue" at bounding box center [1441, 641] width 22 height 22
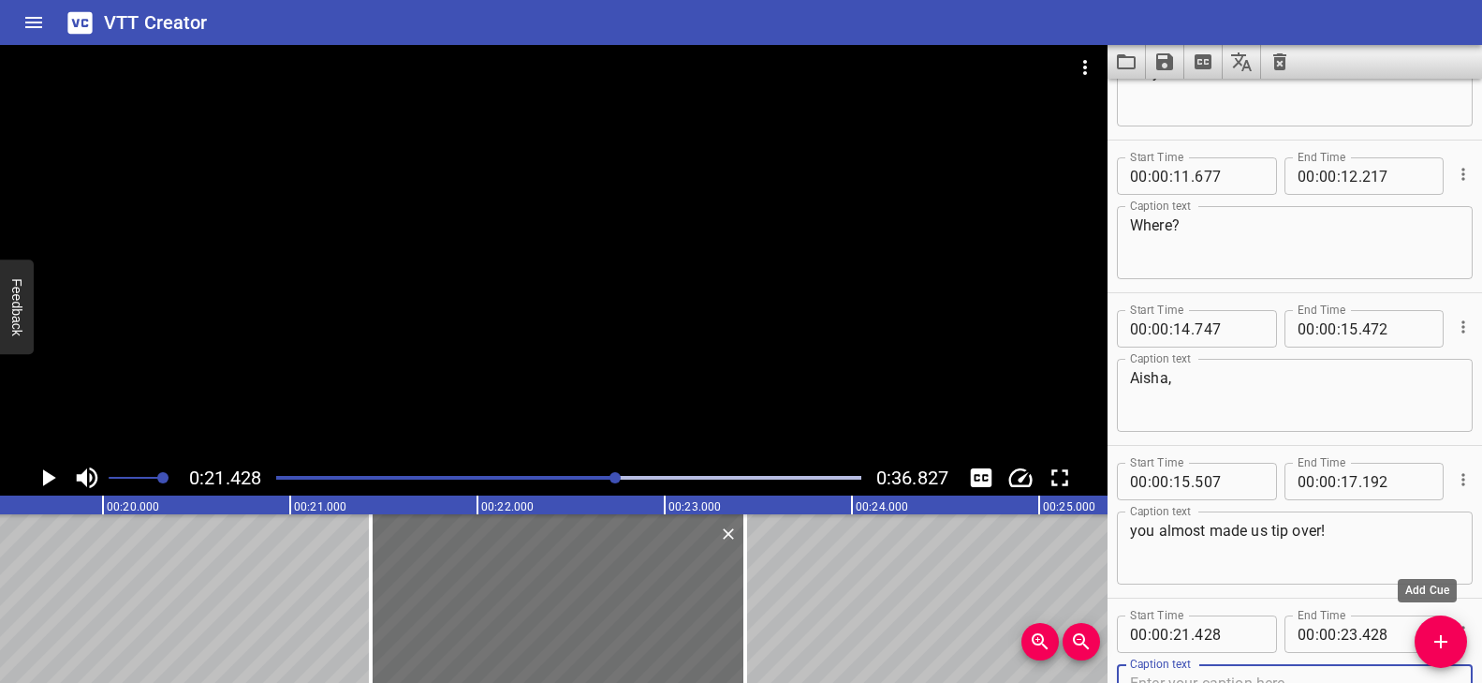
scroll to position [562, 0]
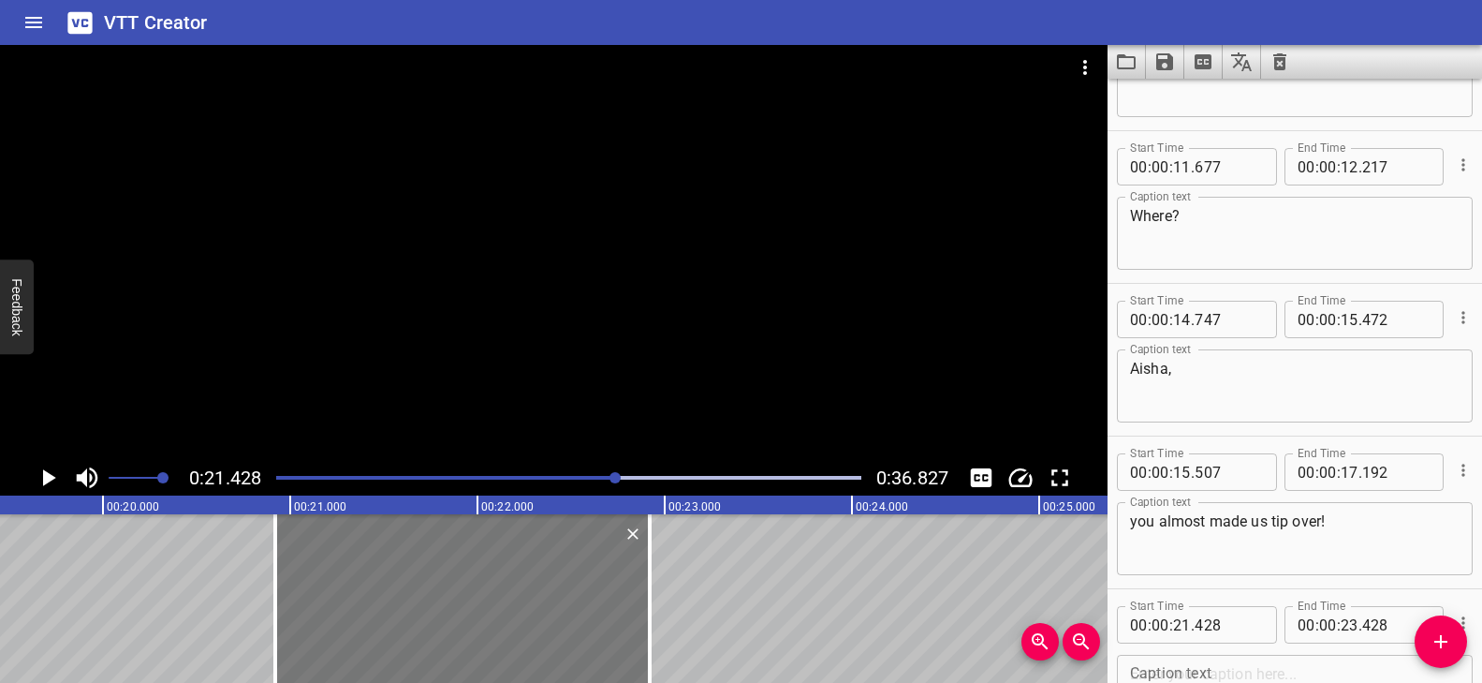
drag, startPoint x: 511, startPoint y: 634, endPoint x: 428, endPoint y: 626, distance: 83.7
click at [425, 627] on div at bounding box center [462, 598] width 375 height 169
type input "20"
type input "918"
type input "22"
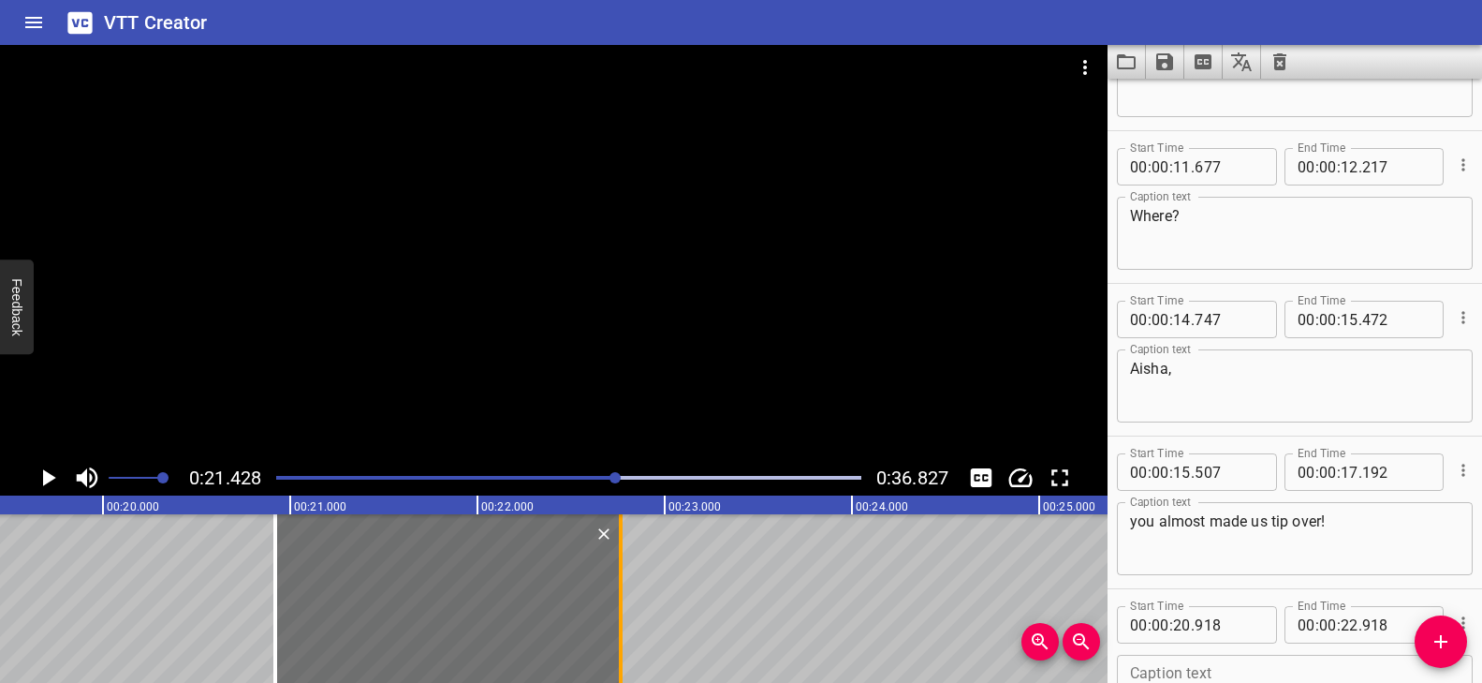
drag, startPoint x: 648, startPoint y: 574, endPoint x: 619, endPoint y: 577, distance: 29.2
click at [619, 577] on div at bounding box center [621, 598] width 4 height 169
type input "763"
drag, startPoint x: 278, startPoint y: 598, endPoint x: 308, endPoint y: 604, distance: 30.5
click at [280, 599] on div at bounding box center [280, 598] width 4 height 169
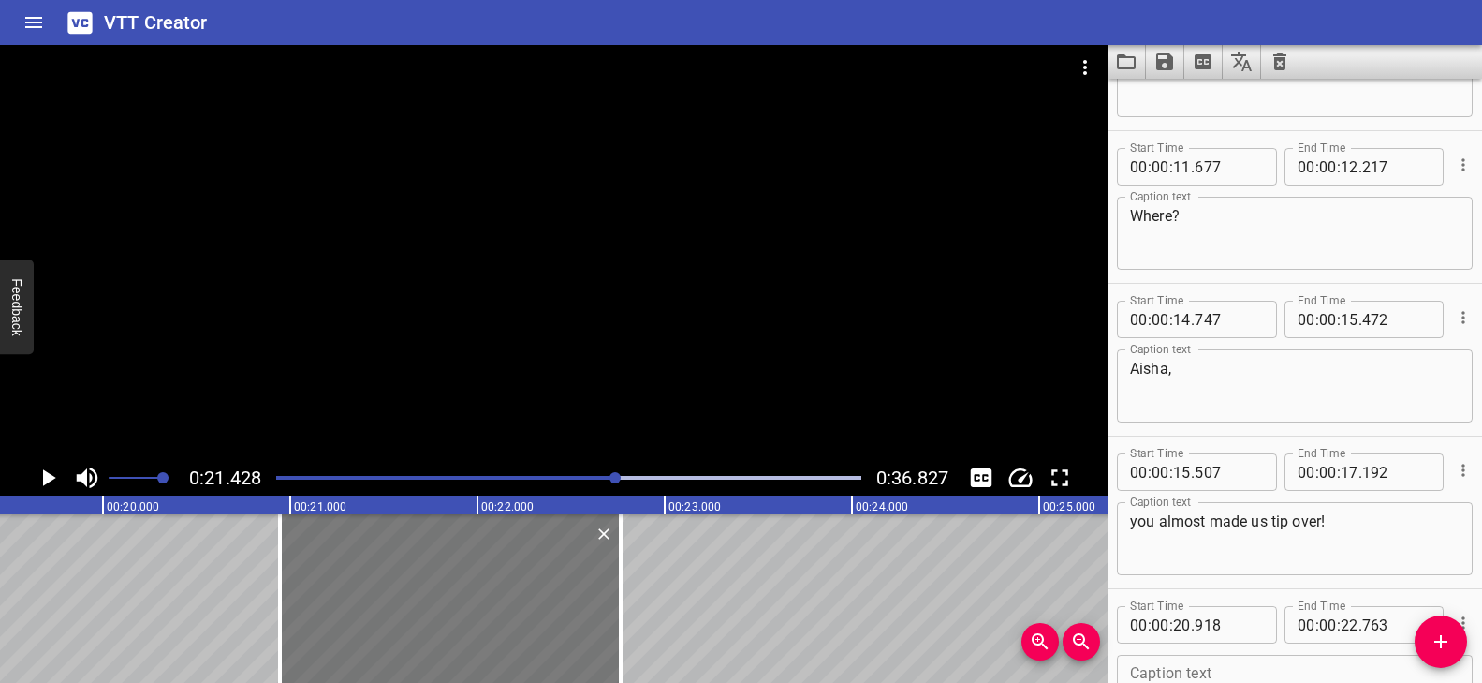
type input "943"
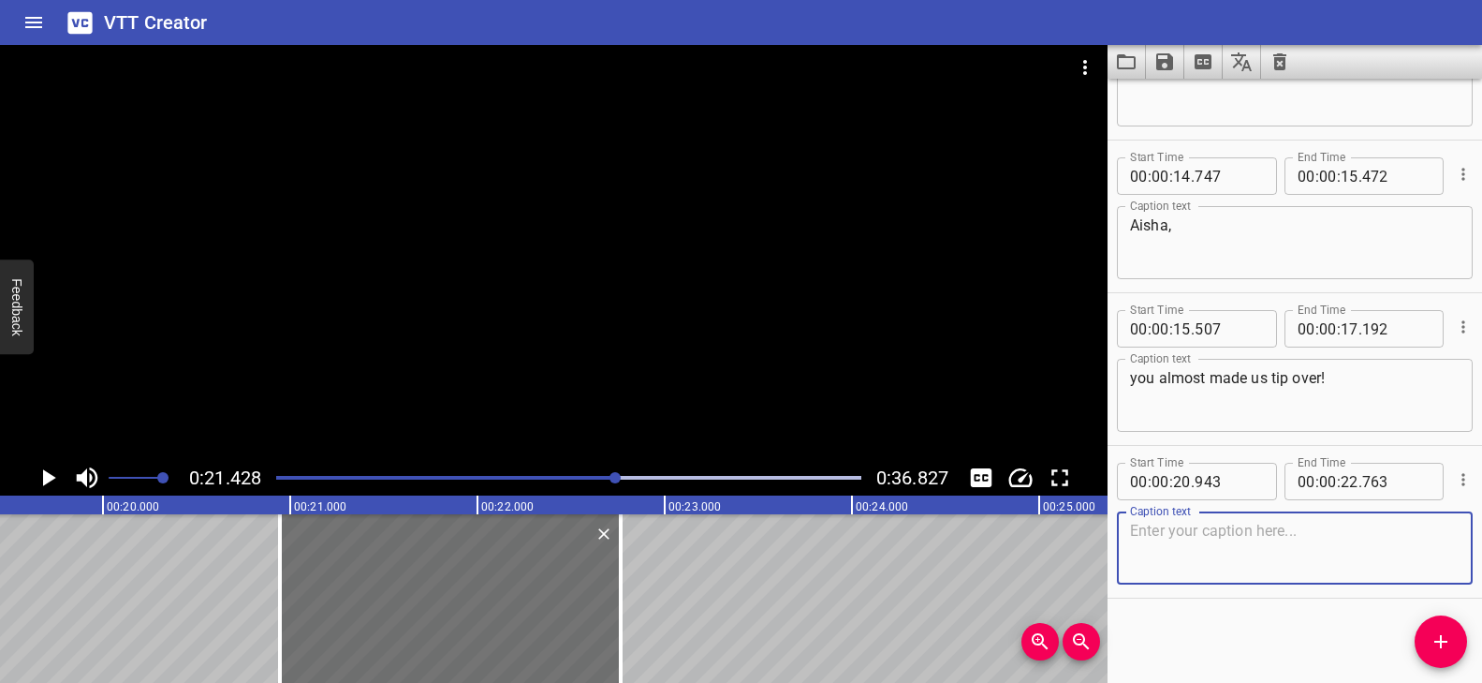
click at [1209, 527] on textarea at bounding box center [1295, 548] width 330 height 53
paste textarea "And we scared away the bird."
click at [1136, 531] on textarea "And we scared away the bird." at bounding box center [1295, 548] width 330 height 53
type textarea "And we scared away the bird."
click at [593, 474] on div at bounding box center [569, 477] width 608 height 26
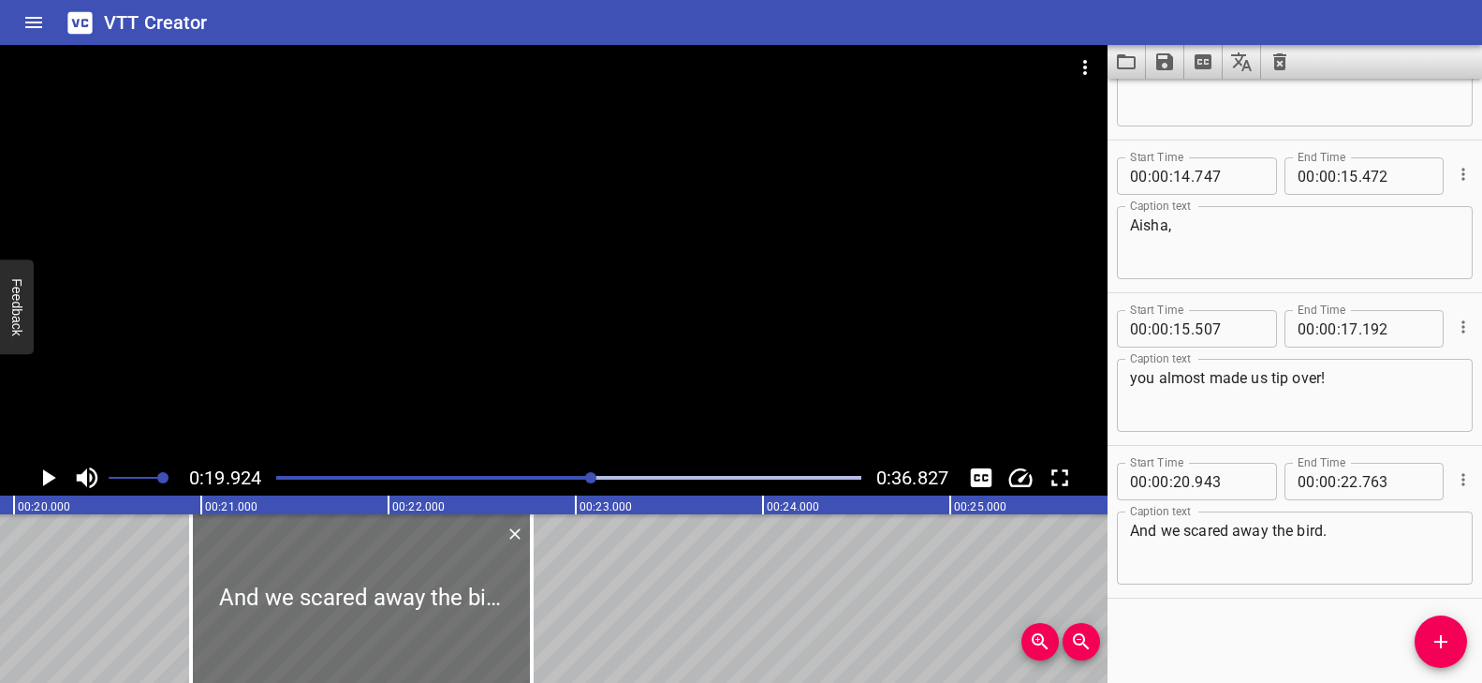
click at [652, 342] on div at bounding box center [554, 252] width 1108 height 415
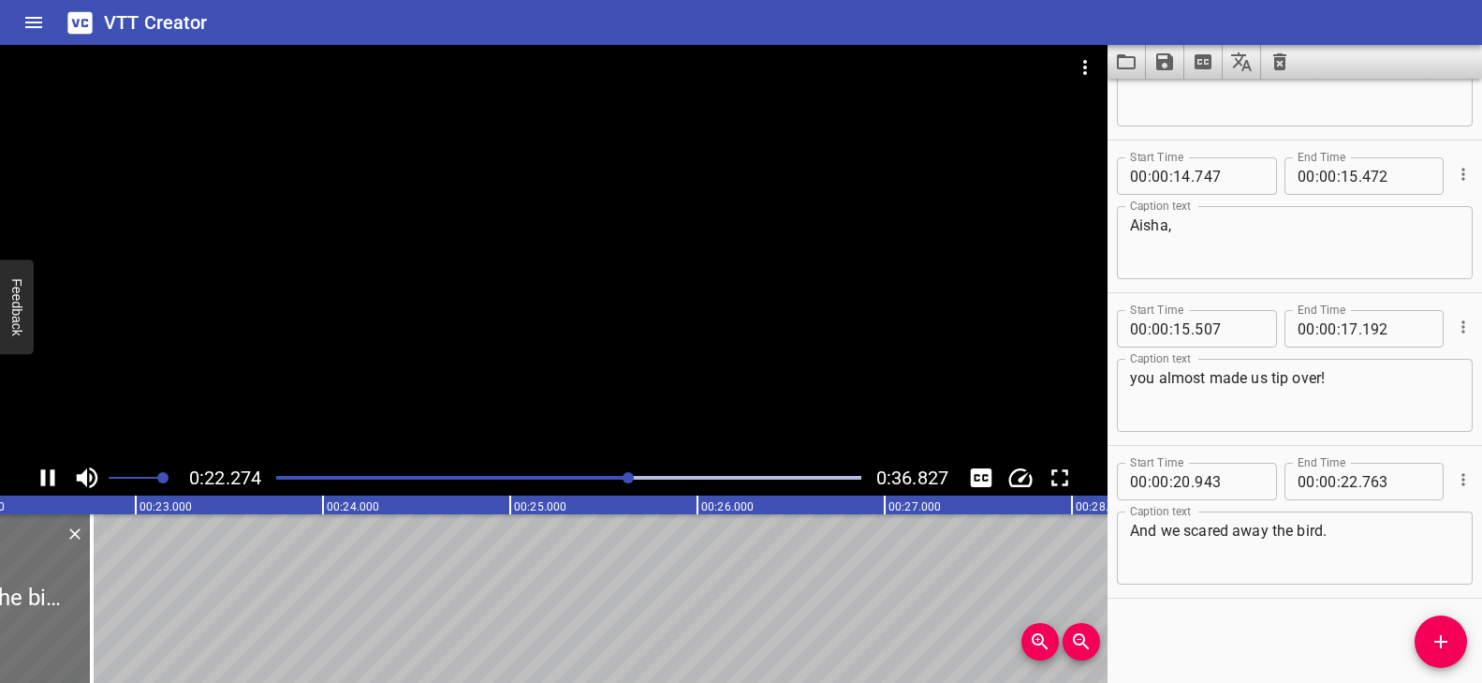
click at [668, 362] on div at bounding box center [554, 252] width 1108 height 415
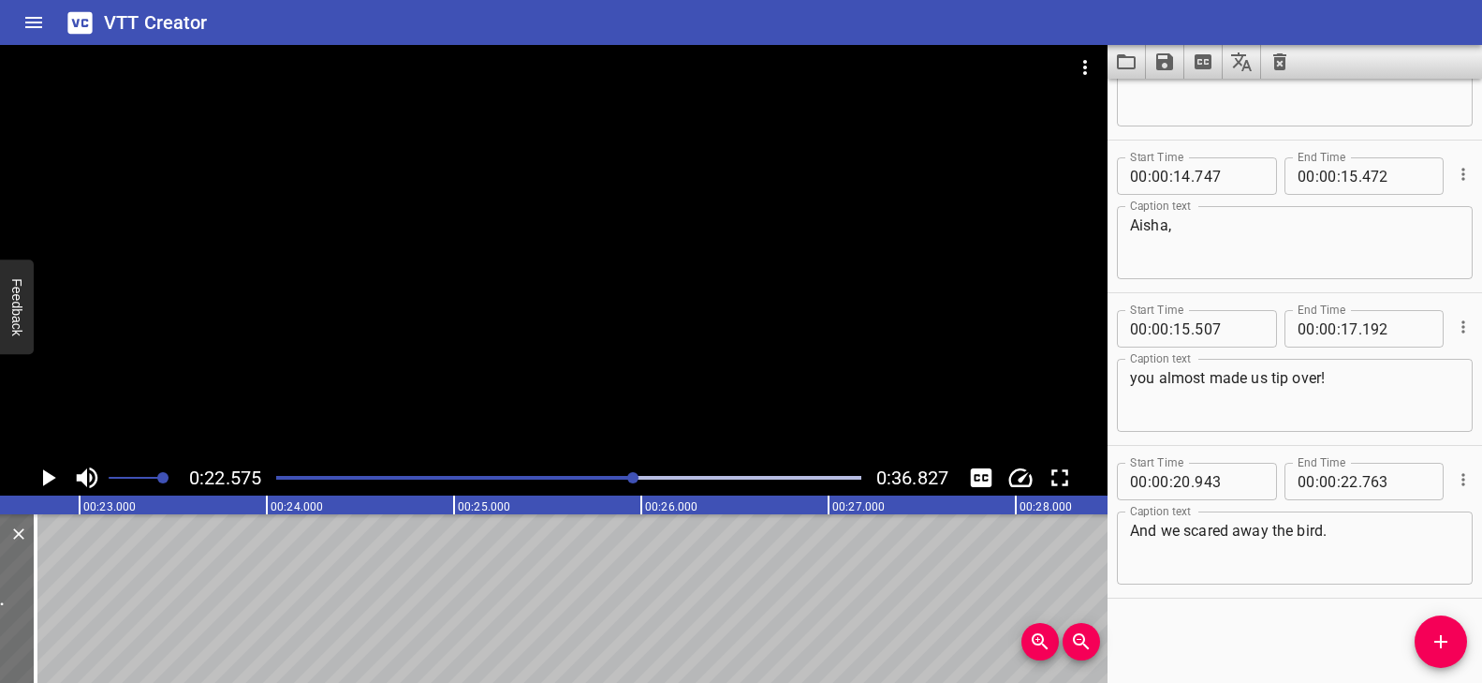
click at [668, 362] on div at bounding box center [554, 252] width 1108 height 415
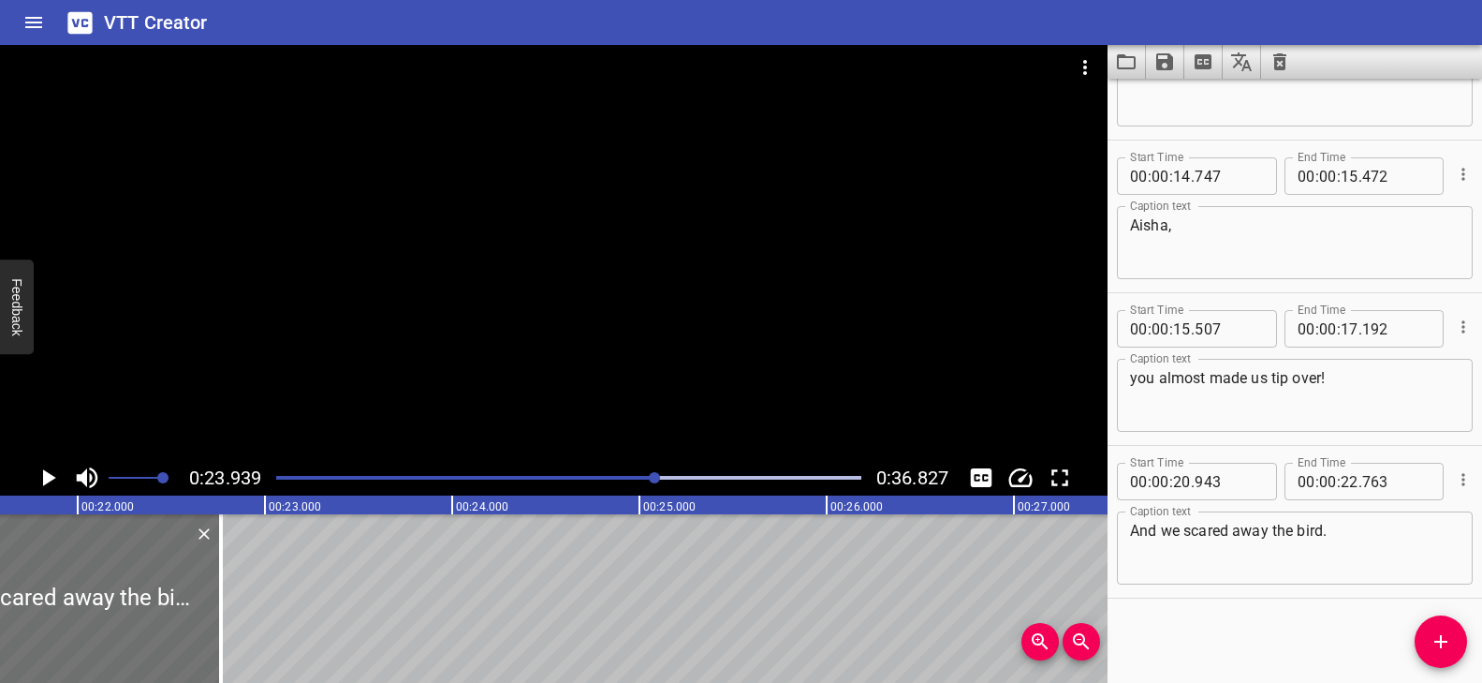
scroll to position [0, 4013]
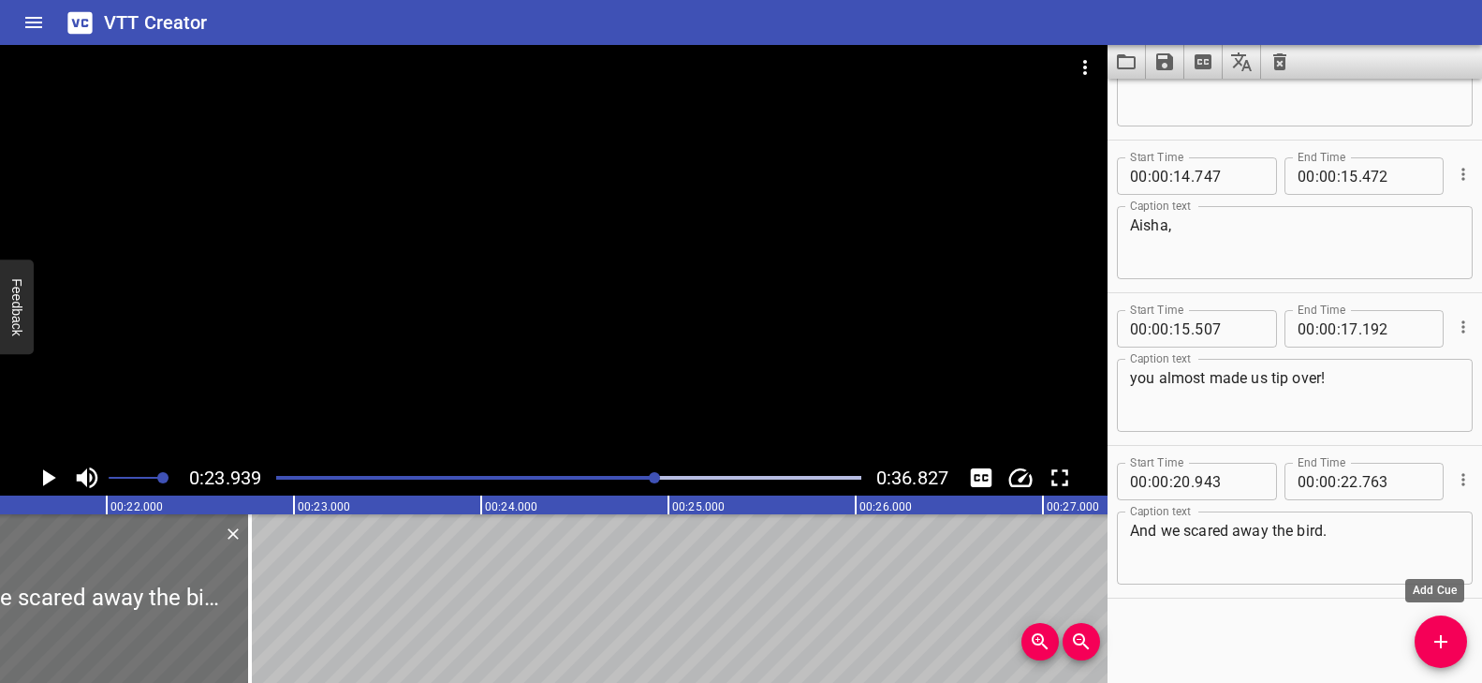
click at [1451, 641] on icon "Add Cue" at bounding box center [1441, 641] width 22 height 22
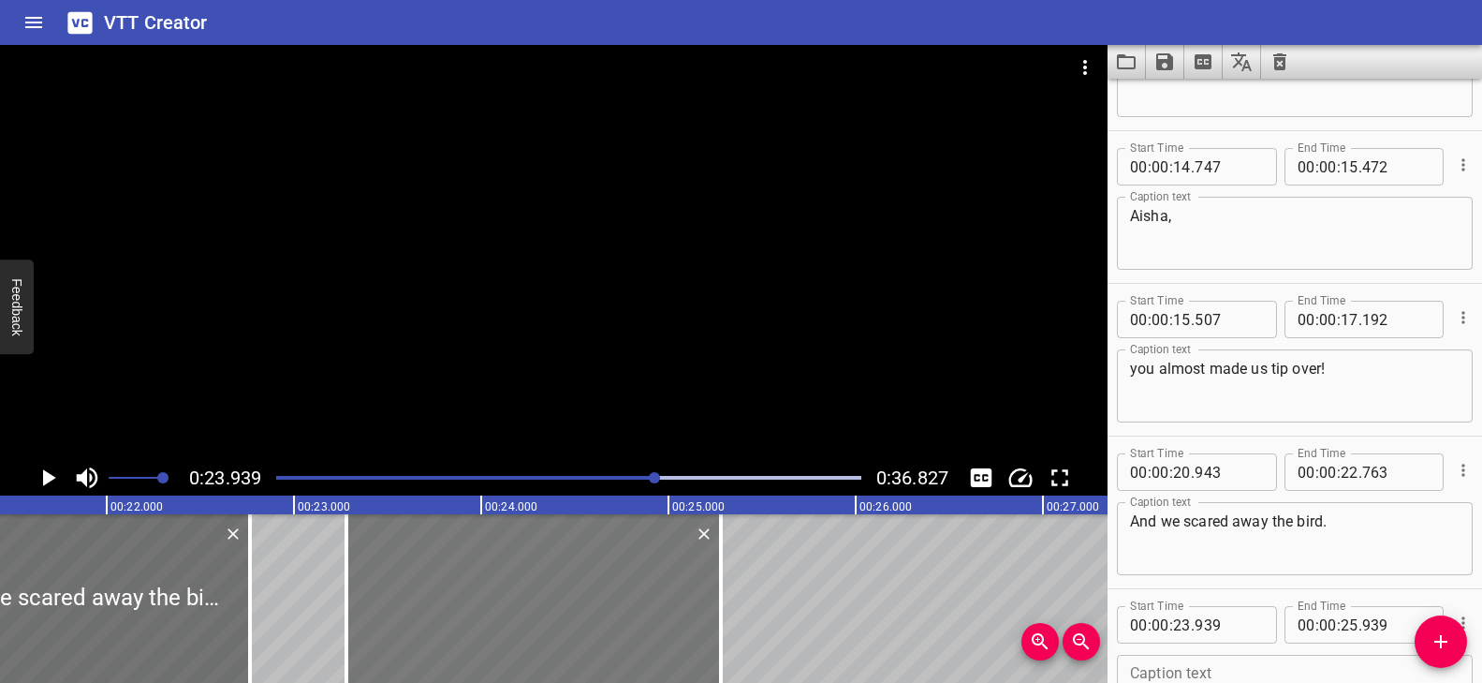
drag, startPoint x: 726, startPoint y: 604, endPoint x: 652, endPoint y: 600, distance: 74.1
click at [652, 600] on div at bounding box center [533, 598] width 375 height 169
type input "279"
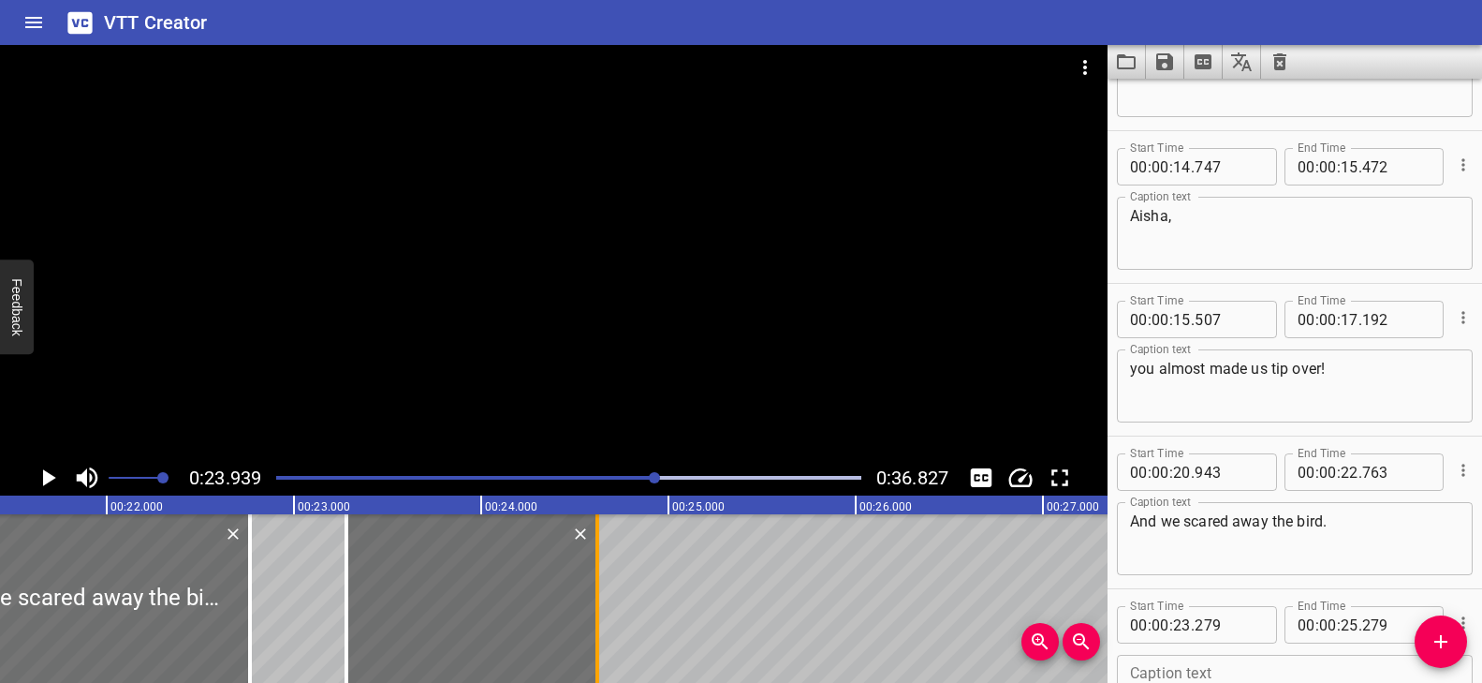
drag, startPoint x: 726, startPoint y: 578, endPoint x: 602, endPoint y: 581, distance: 123.7
click at [602, 581] on div at bounding box center [597, 598] width 19 height 169
type input "24"
type input "619"
click at [541, 594] on div at bounding box center [471, 598] width 251 height 169
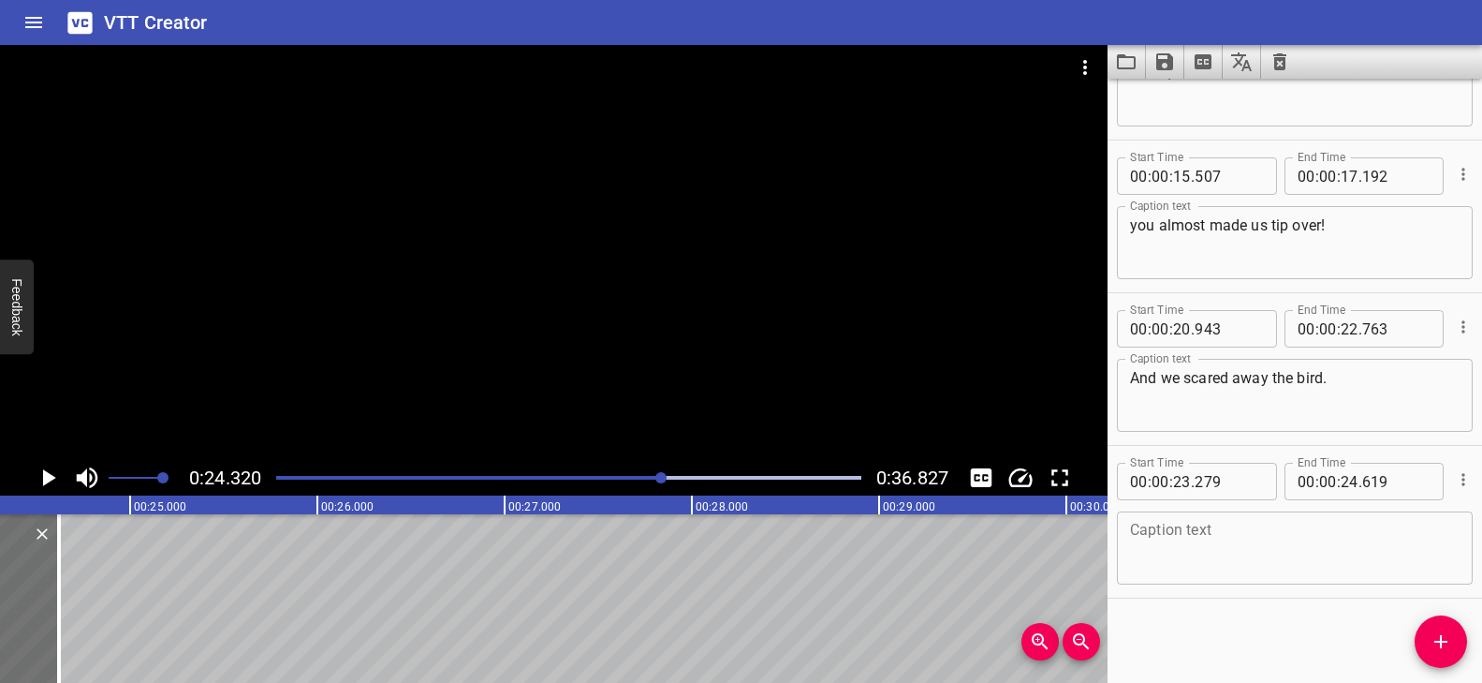
scroll to position [0, 4554]
click at [1192, 525] on textarea at bounding box center [1295, 548] width 330 height 53
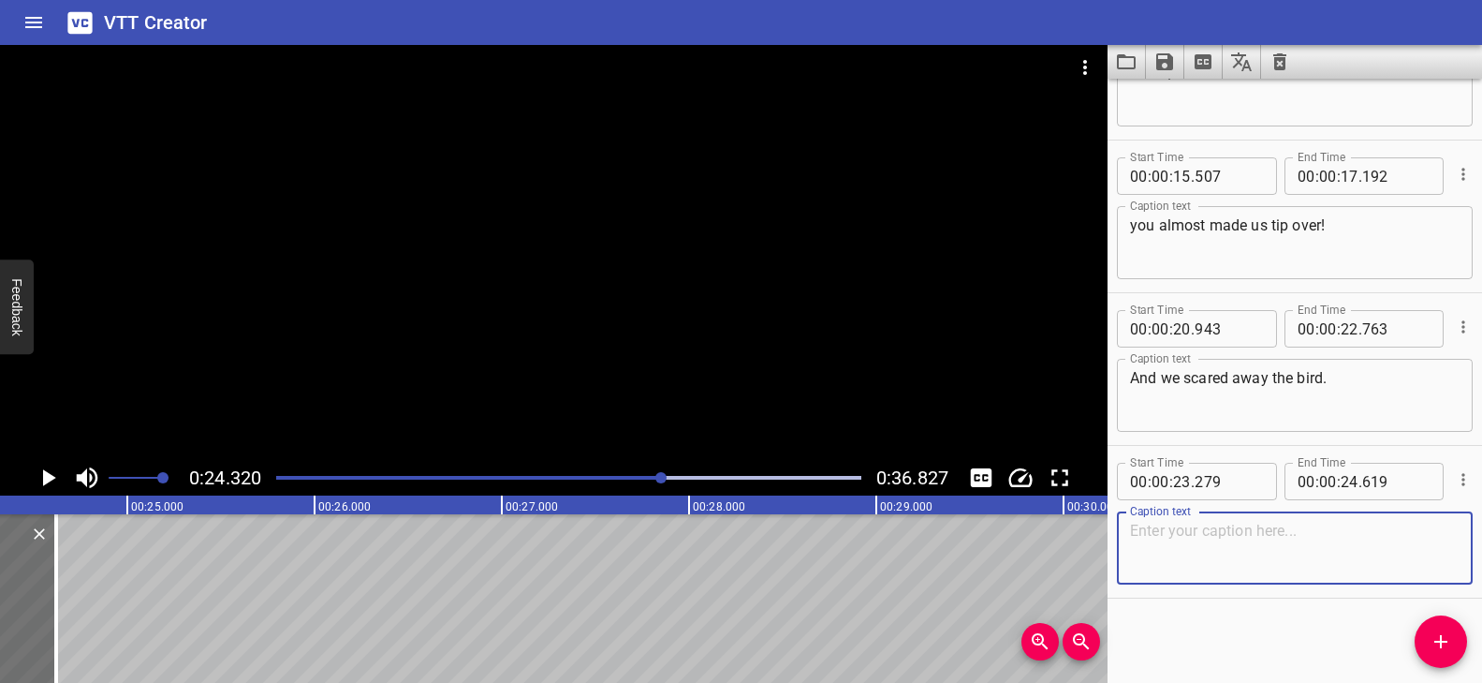
paste textarea "I didn’t even think.."
type textarea "I didn’t even think.."
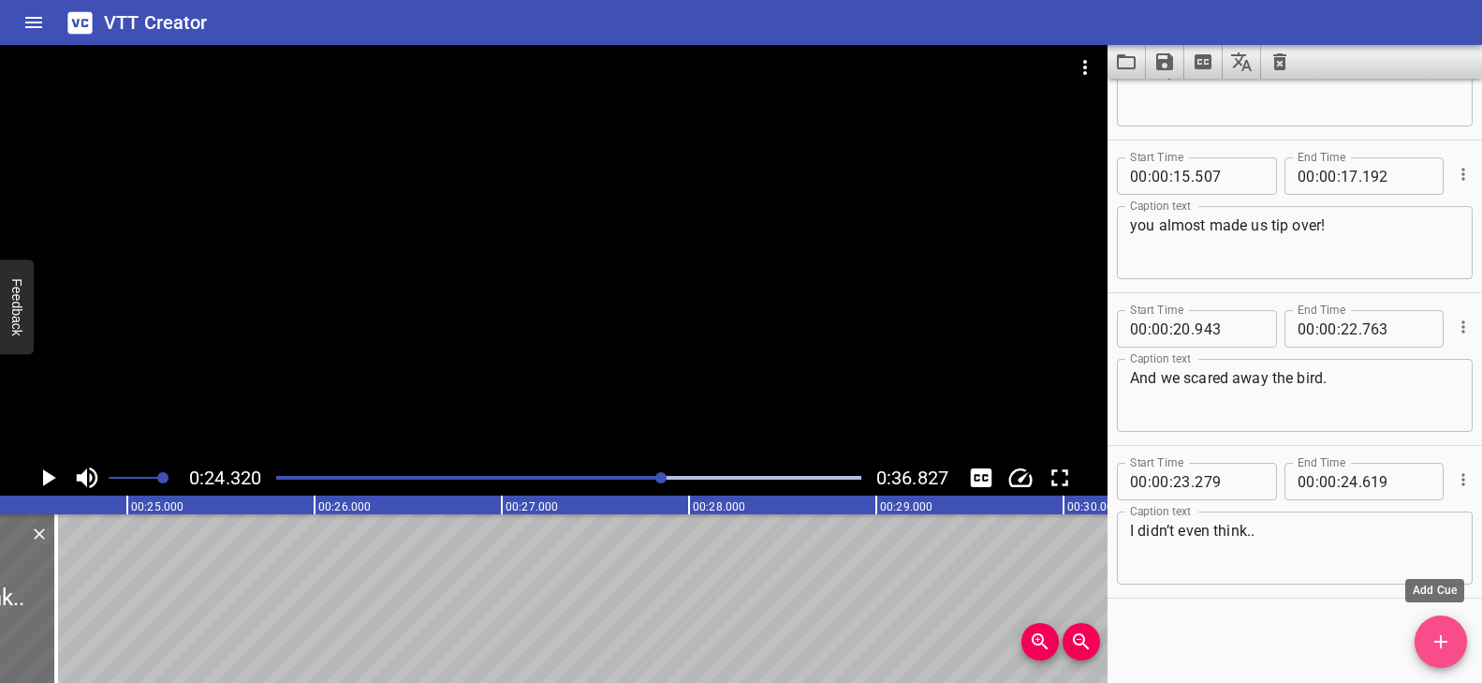
click at [1448, 632] on icon "Add Cue" at bounding box center [1441, 641] width 22 height 22
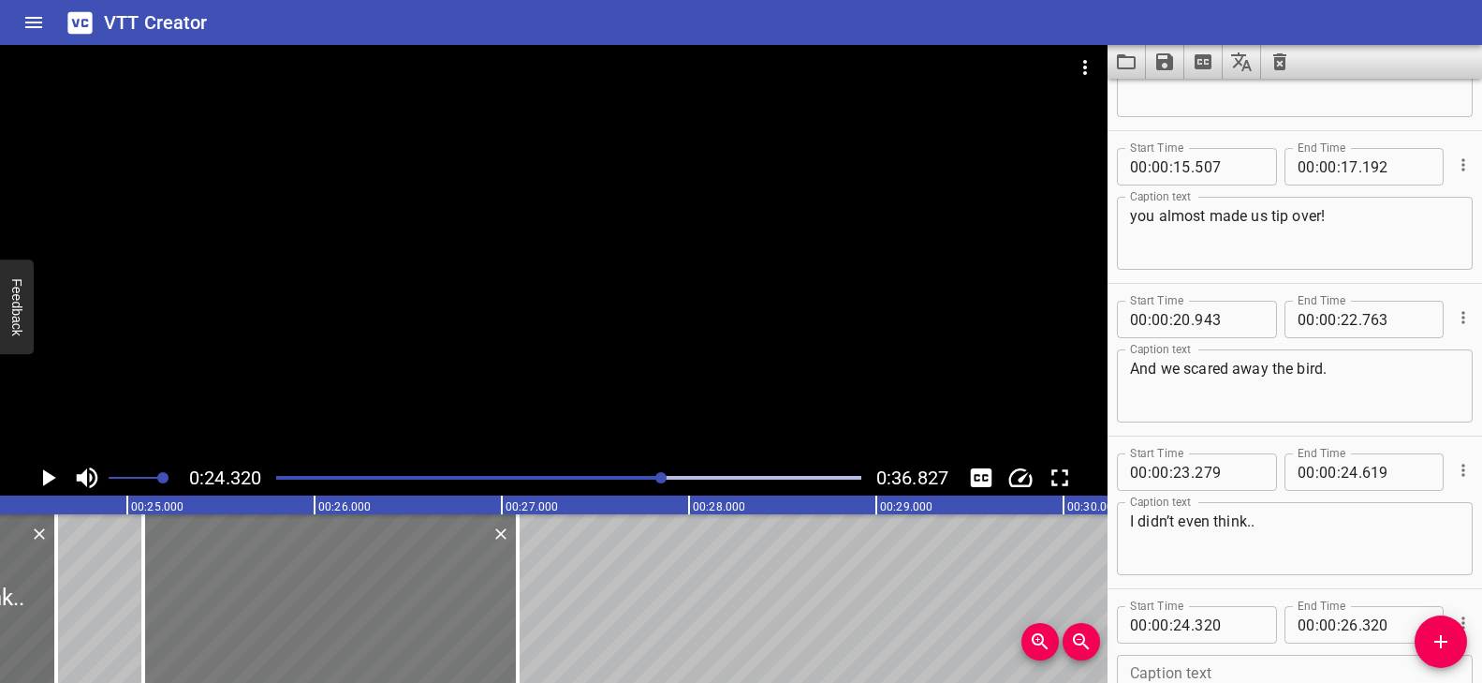
drag, startPoint x: 197, startPoint y: 619, endPoint x: 311, endPoint y: 619, distance: 114.2
click at [311, 619] on div at bounding box center [330, 598] width 375 height 169
type input "25"
type input "085"
type input "27"
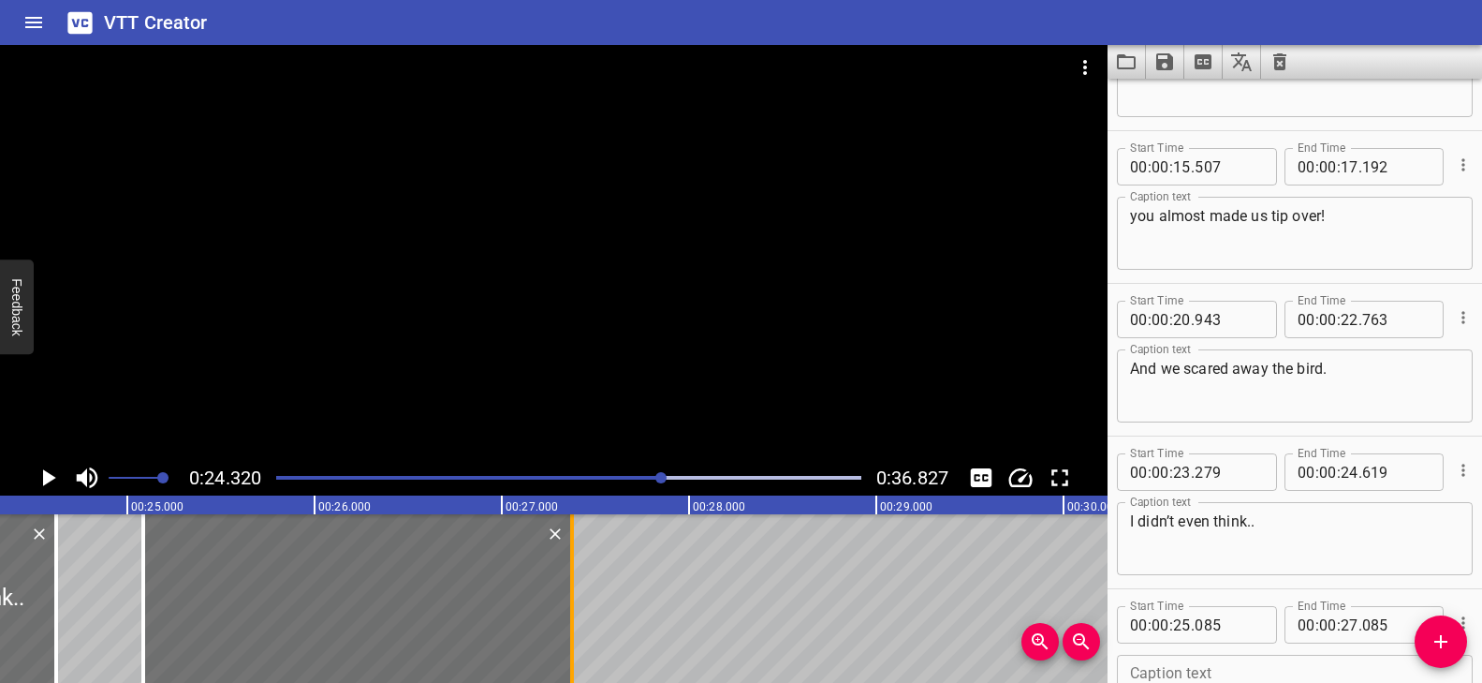
drag, startPoint x: 524, startPoint y: 578, endPoint x: 579, endPoint y: 583, distance: 54.6
click at [579, 583] on div at bounding box center [572, 598] width 19 height 169
type input "375"
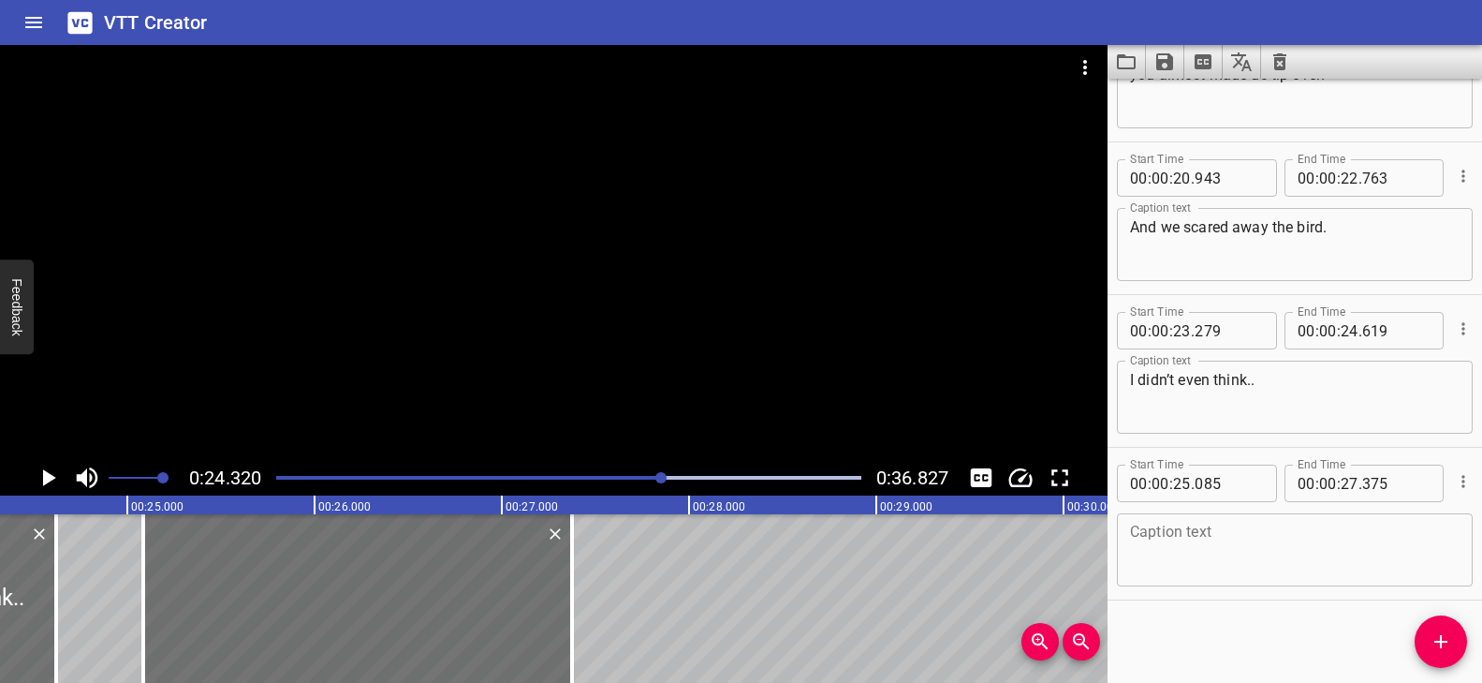
scroll to position [1010, 0]
click at [1215, 552] on textarea at bounding box center [1295, 548] width 330 height 53
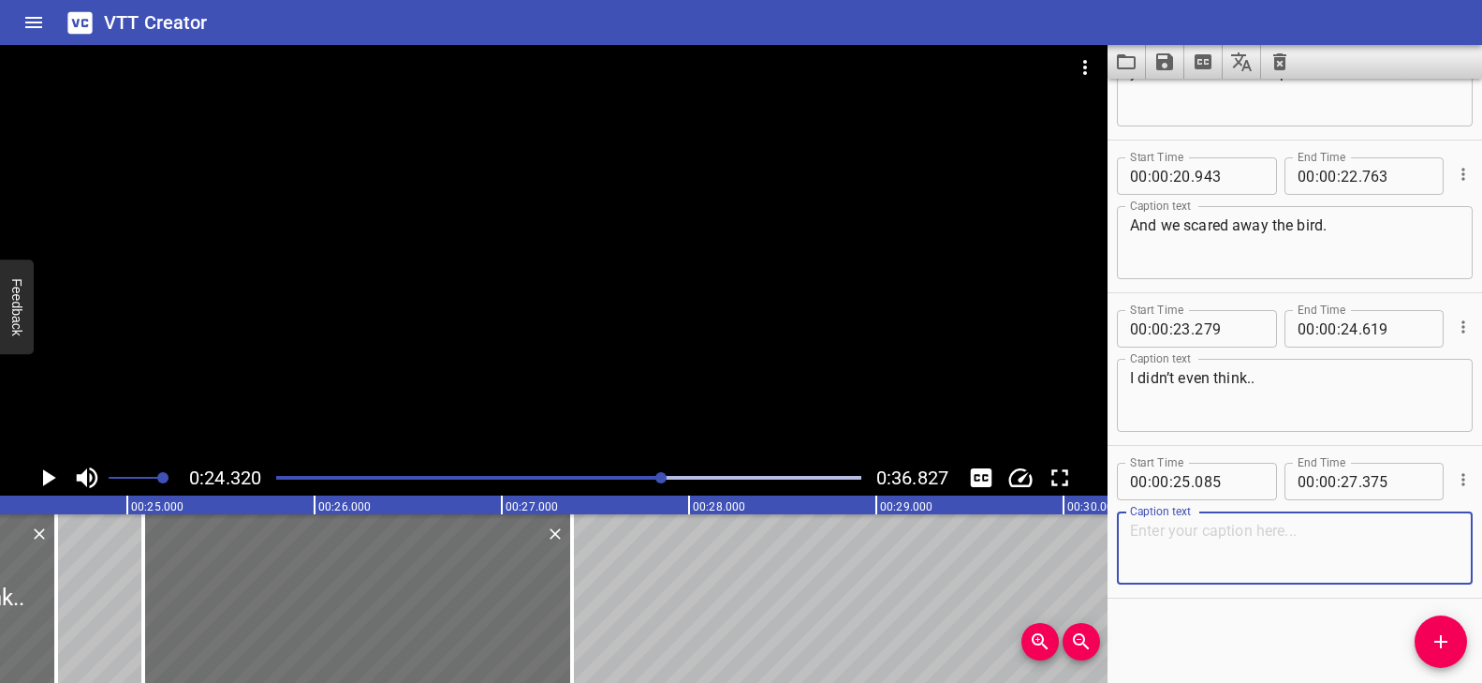
paste textarea "I was trying to regain balance."
type textarea "I was trying to regain balance."
click at [636, 478] on div "Play progress" at bounding box center [370, 478] width 585 height 4
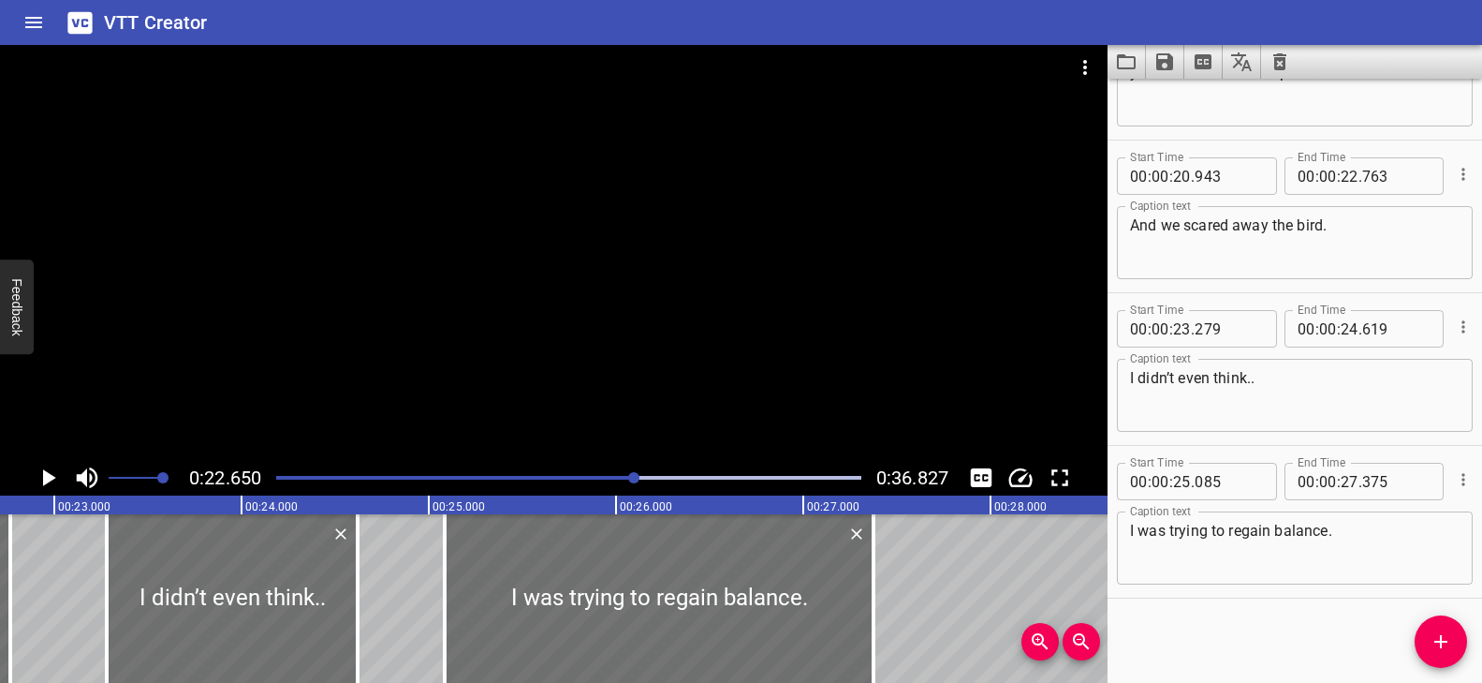
click at [651, 387] on div at bounding box center [554, 252] width 1108 height 415
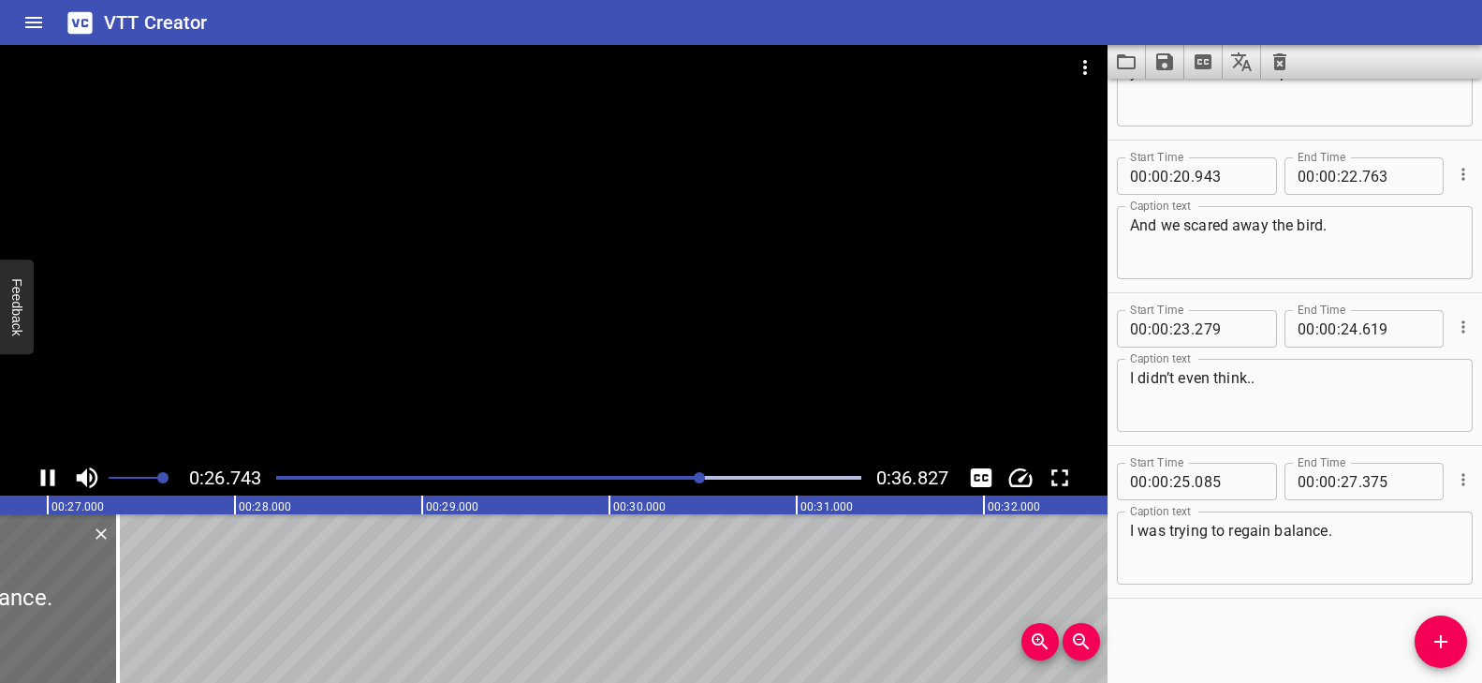
scroll to position [0, 5058]
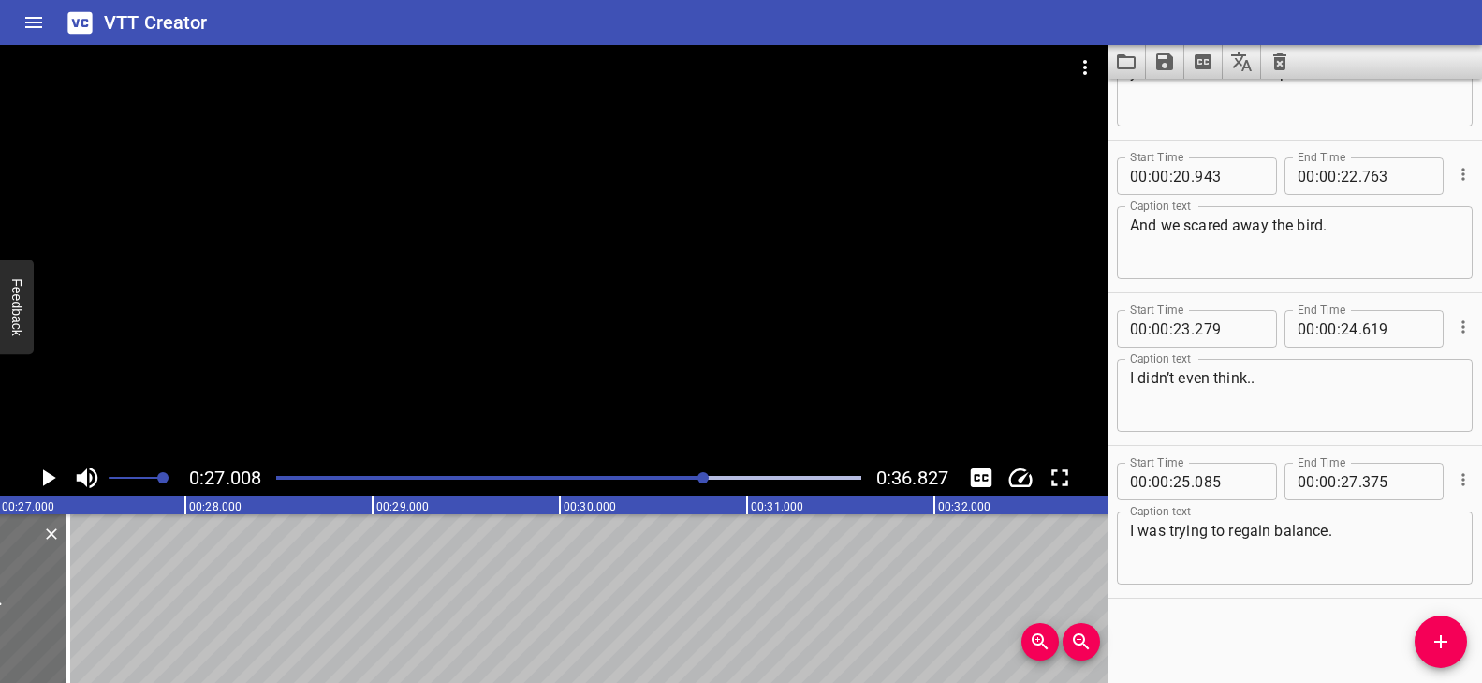
click at [1441, 637] on icon "Add Cue" at bounding box center [1440, 641] width 13 height 13
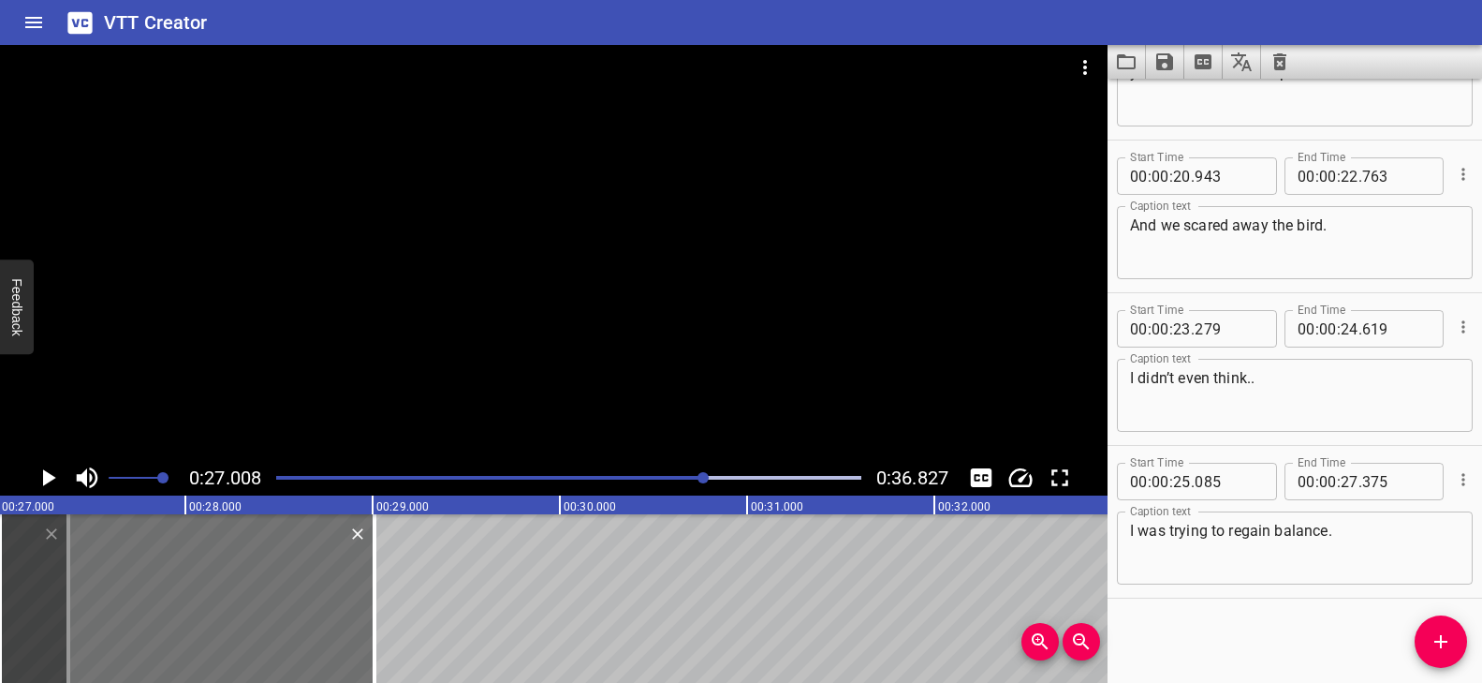
scroll to position [1020, 0]
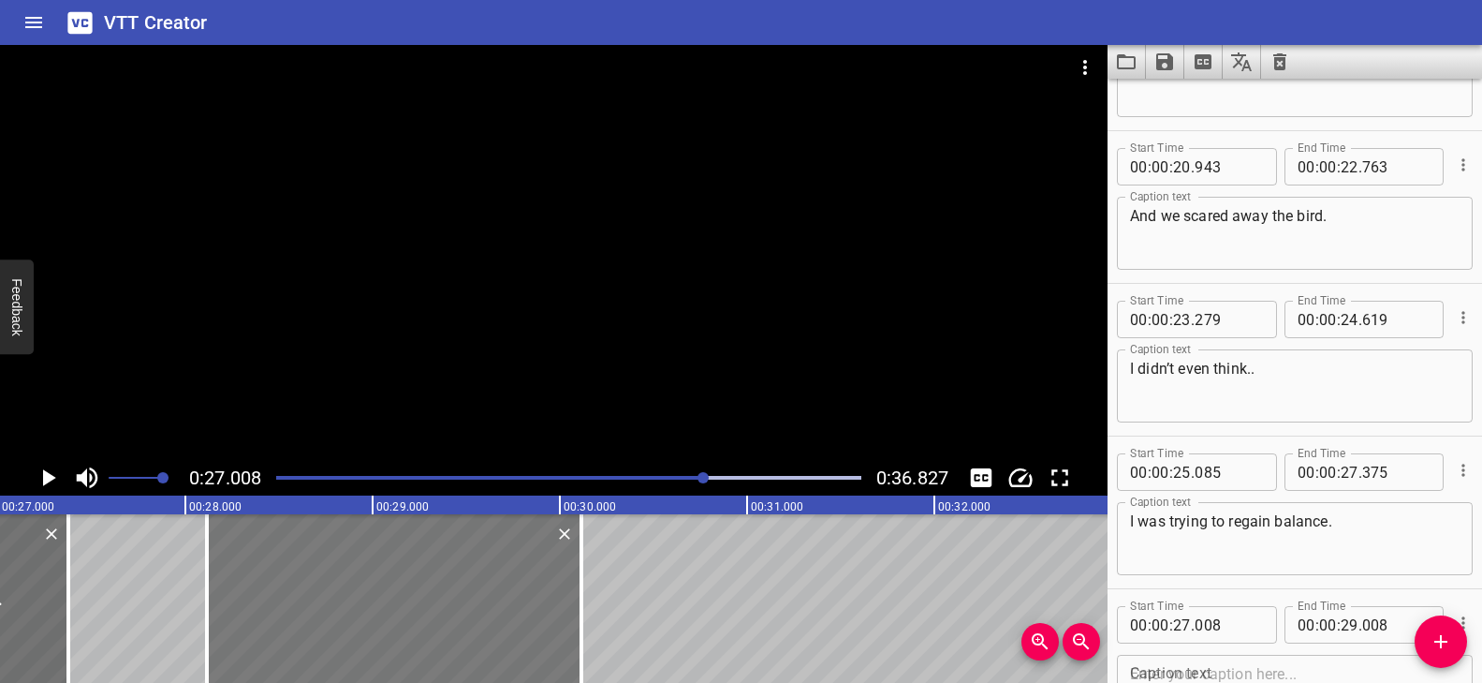
drag, startPoint x: 331, startPoint y: 620, endPoint x: 523, endPoint y: 612, distance: 193.0
click at [523, 612] on div at bounding box center [394, 598] width 375 height 169
type input "28"
type input "113"
type input "30"
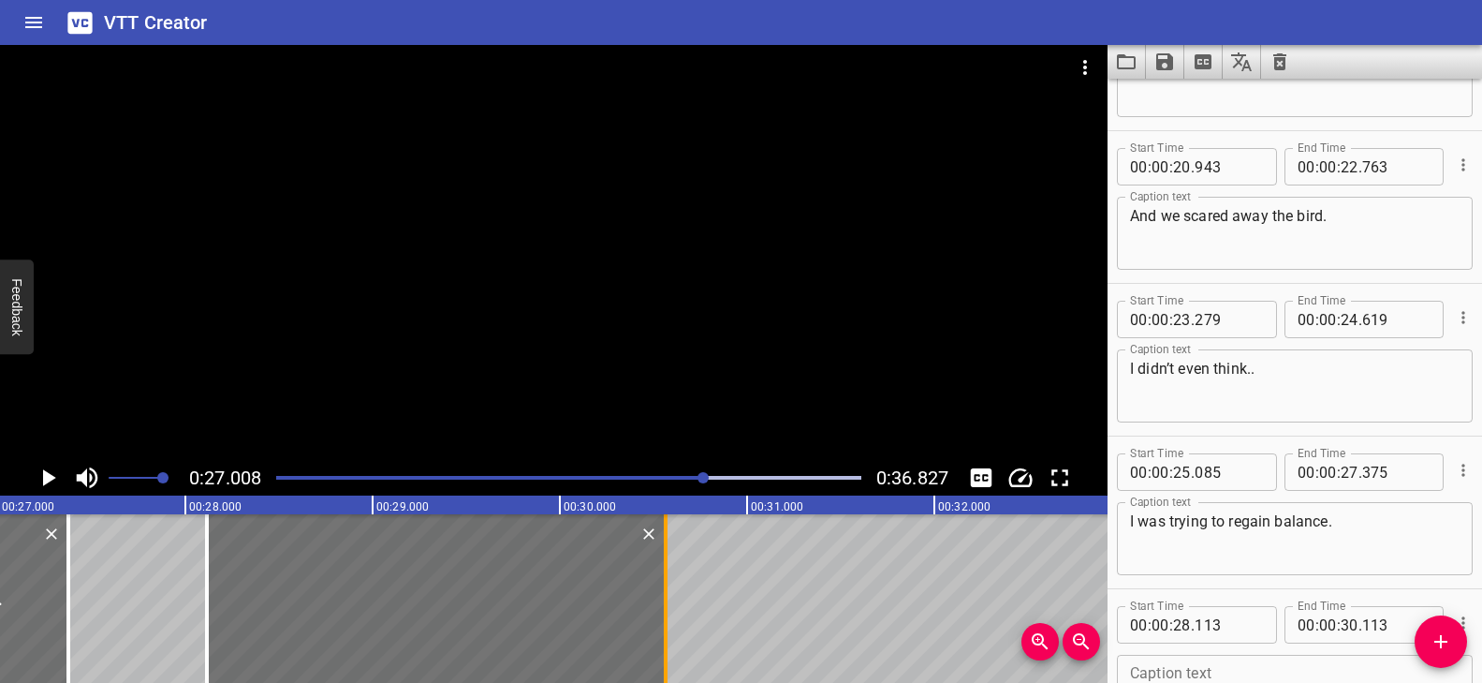
drag, startPoint x: 594, startPoint y: 594, endPoint x: 667, endPoint y: 596, distance: 73.1
click at [667, 596] on div at bounding box center [666, 598] width 4 height 169
type input "563"
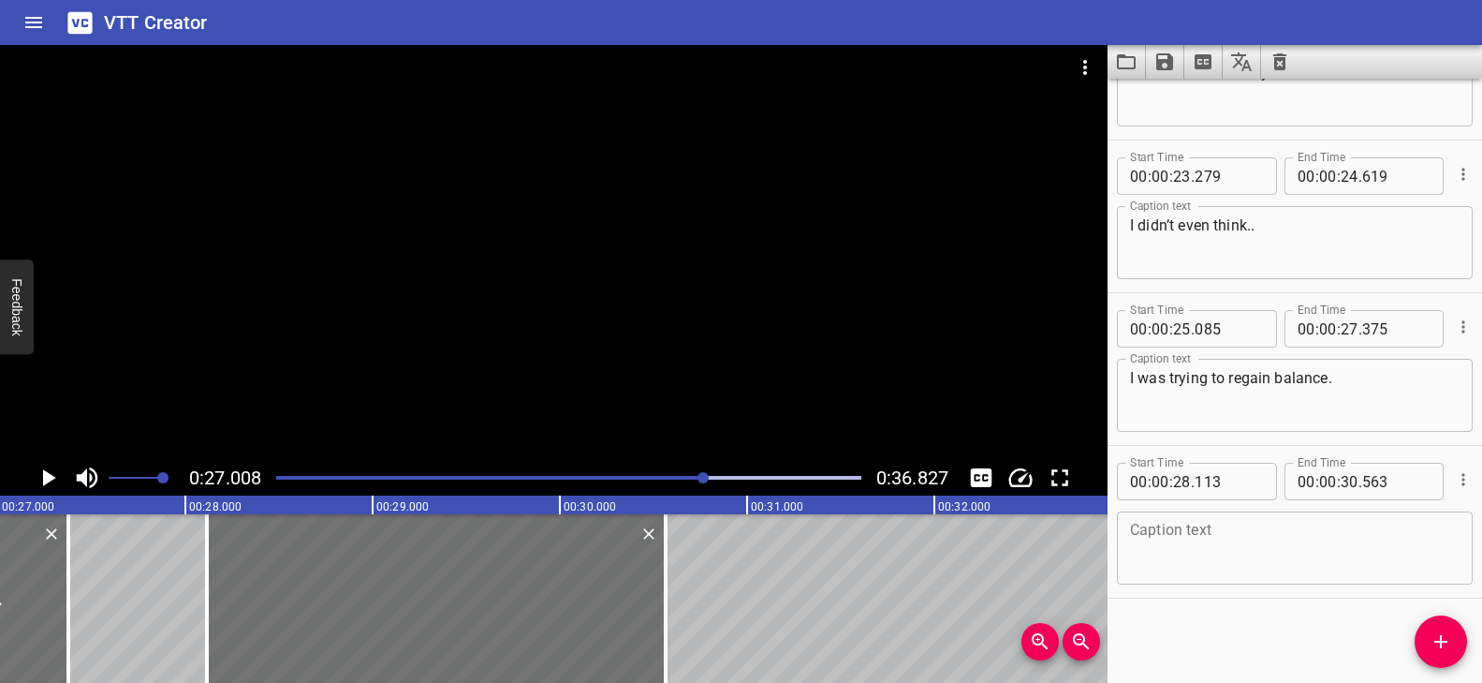
click at [1160, 538] on textarea at bounding box center [1295, 548] width 330 height 53
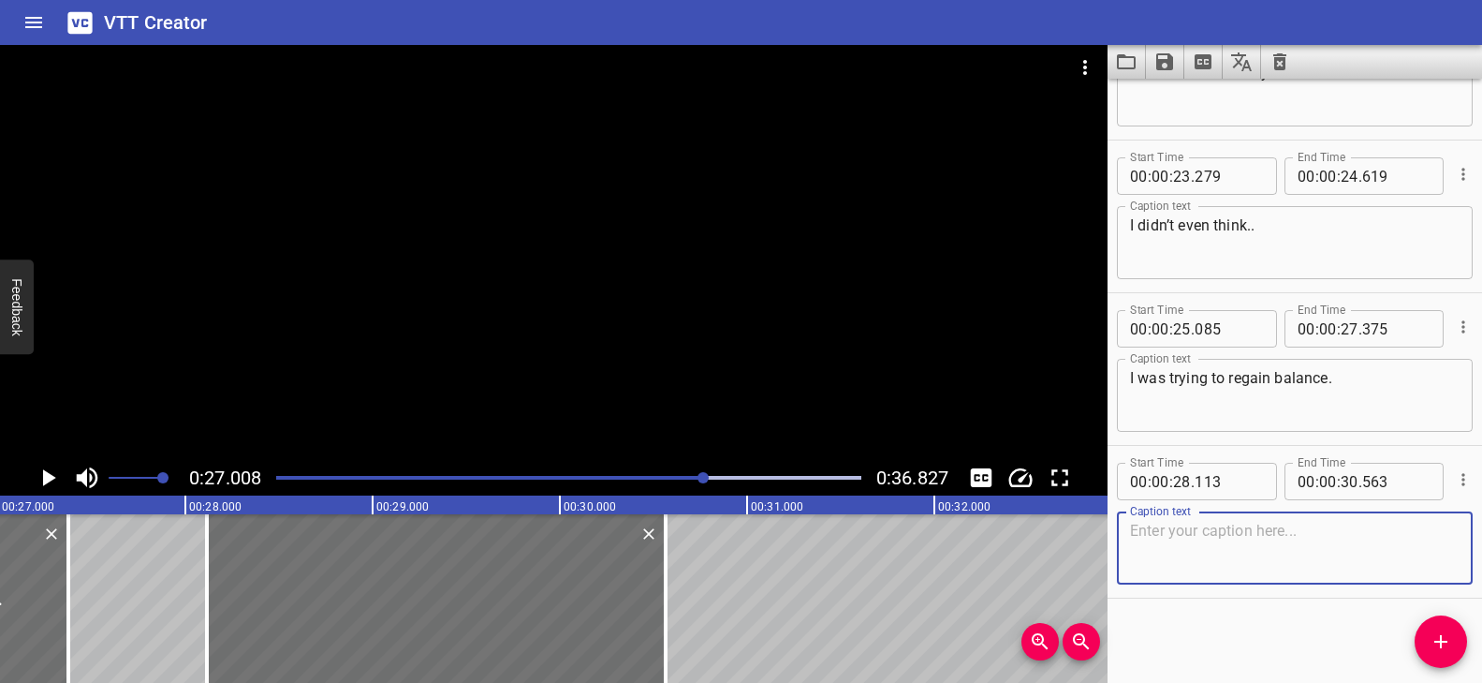
paste textarea "Too bad the bird sensed we were getting closer."
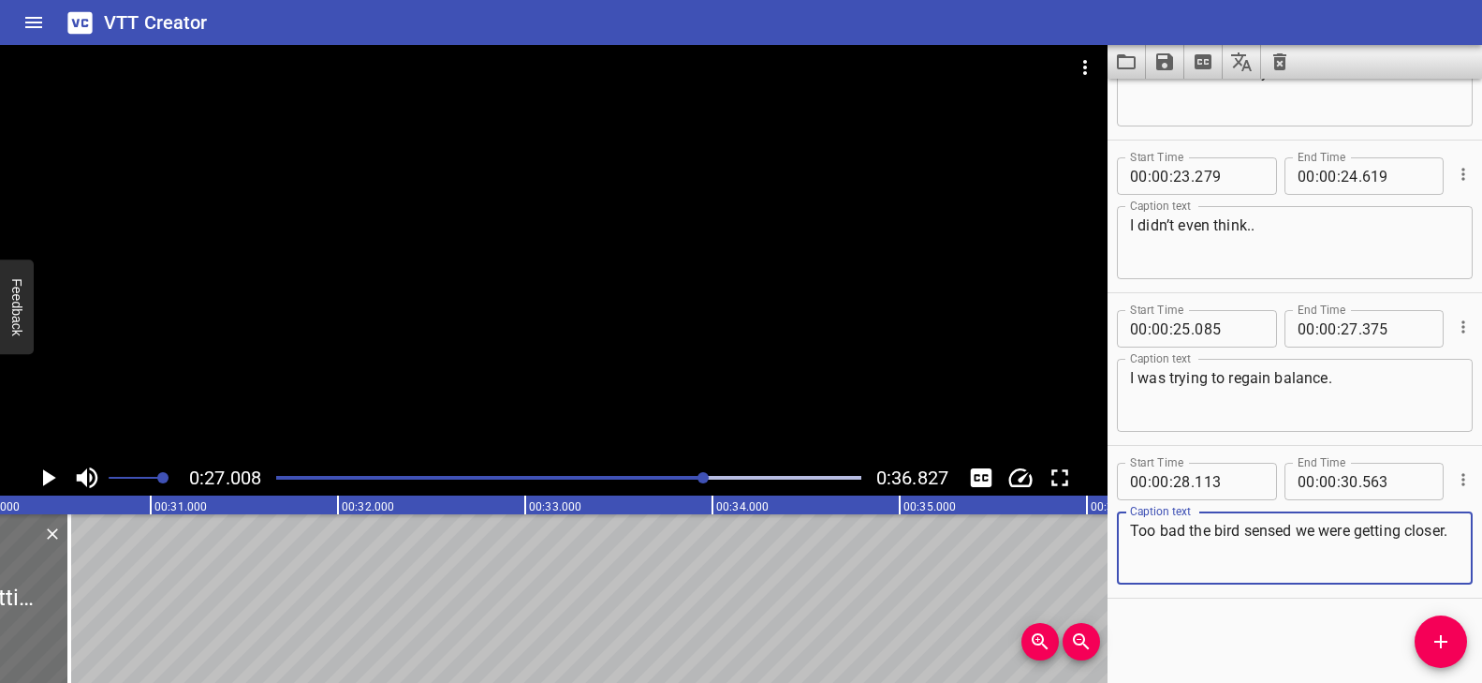
scroll to position [0, 5684]
type textarea "Too bad the bird sensed we were getting closer."
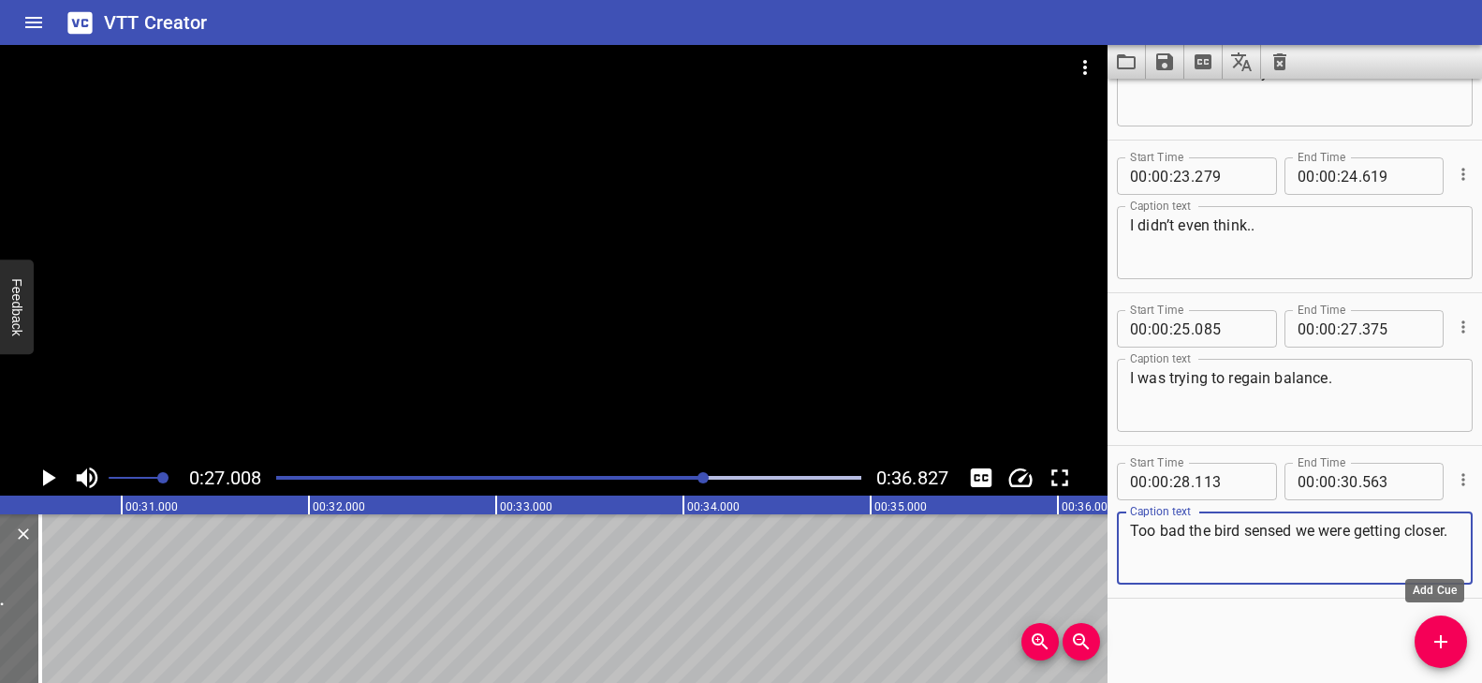
click at [1446, 641] on icon "Add Cue" at bounding box center [1440, 641] width 13 height 13
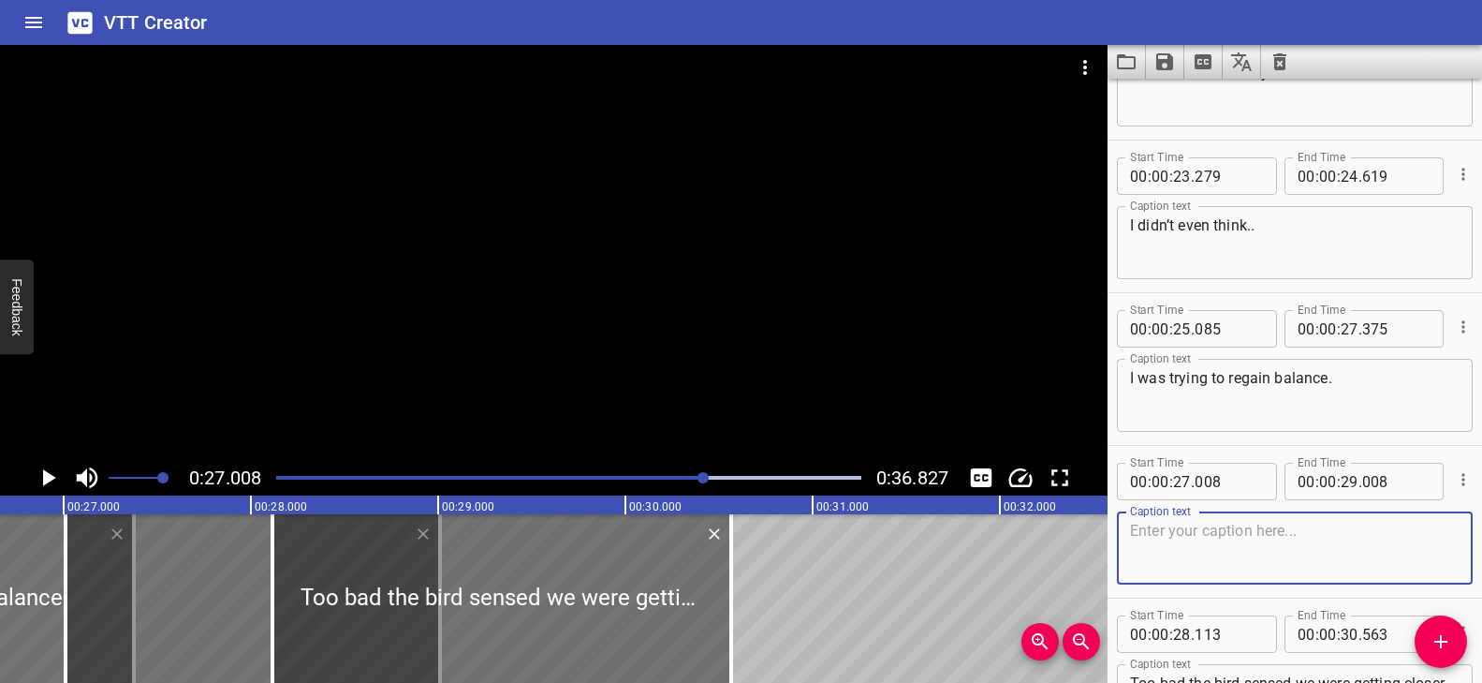
scroll to position [0, 5040]
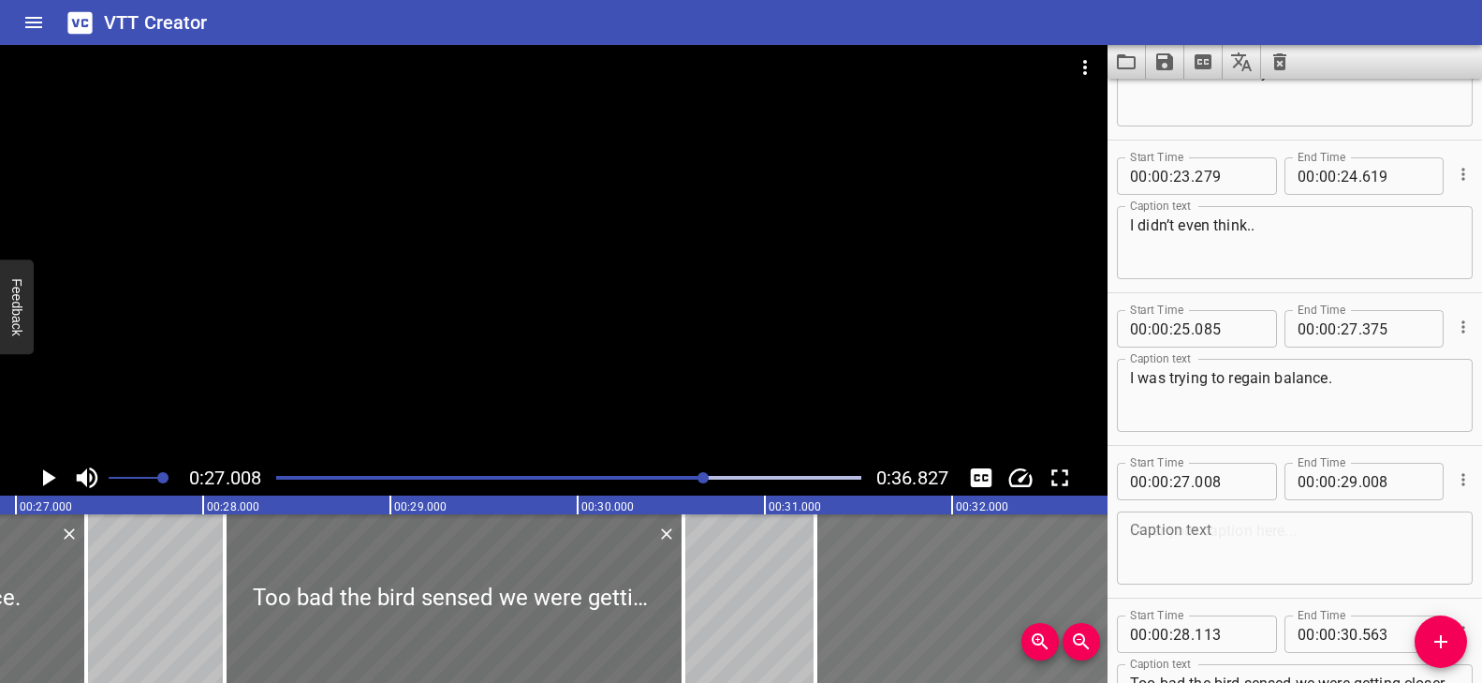
drag, startPoint x: 126, startPoint y: 585, endPoint x: 927, endPoint y: 596, distance: 800.7
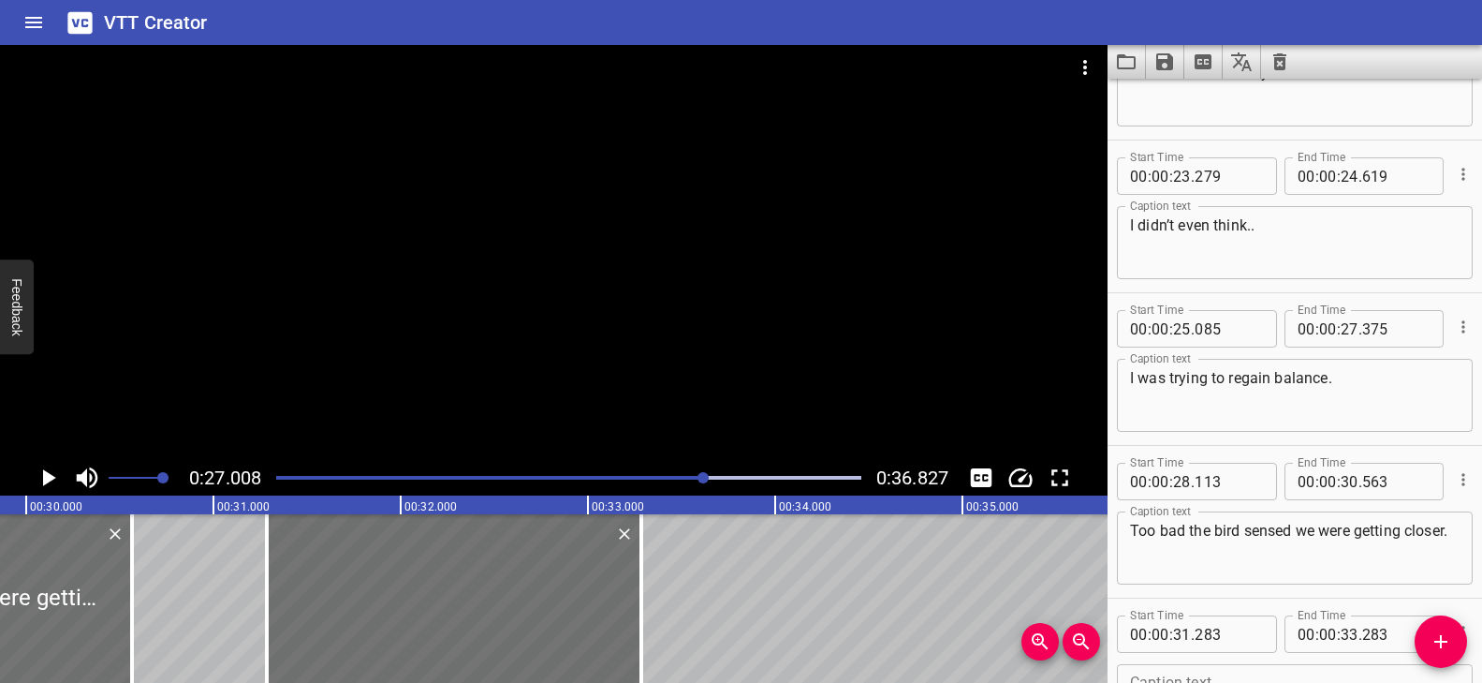
scroll to position [0, 5620]
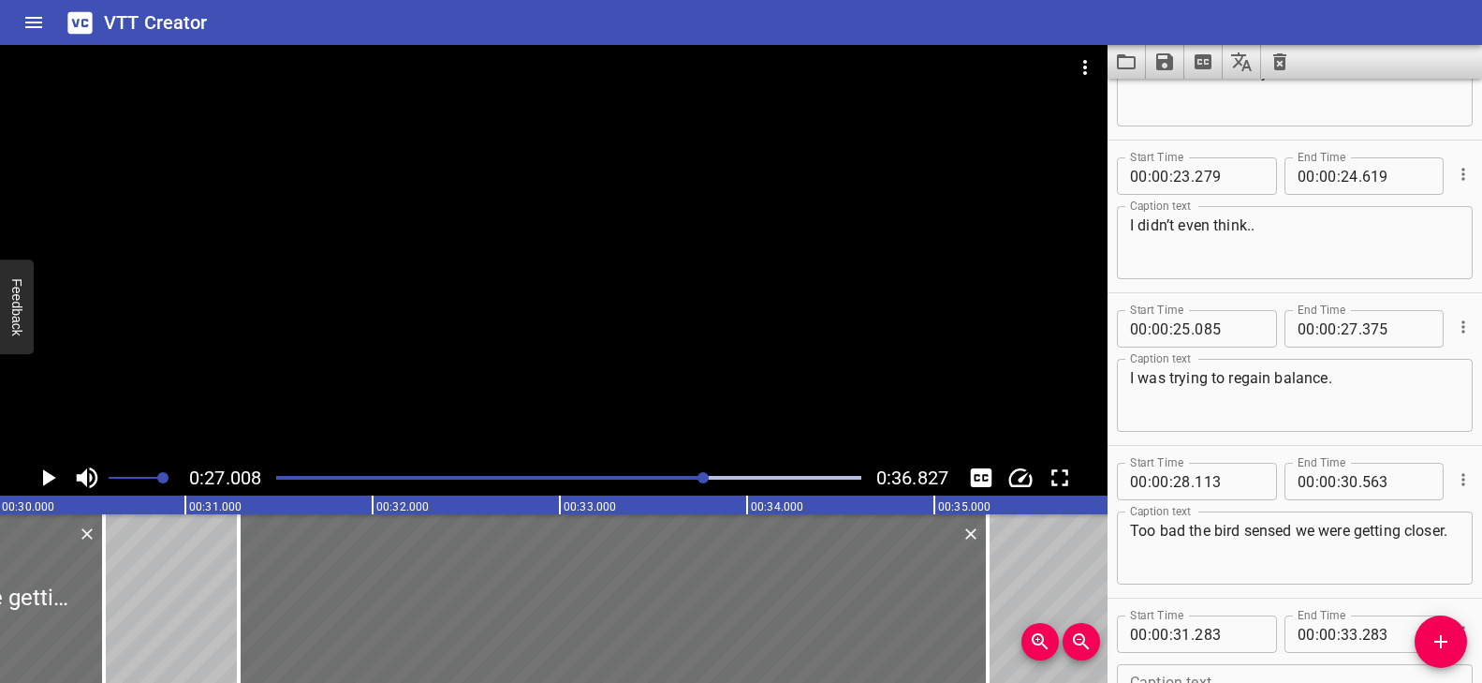
drag, startPoint x: 612, startPoint y: 586, endPoint x: 1084, endPoint y: 579, distance: 472.0
click at [986, 579] on div at bounding box center [988, 598] width 4 height 169
type input "35"
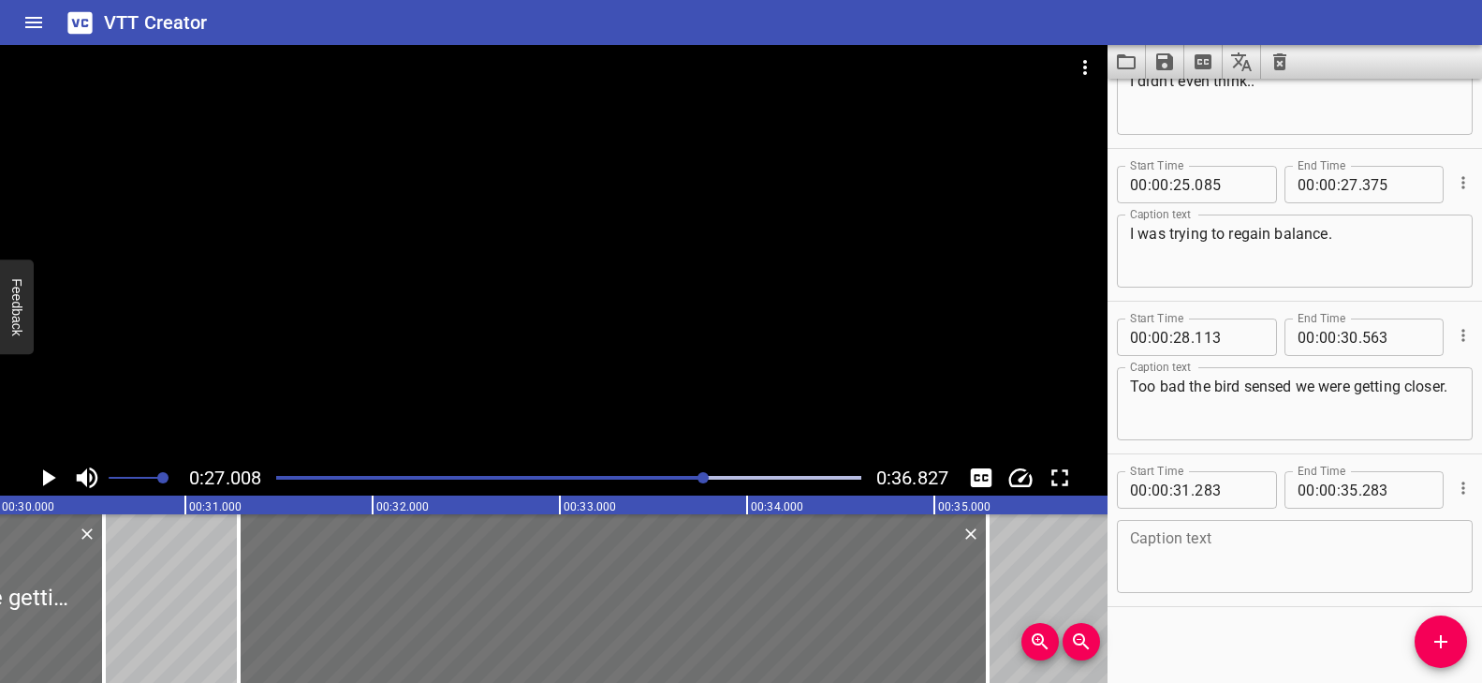
scroll to position [1316, 0]
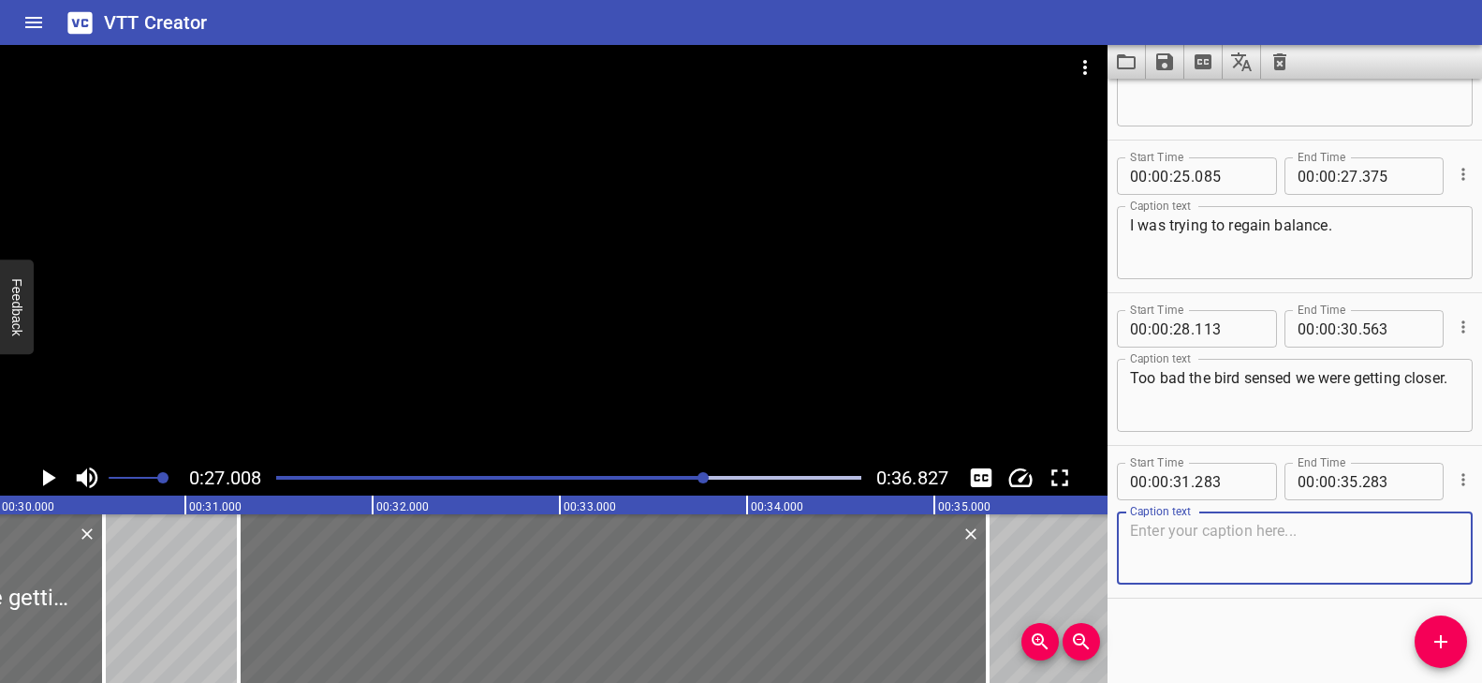
click at [1194, 560] on textarea at bounding box center [1295, 548] width 330 height 53
paste textarea "Let’s explore how bodies respond to the environment."
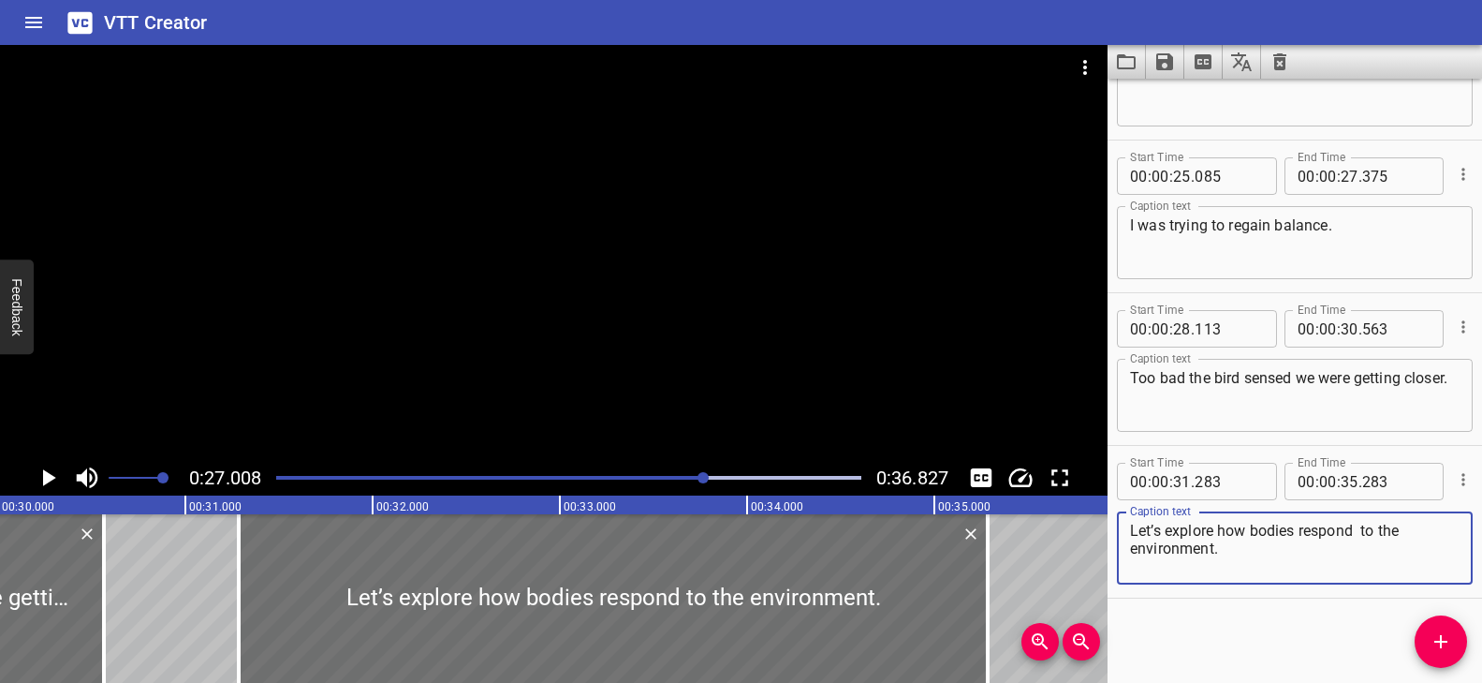
click at [281, 476] on div "Play progress" at bounding box center [413, 478] width 585 height 4
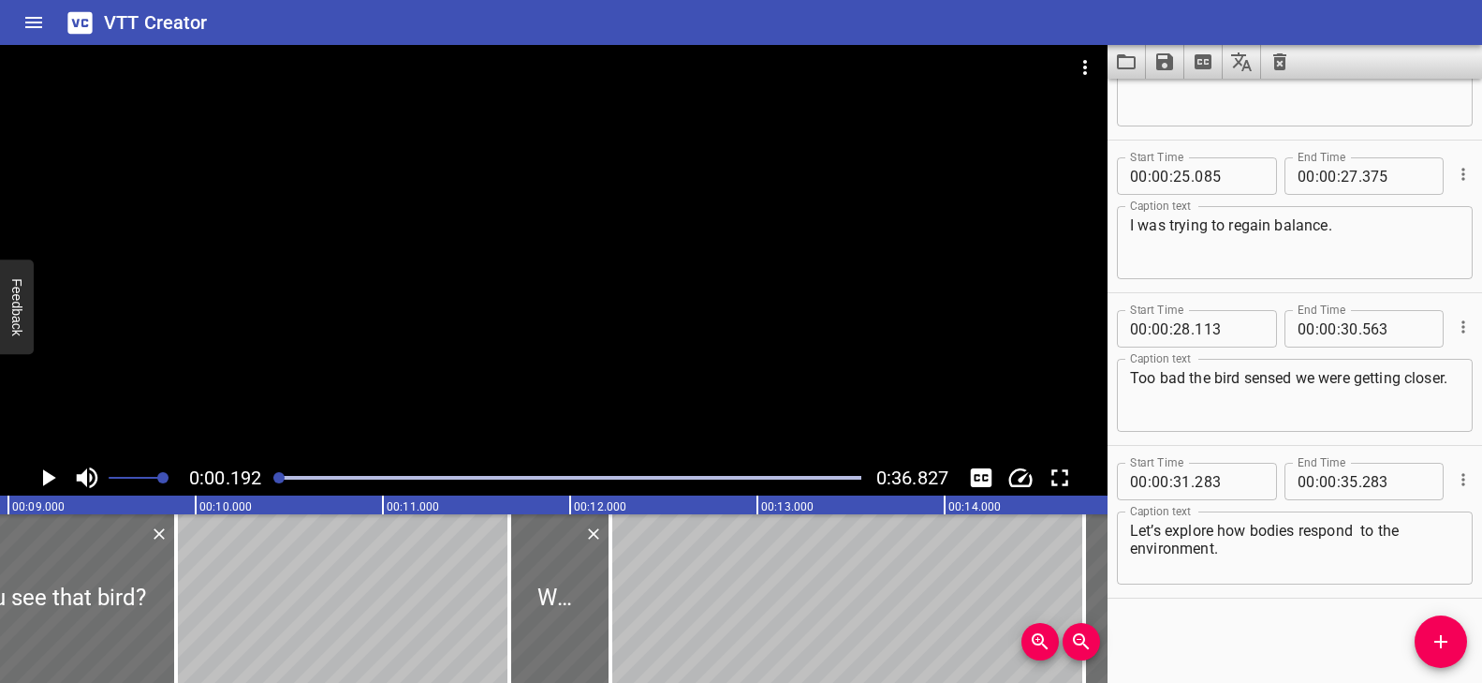
click at [450, 336] on div at bounding box center [554, 252] width 1108 height 415
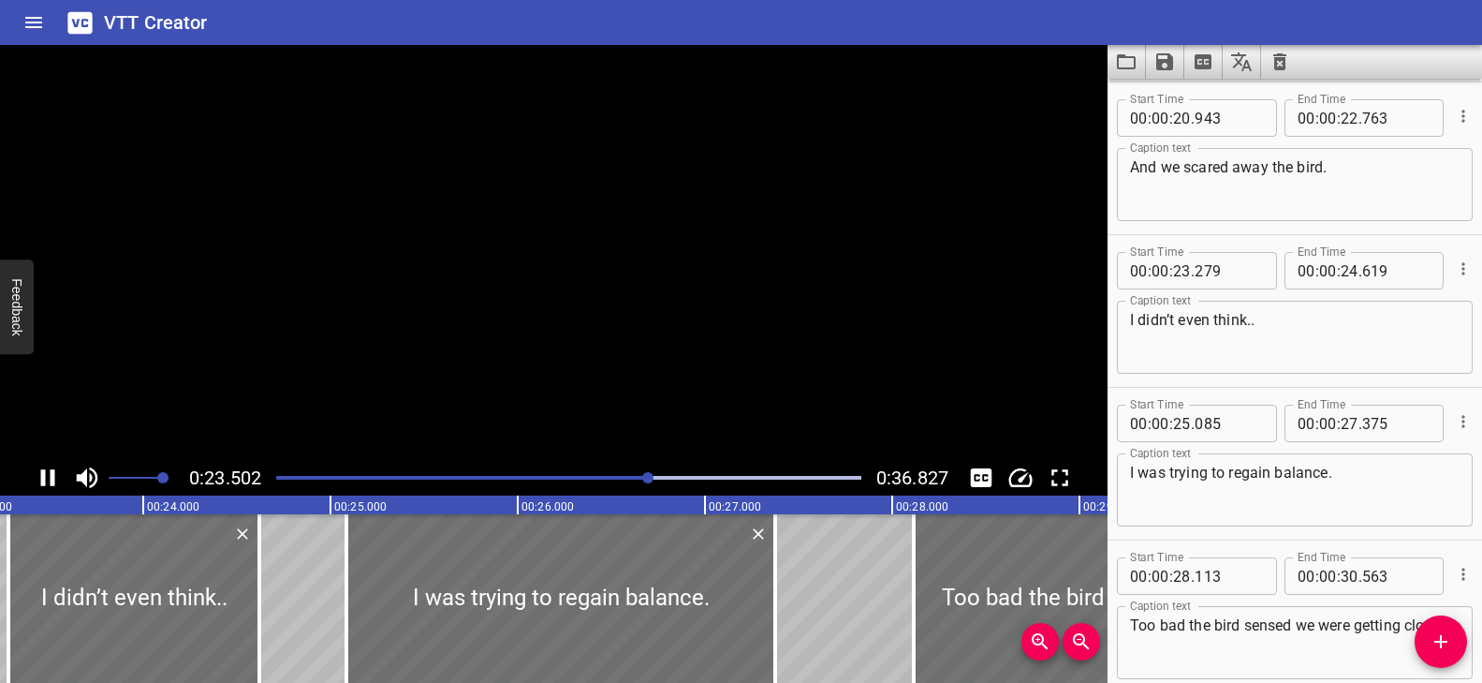
scroll to position [0, 0]
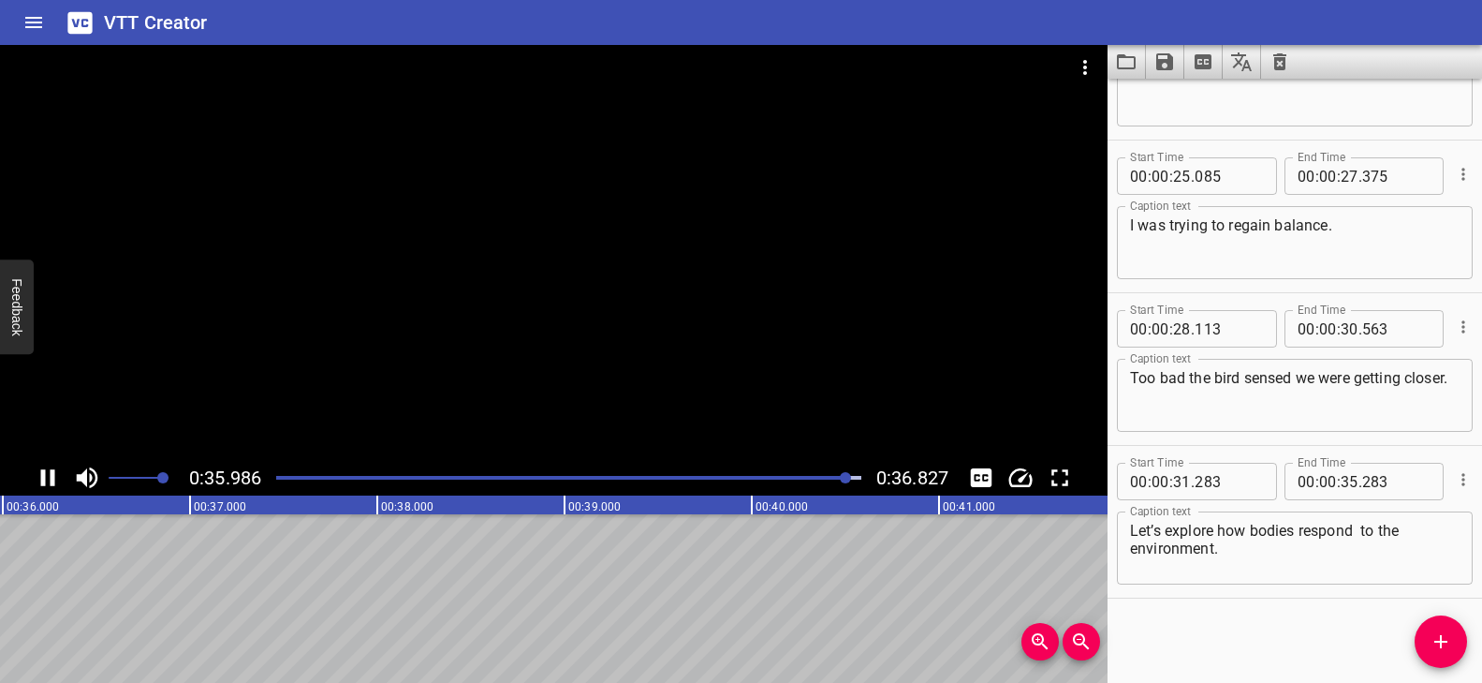
click at [450, 336] on div at bounding box center [554, 252] width 1108 height 415
click at [1366, 532] on textarea "Let’s explore how bodies respond to the environment." at bounding box center [1295, 548] width 330 height 53
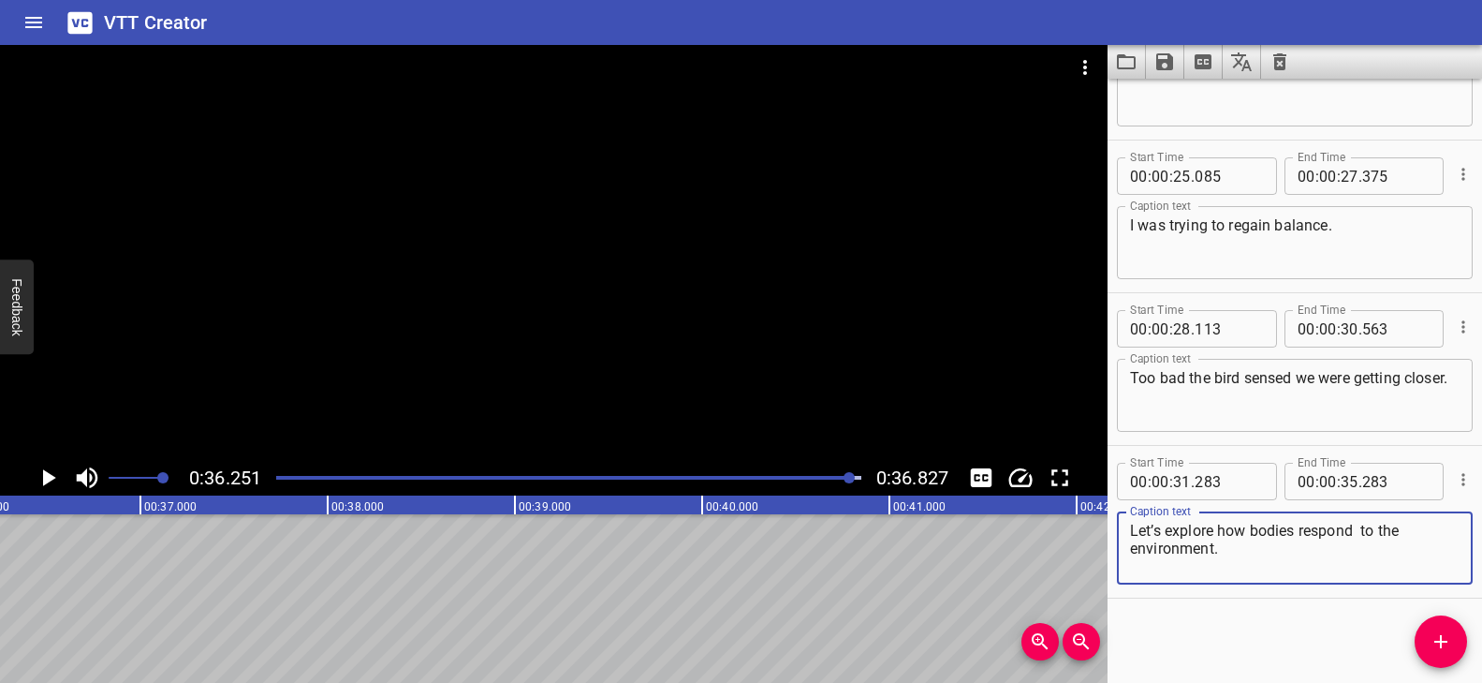
click at [1363, 538] on textarea "Let’s explore how bodies respond to the environment." at bounding box center [1295, 548] width 330 height 53
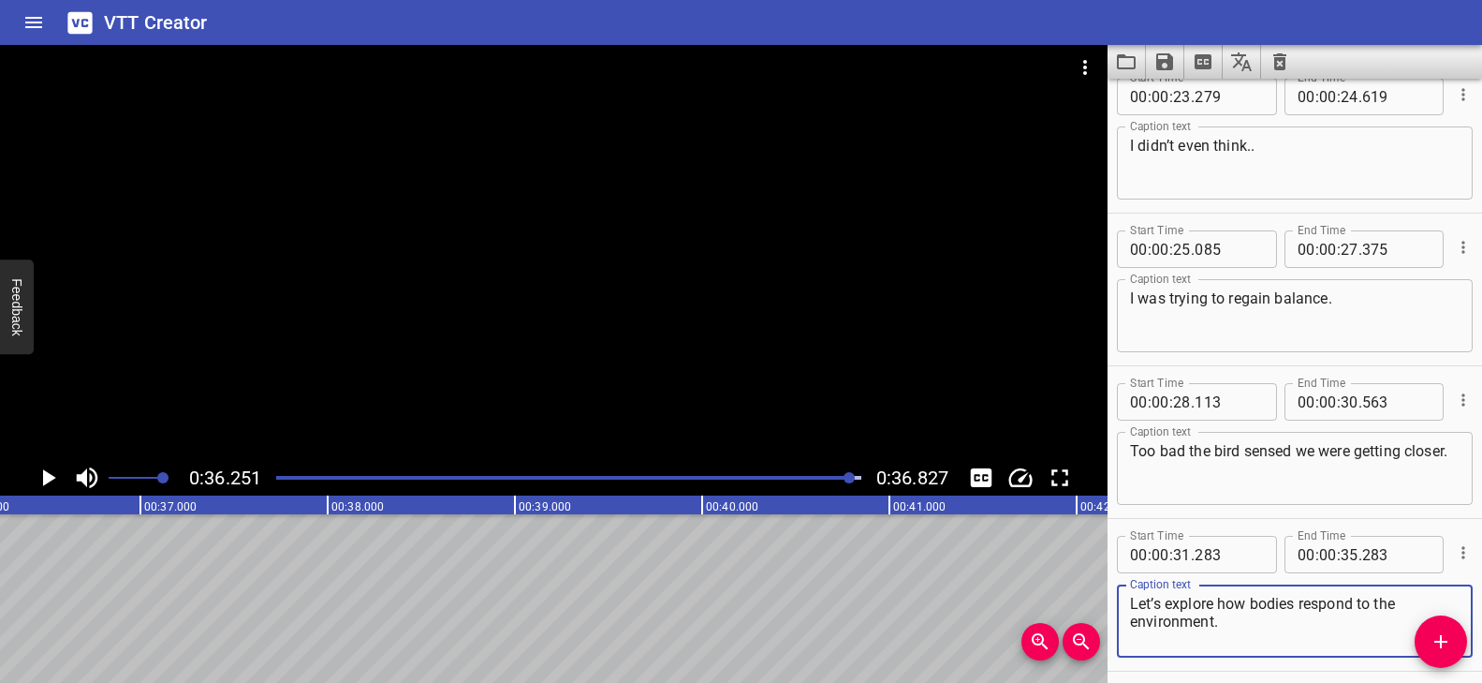
type textarea "Let’s explore how bodies respond to the environment."
click at [726, 367] on div at bounding box center [554, 252] width 1108 height 415
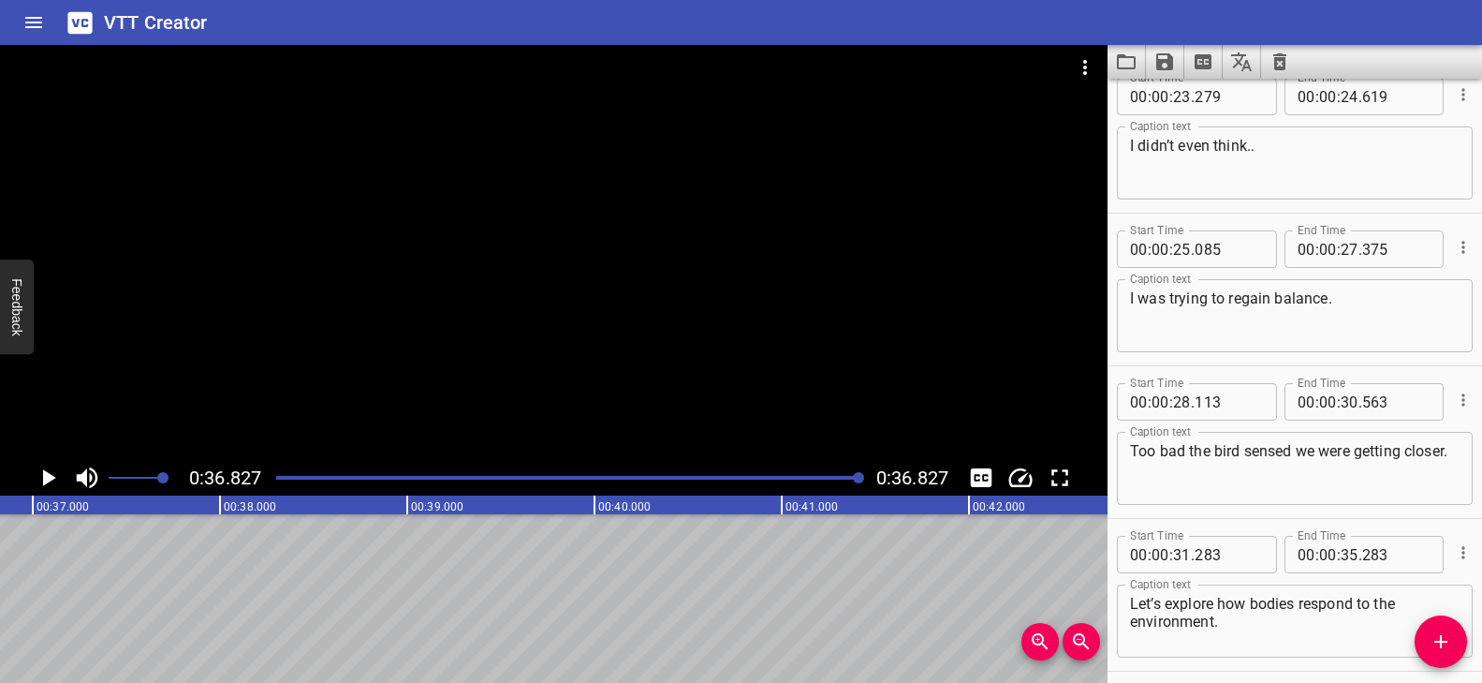
click at [728, 368] on div at bounding box center [554, 252] width 1108 height 415
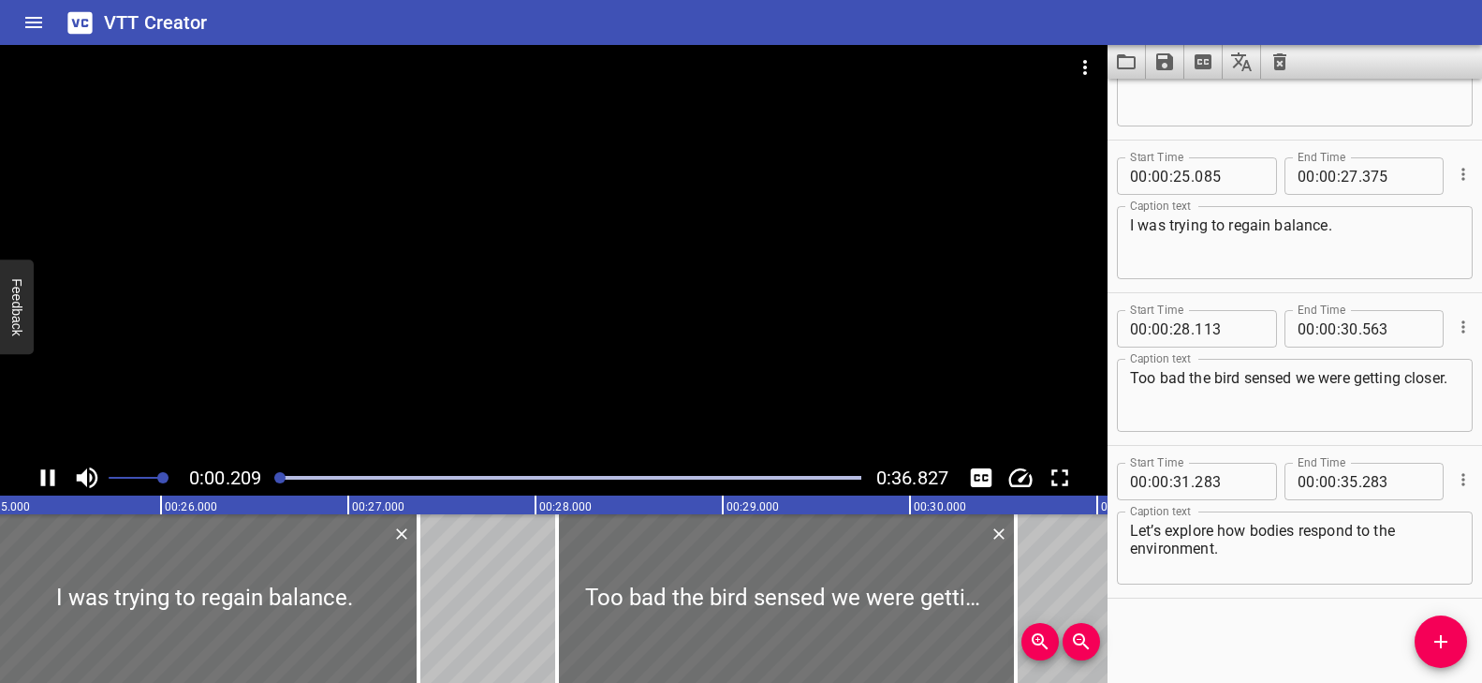
click at [728, 368] on video at bounding box center [554, 252] width 1108 height 415
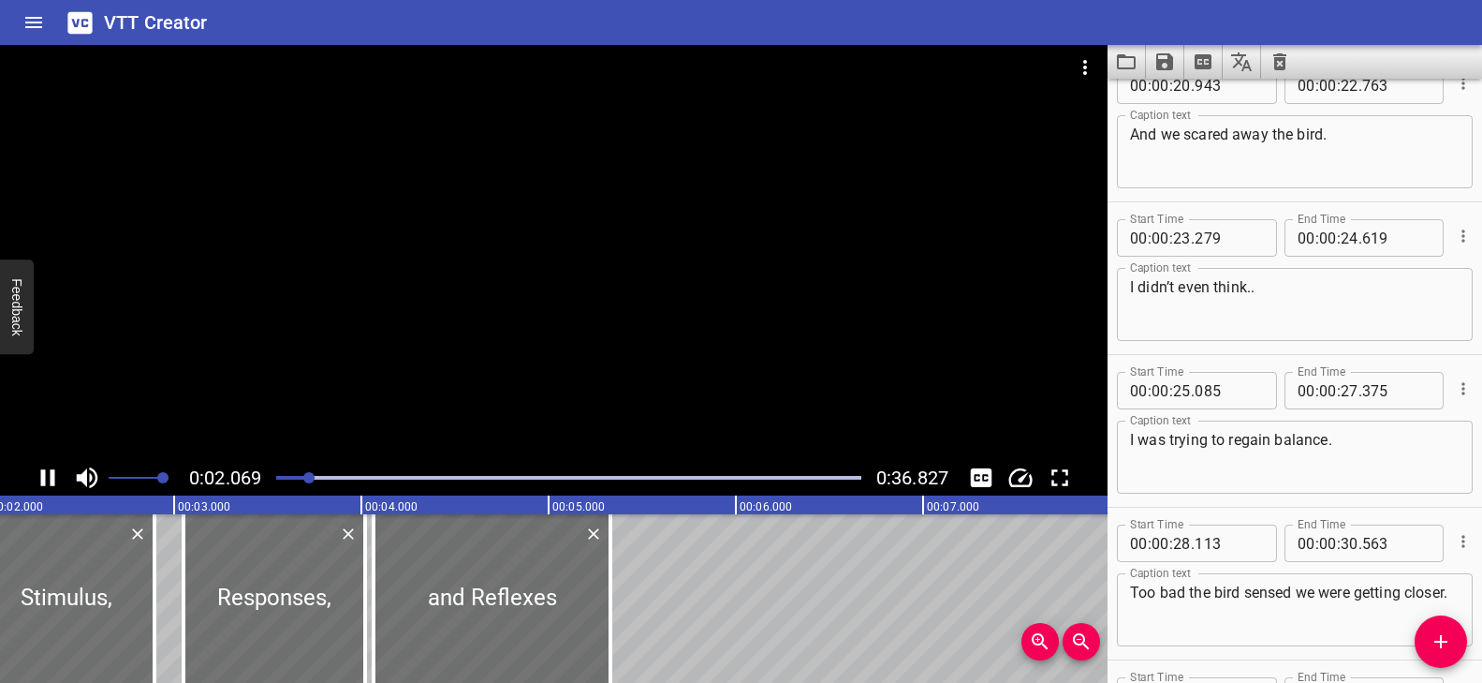
click at [47, 478] on icon "Play/Pause" at bounding box center [48, 477] width 28 height 28
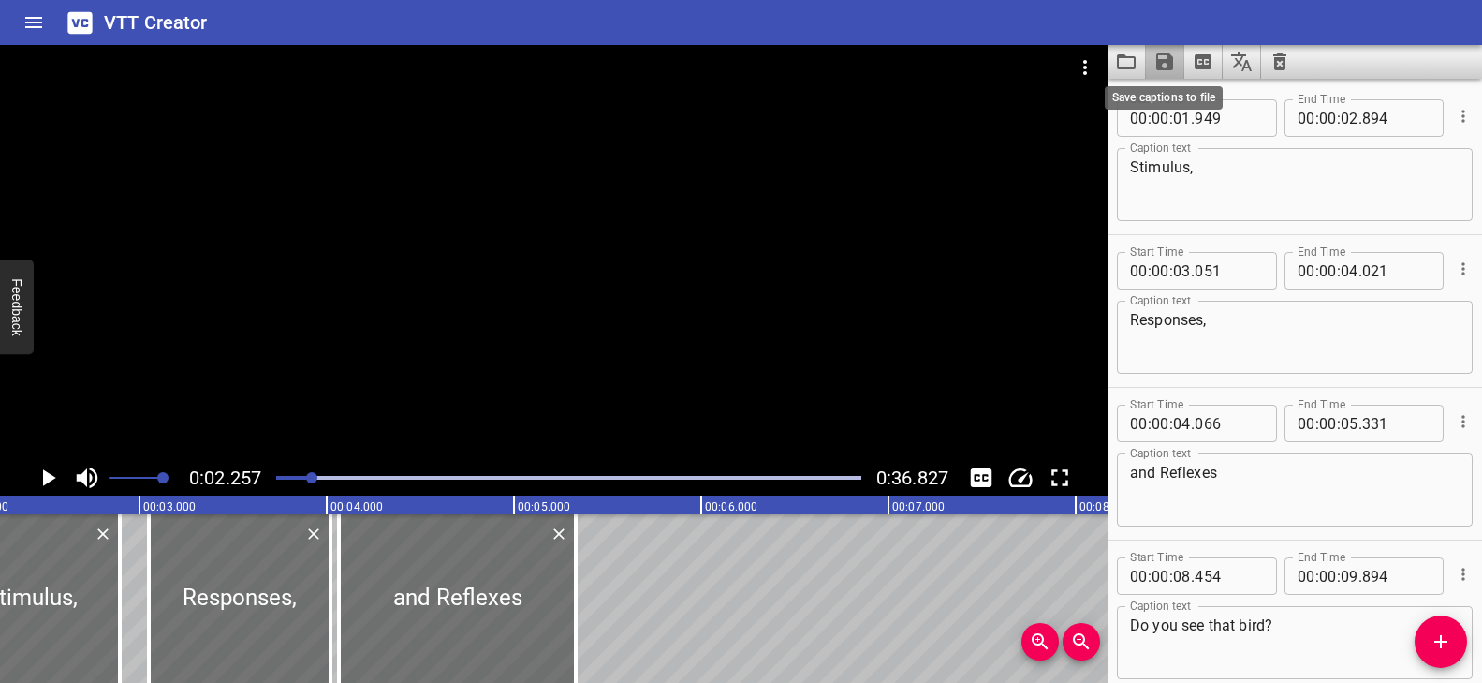
click at [1163, 62] on icon "Save captions to file" at bounding box center [1164, 61] width 17 height 17
click at [1195, 100] on li "Save to VTT file" at bounding box center [1215, 103] width 138 height 34
